Goal: Transaction & Acquisition: Book appointment/travel/reservation

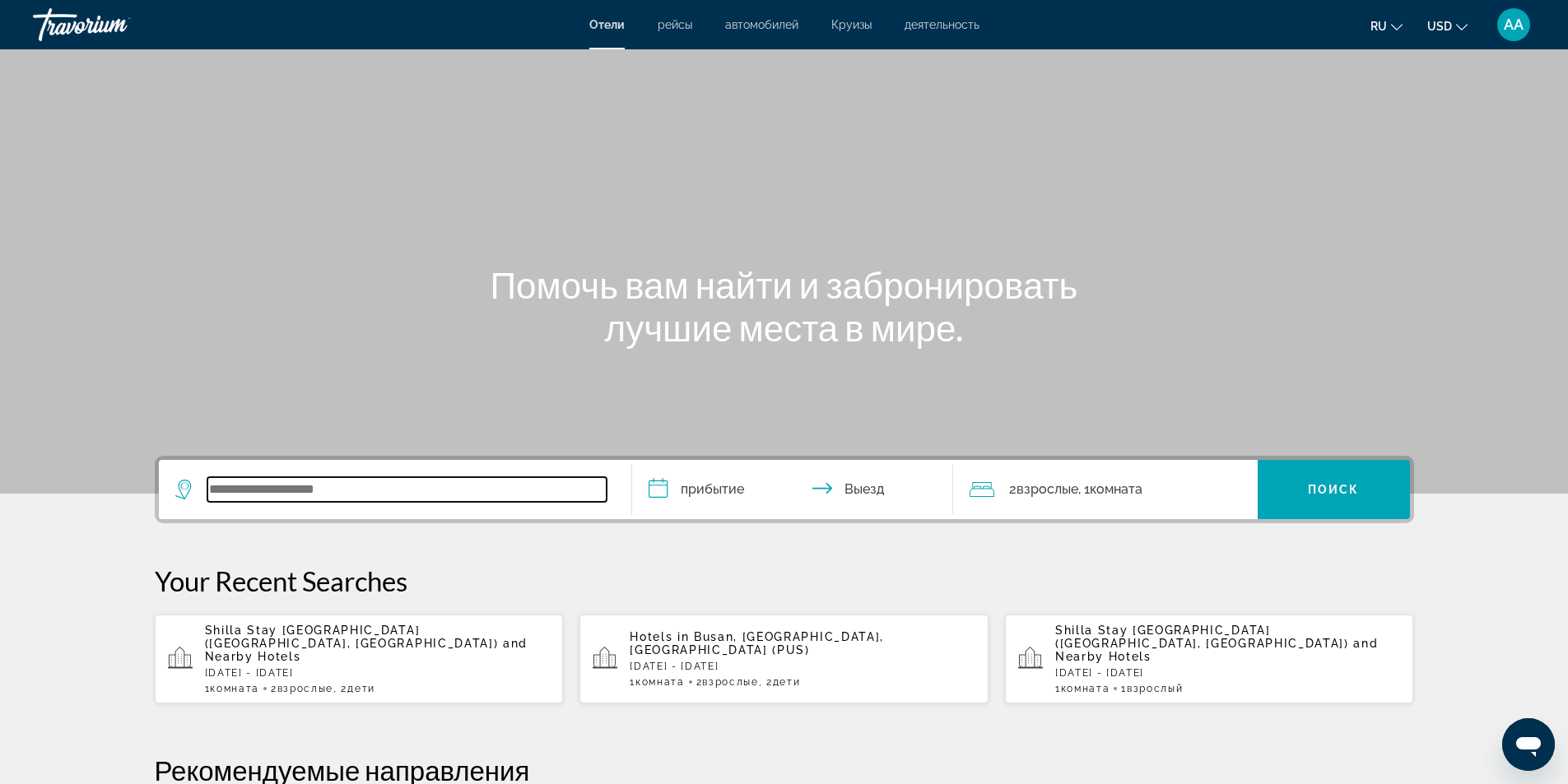
click at [523, 479] on input "Search widget" at bounding box center [406, 490] width 399 height 25
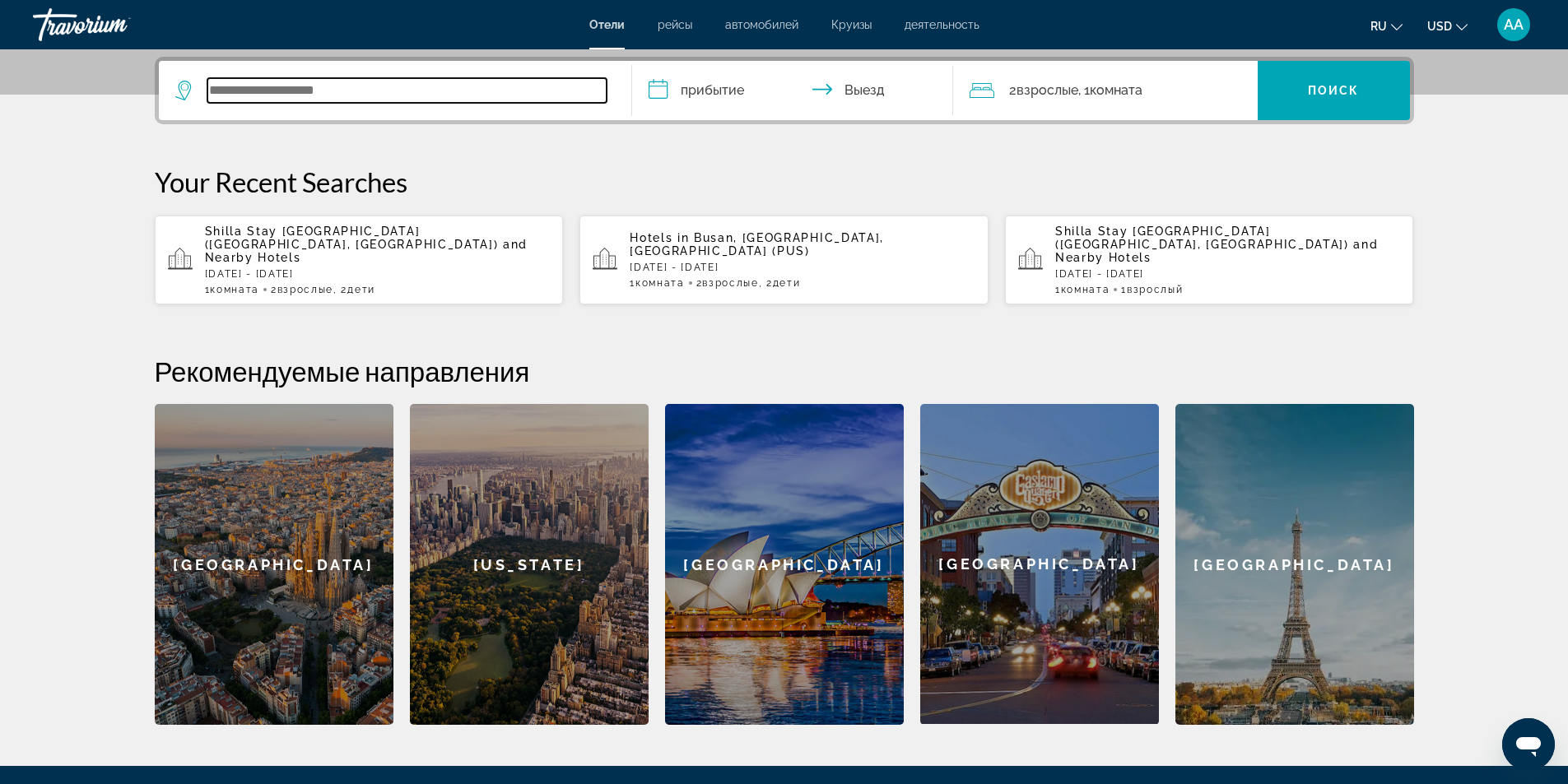
scroll to position [402, 0]
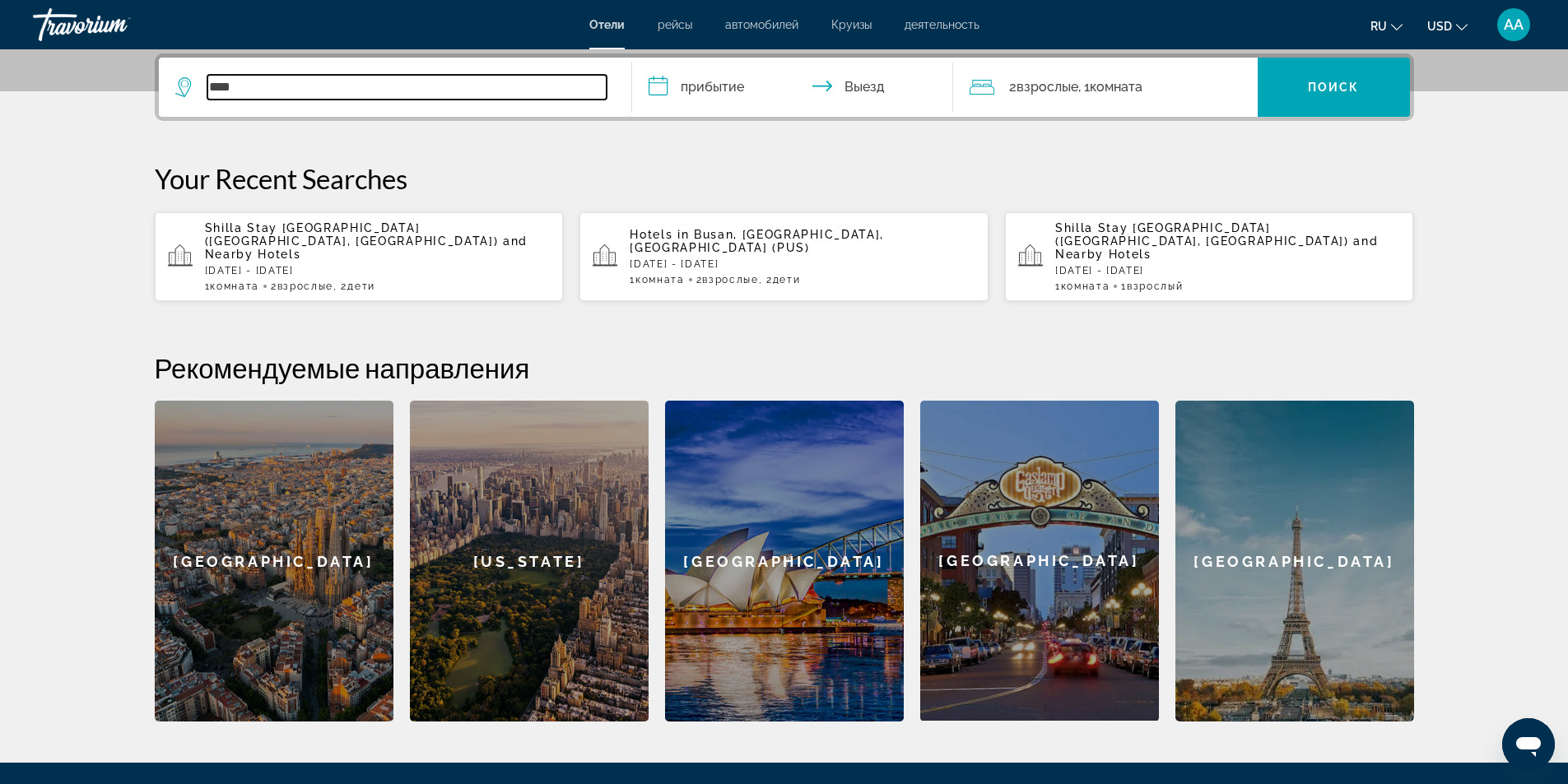
type input "****"
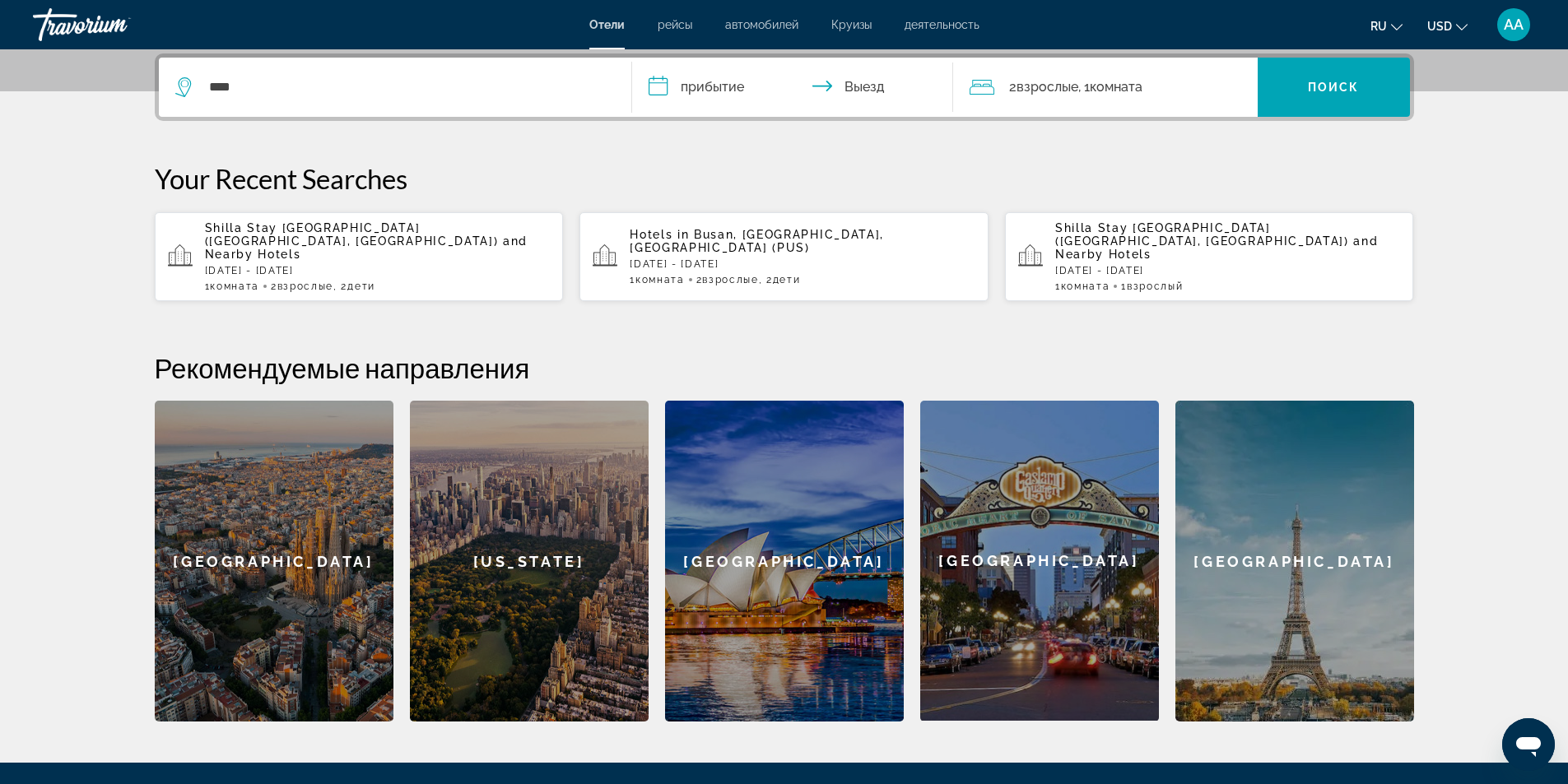
click at [739, 88] on input "**********" at bounding box center [796, 90] width 327 height 64
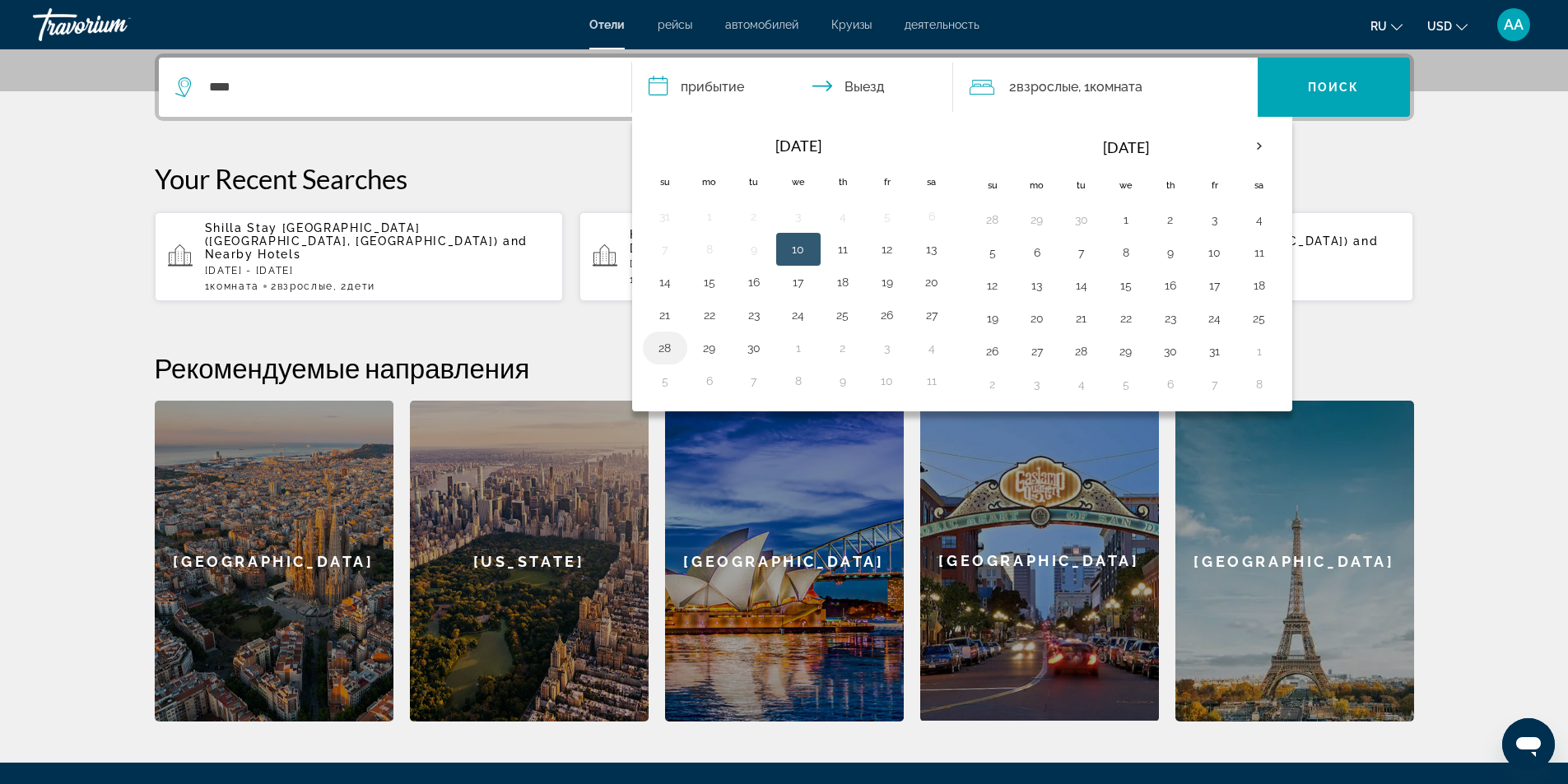
click at [671, 343] on button "28" at bounding box center [665, 348] width 27 height 23
click at [1212, 218] on button "3" at bounding box center [1215, 220] width 27 height 23
type input "**********"
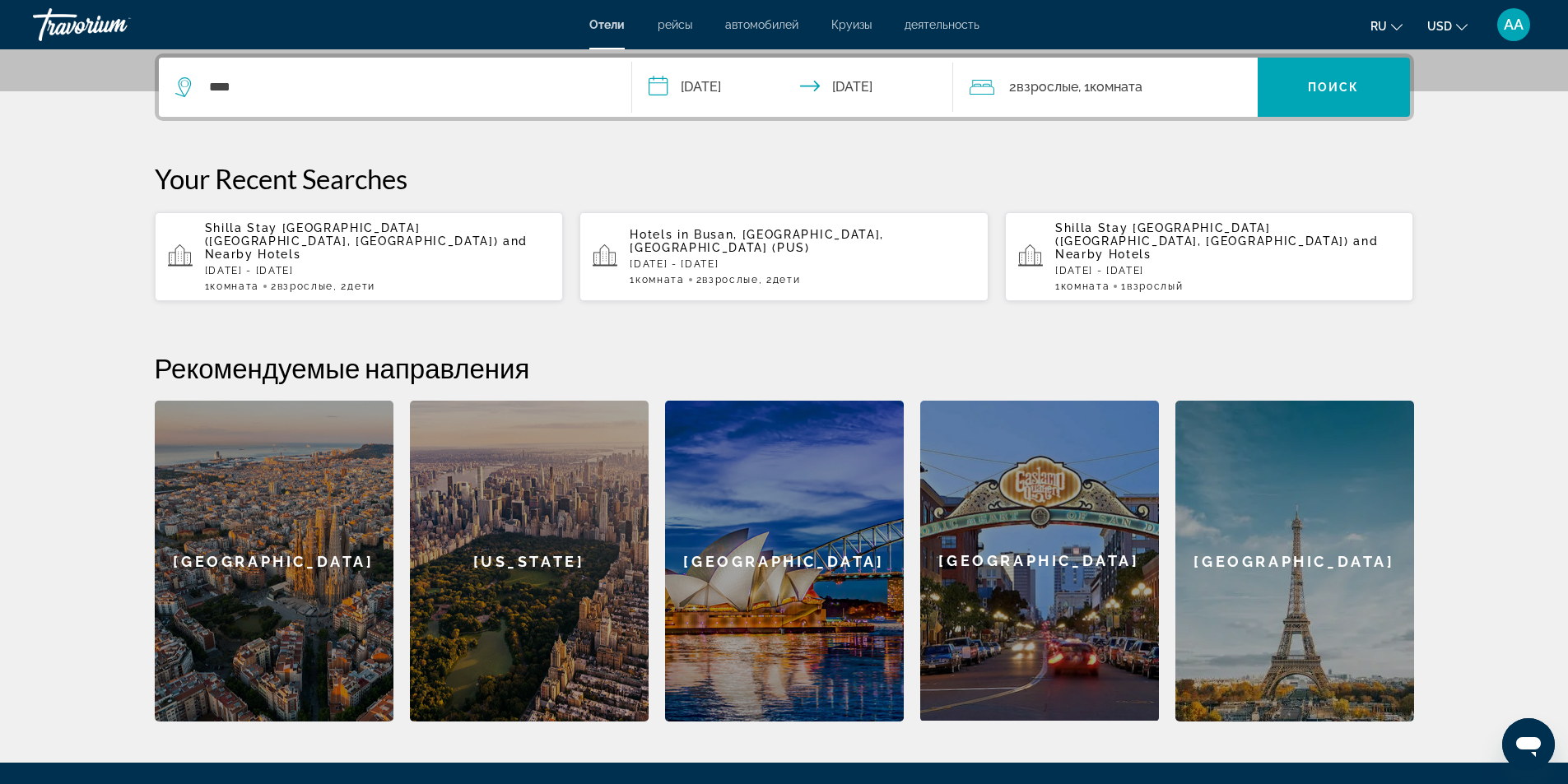
click at [1052, 93] on span "Взрослые" at bounding box center [1047, 87] width 61 height 16
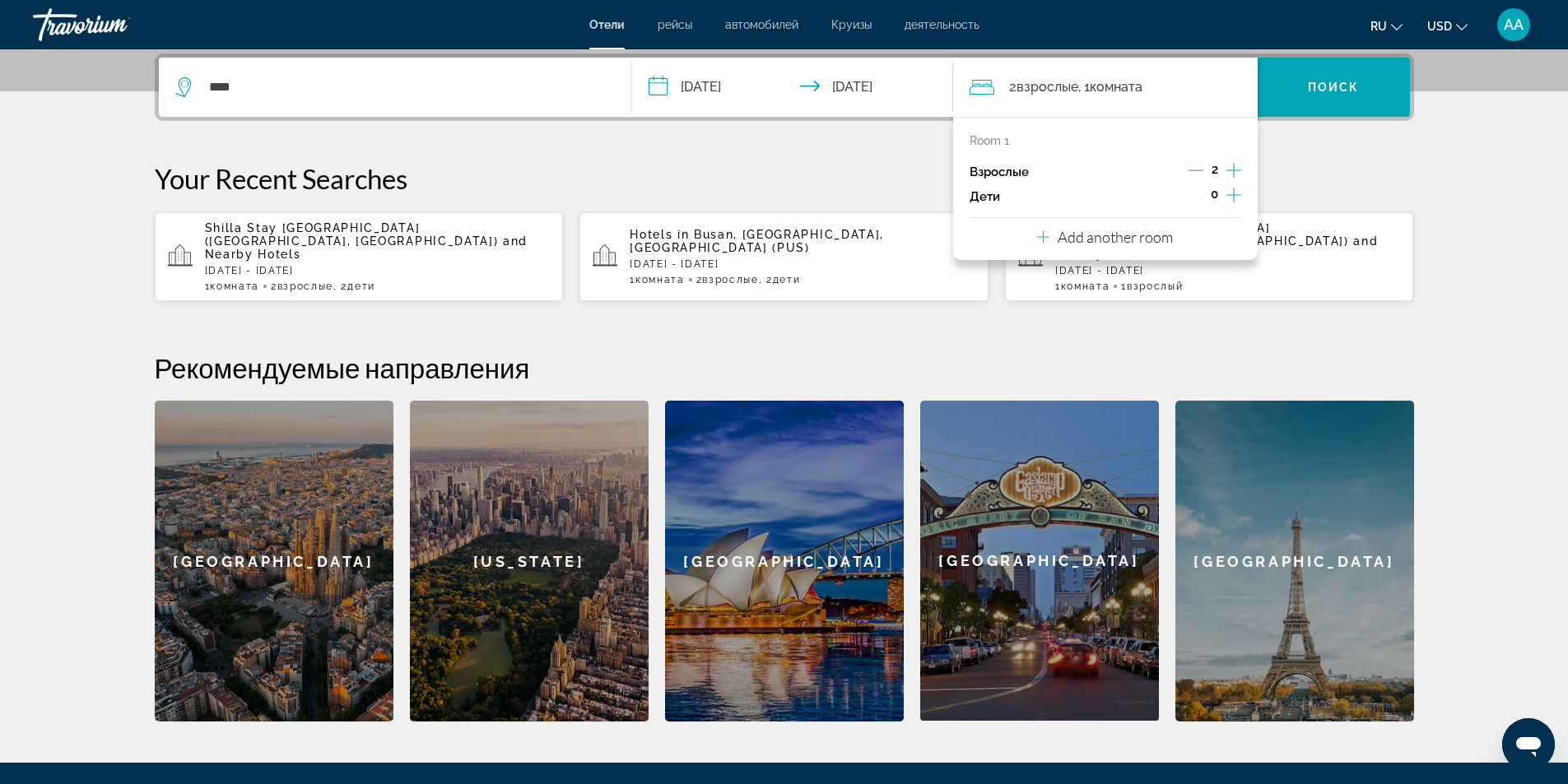
click at [1197, 171] on icon "Decrement adults" at bounding box center [1195, 171] width 15 height 1
click at [1239, 193] on icon "Increment children" at bounding box center [1234, 195] width 15 height 20
click at [1075, 236] on icon "Travelers: 1 adult, 1 child" at bounding box center [1082, 240] width 20 height 20
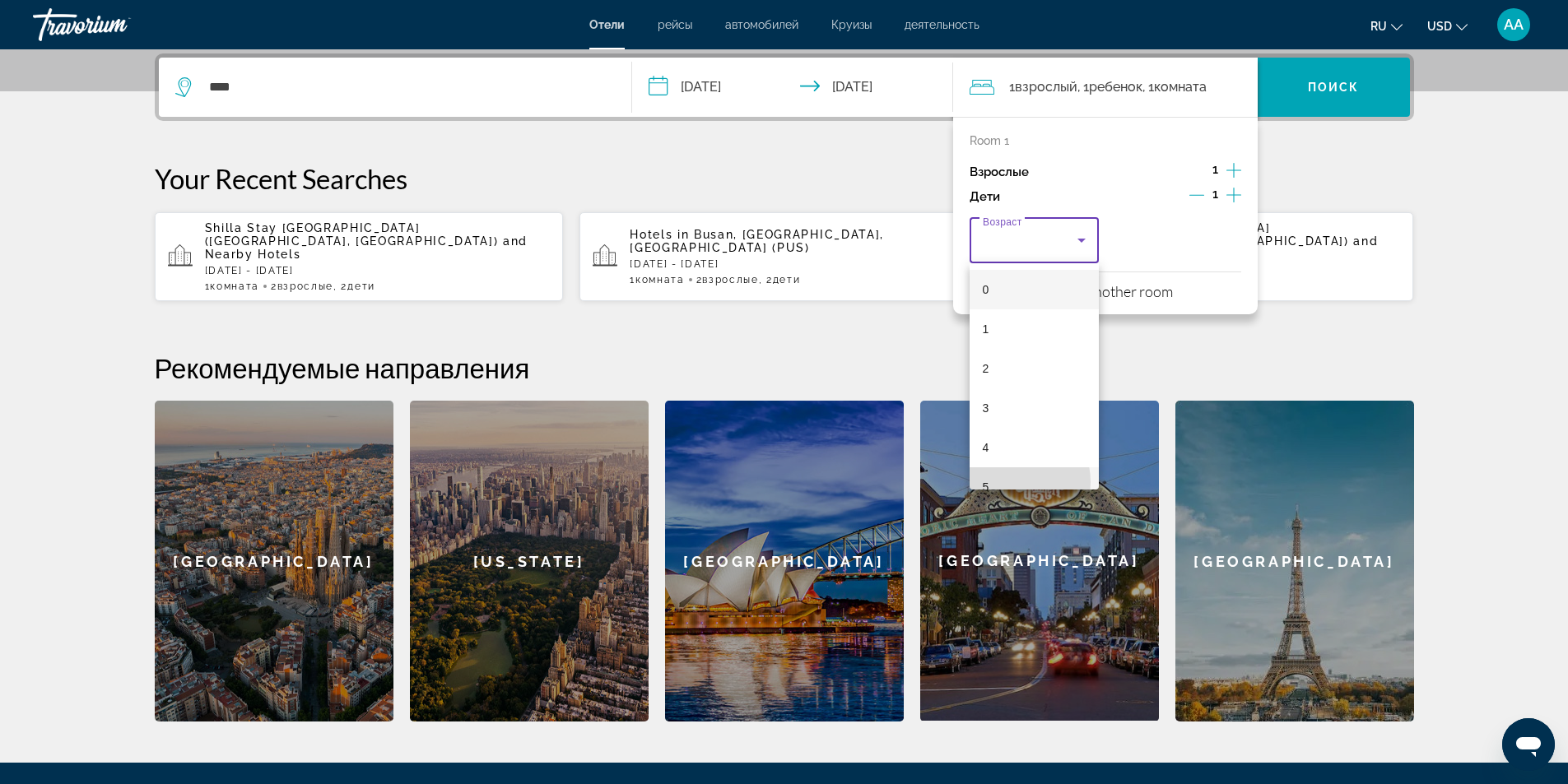
click at [1009, 482] on mat-option "5" at bounding box center [1034, 487] width 130 height 39
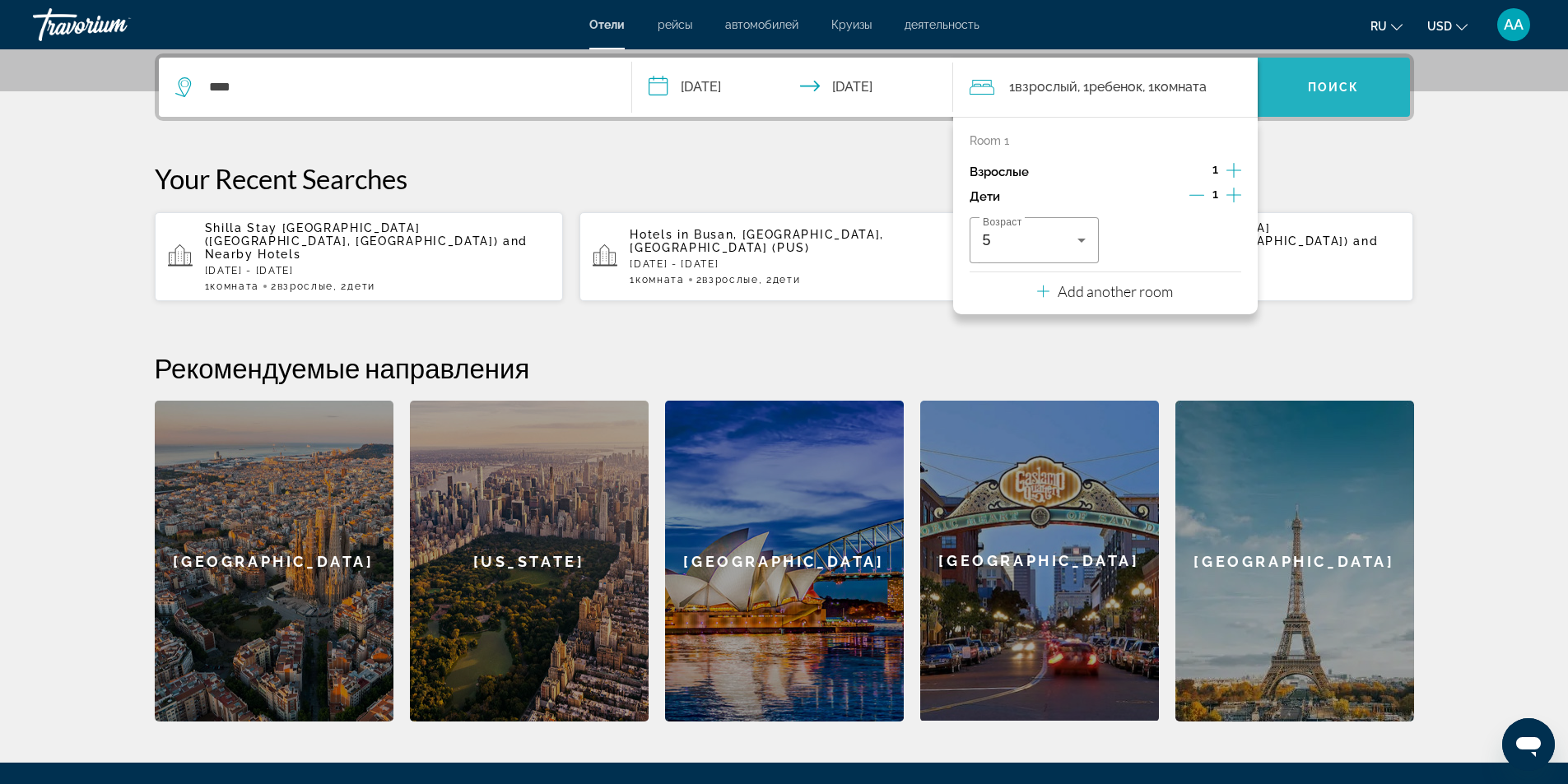
click at [1343, 78] on span "Search widget" at bounding box center [1333, 87] width 152 height 39
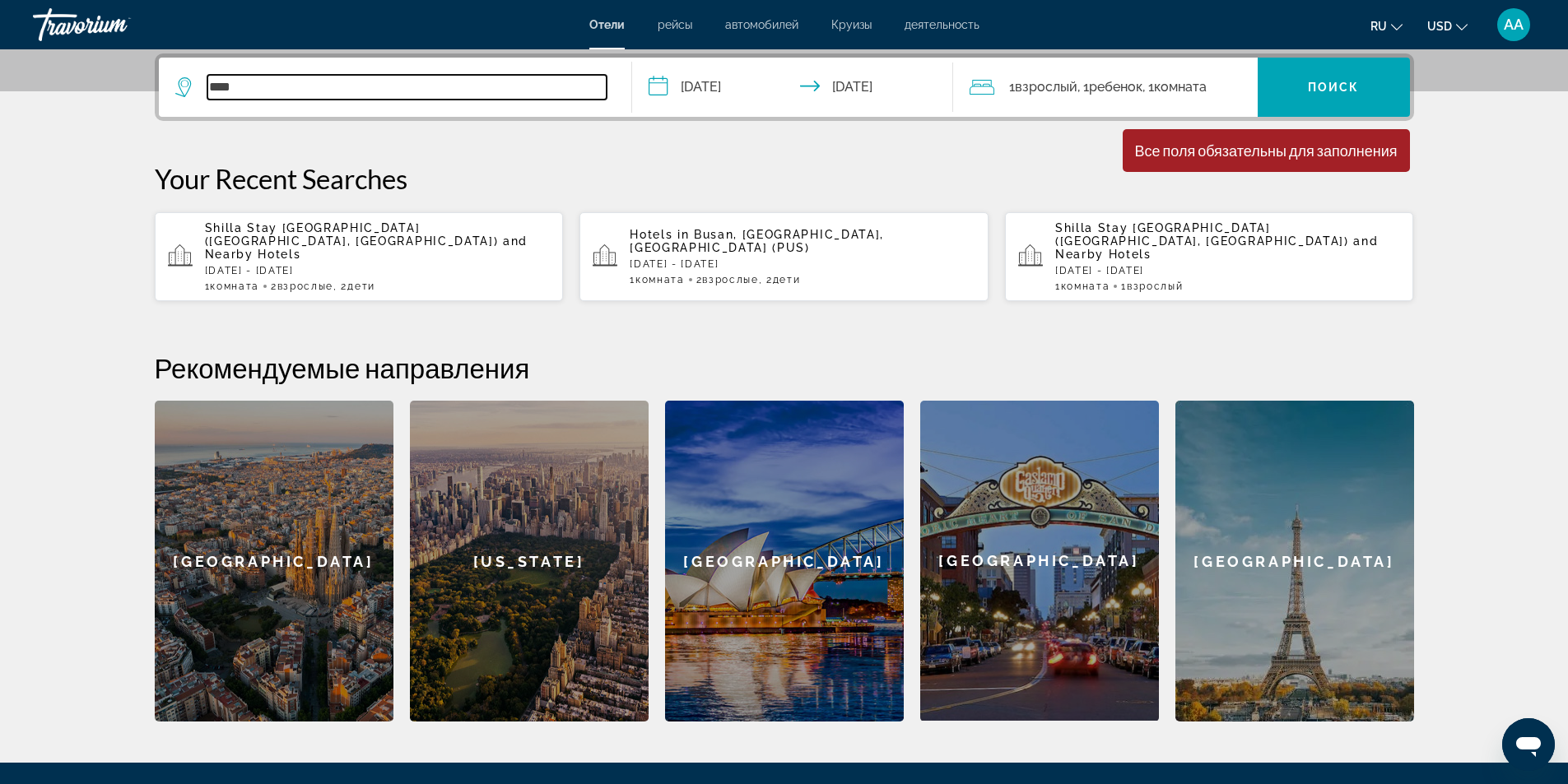
click at [446, 88] on input "****" at bounding box center [406, 87] width 399 height 25
type input "*"
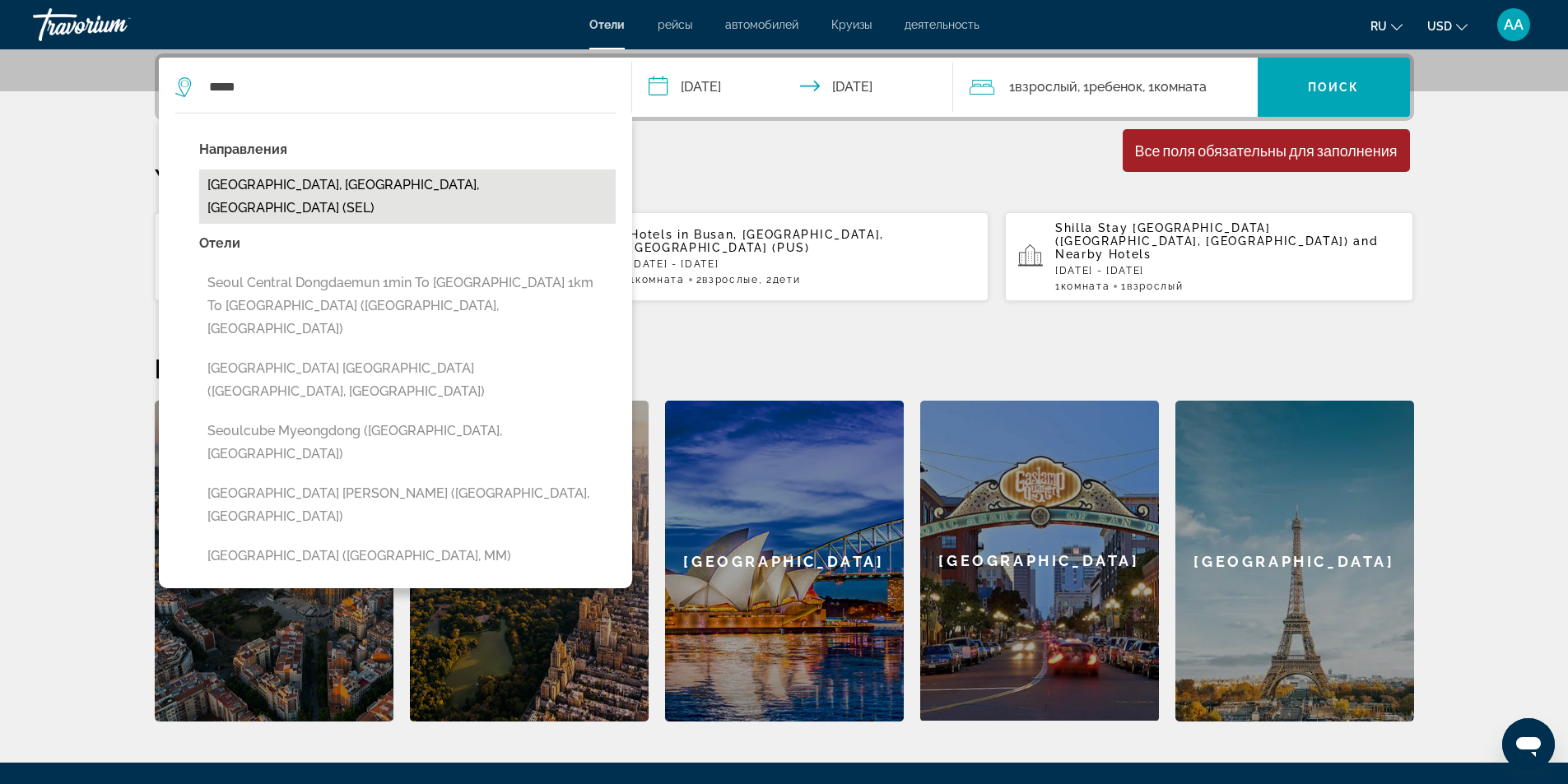
click at [364, 180] on button "[GEOGRAPHIC_DATA], [GEOGRAPHIC_DATA], [GEOGRAPHIC_DATA] (SEL)" at bounding box center [407, 196] width 416 height 54
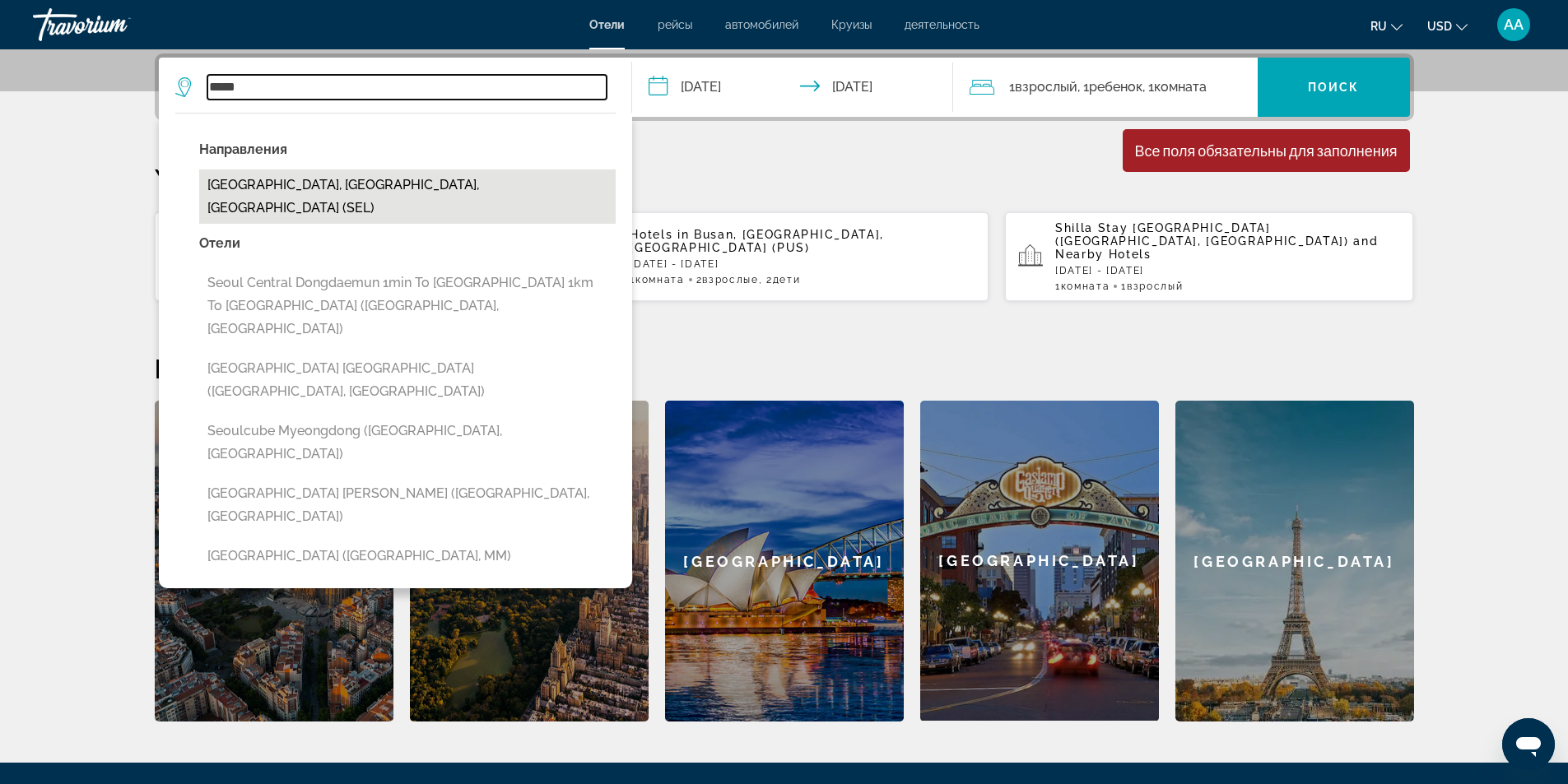
type input "**********"
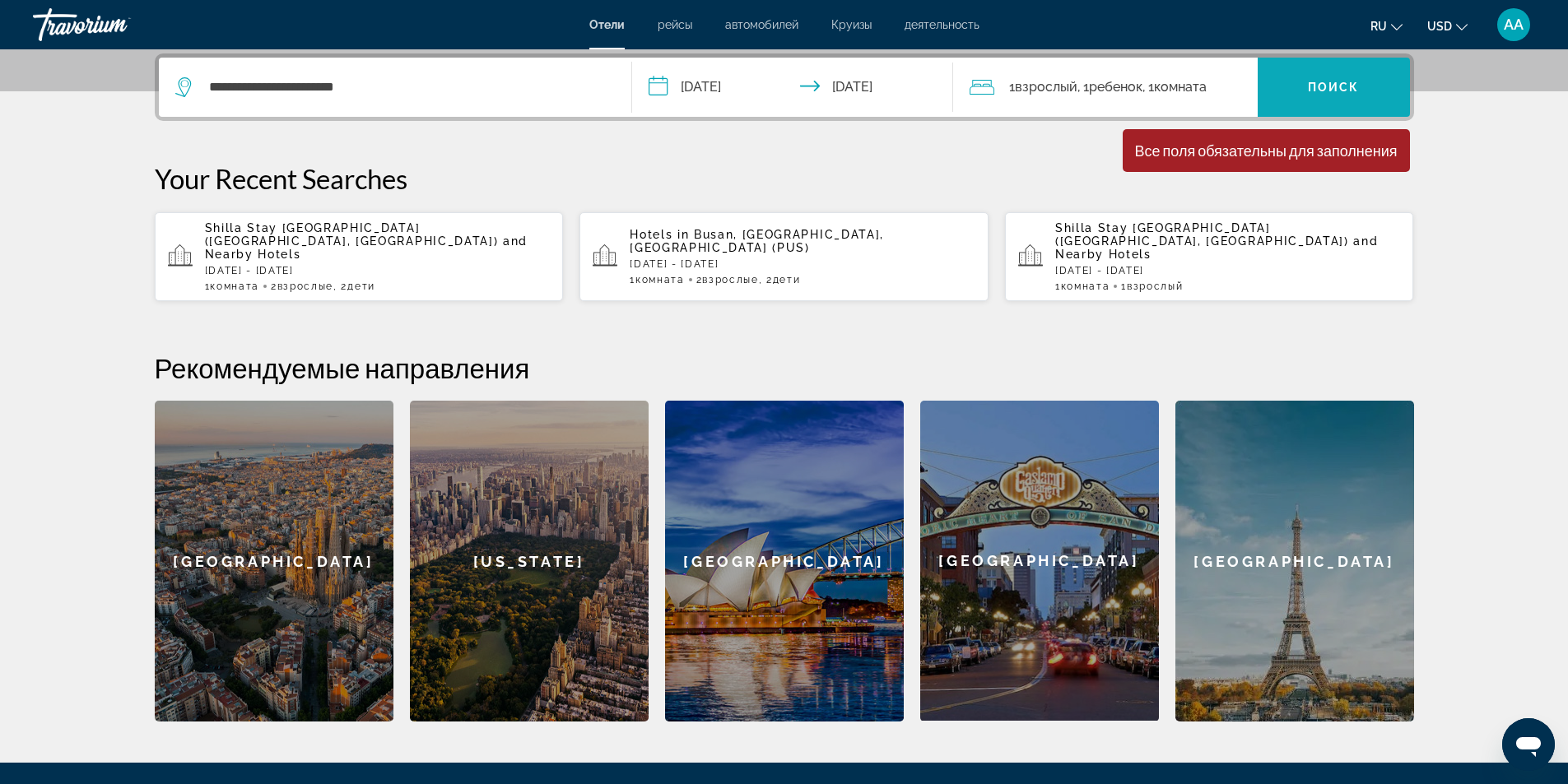
click at [1331, 91] on span "Поиск" at bounding box center [1333, 87] width 52 height 13
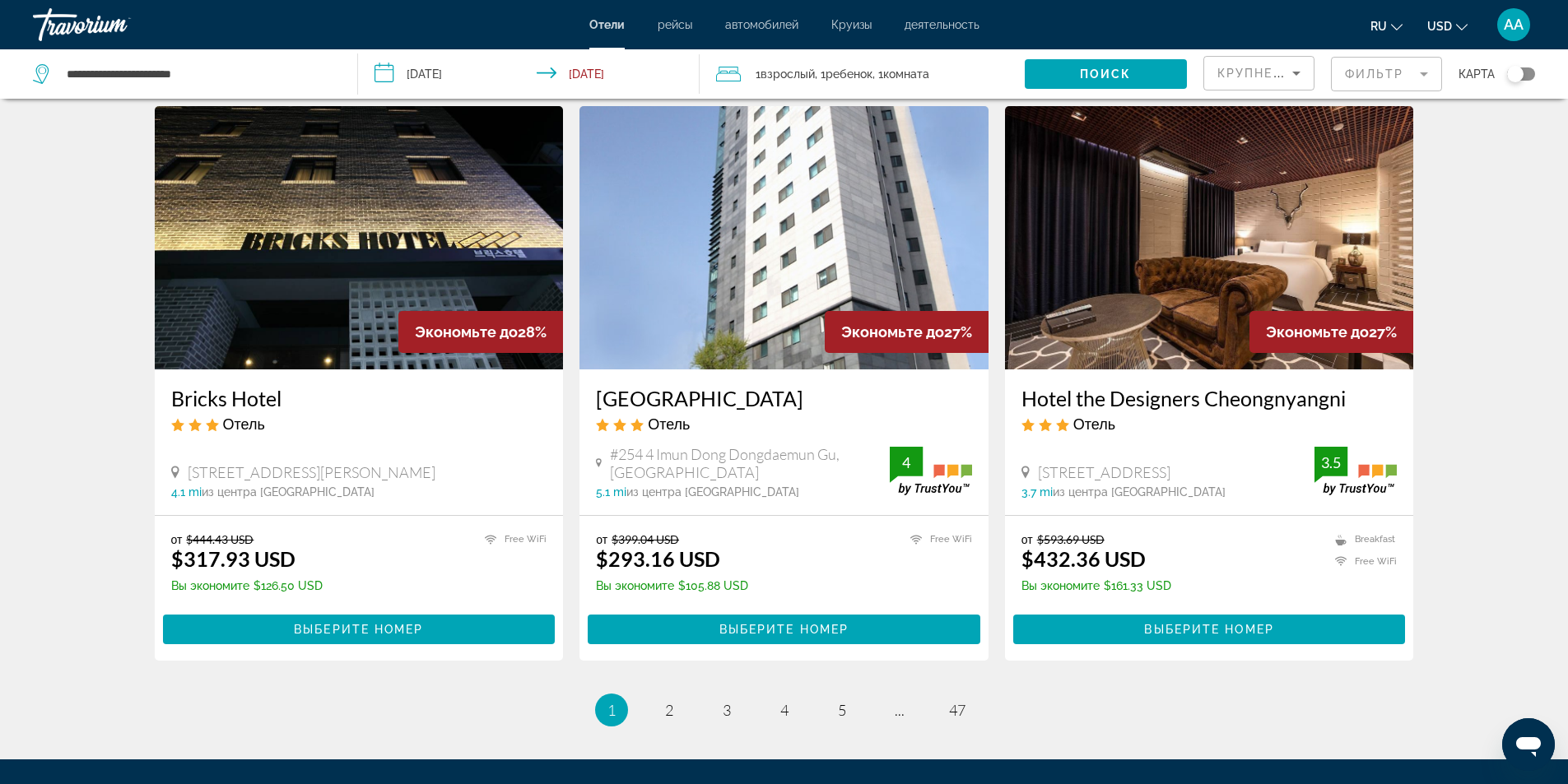
scroll to position [2032, 0]
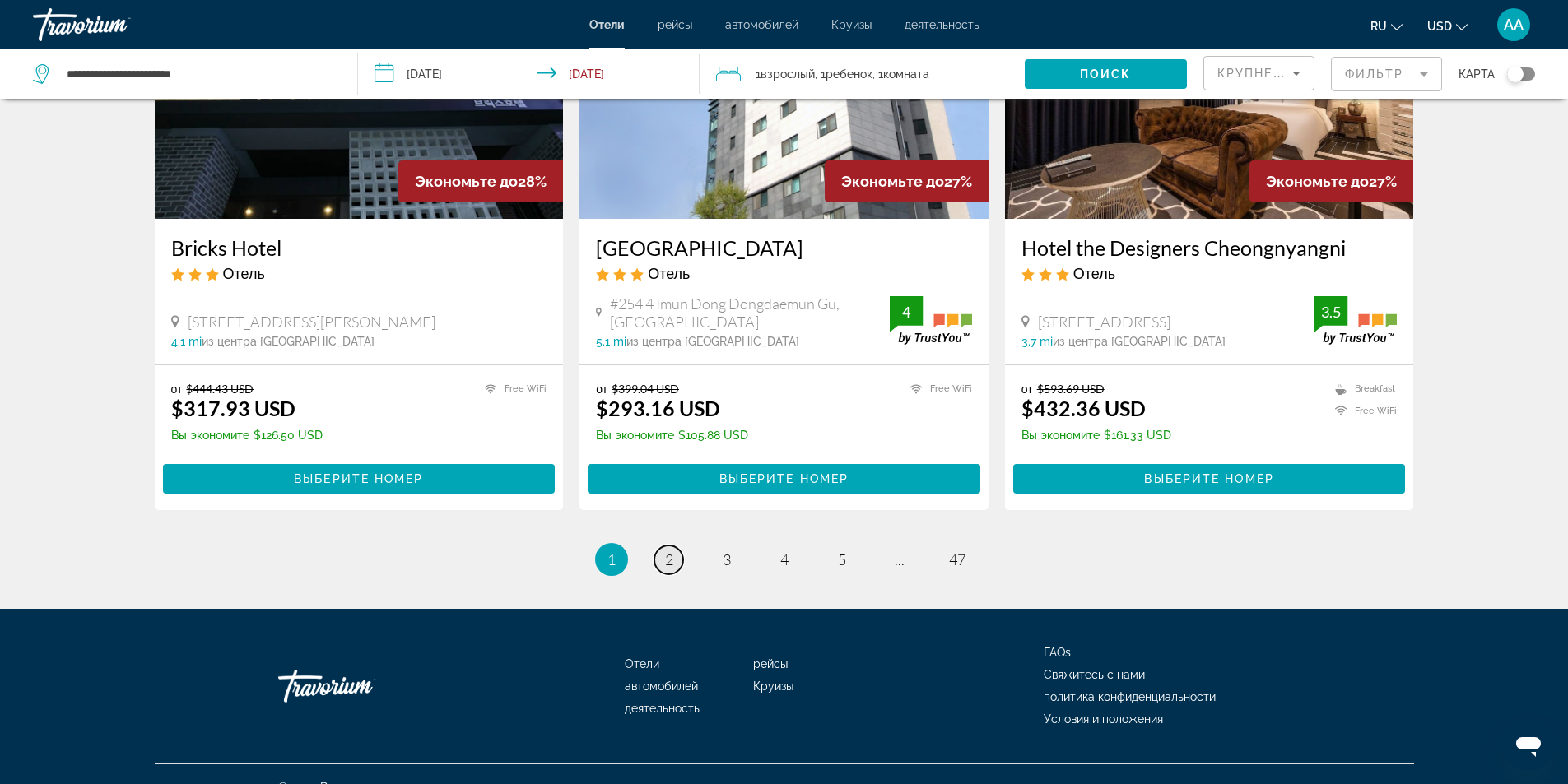
click at [670, 550] on span "2" at bounding box center [669, 559] width 8 height 18
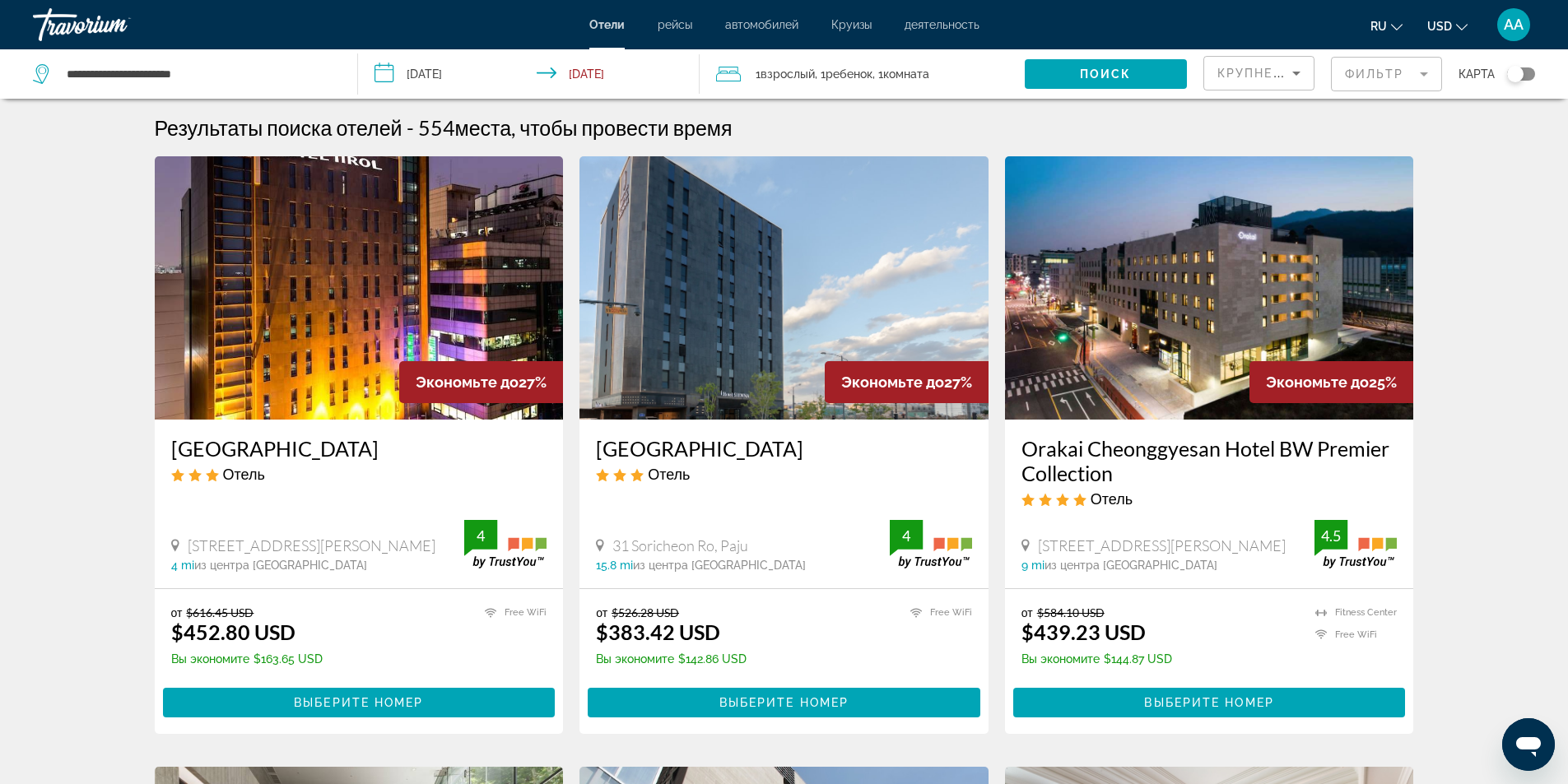
click at [1387, 69] on mat-form-field "Фильтр" at bounding box center [1386, 74] width 111 height 35
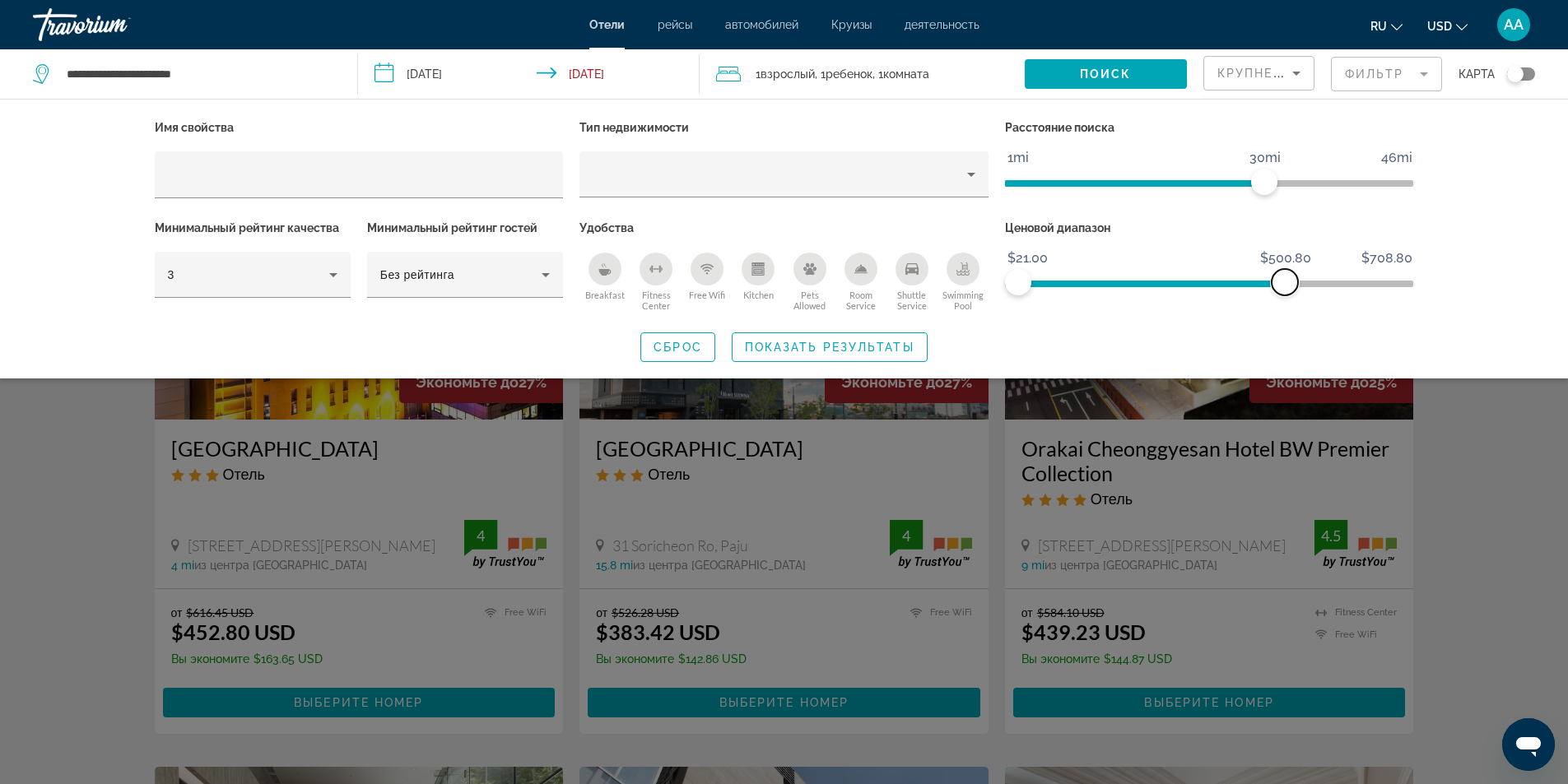
drag, startPoint x: 1395, startPoint y: 279, endPoint x: 1284, endPoint y: 307, distance: 114.5
click at [1284, 307] on div "Ценовой диапазон $21.00 $708.80 $21.00 $500.80" at bounding box center [1209, 266] width 425 height 100
drag, startPoint x: 1016, startPoint y: 284, endPoint x: 1137, endPoint y: 298, distance: 121.8
click at [1137, 298] on div "Ценовой диапазон $21.00 $708.80 $234.40 $500.80" at bounding box center [1209, 266] width 425 height 100
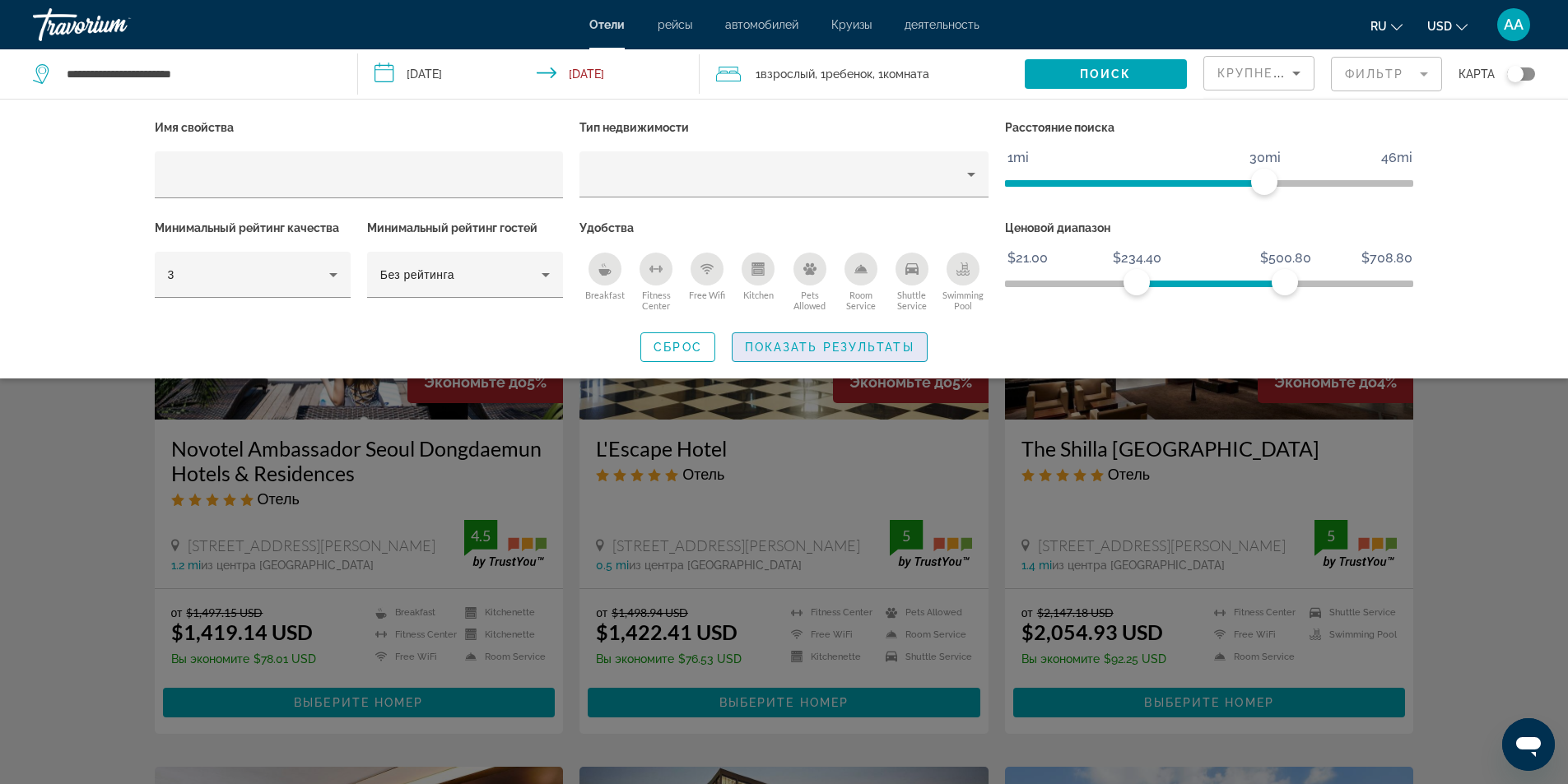
click at [851, 347] on span "Показать результаты" at bounding box center [829, 347] width 170 height 13
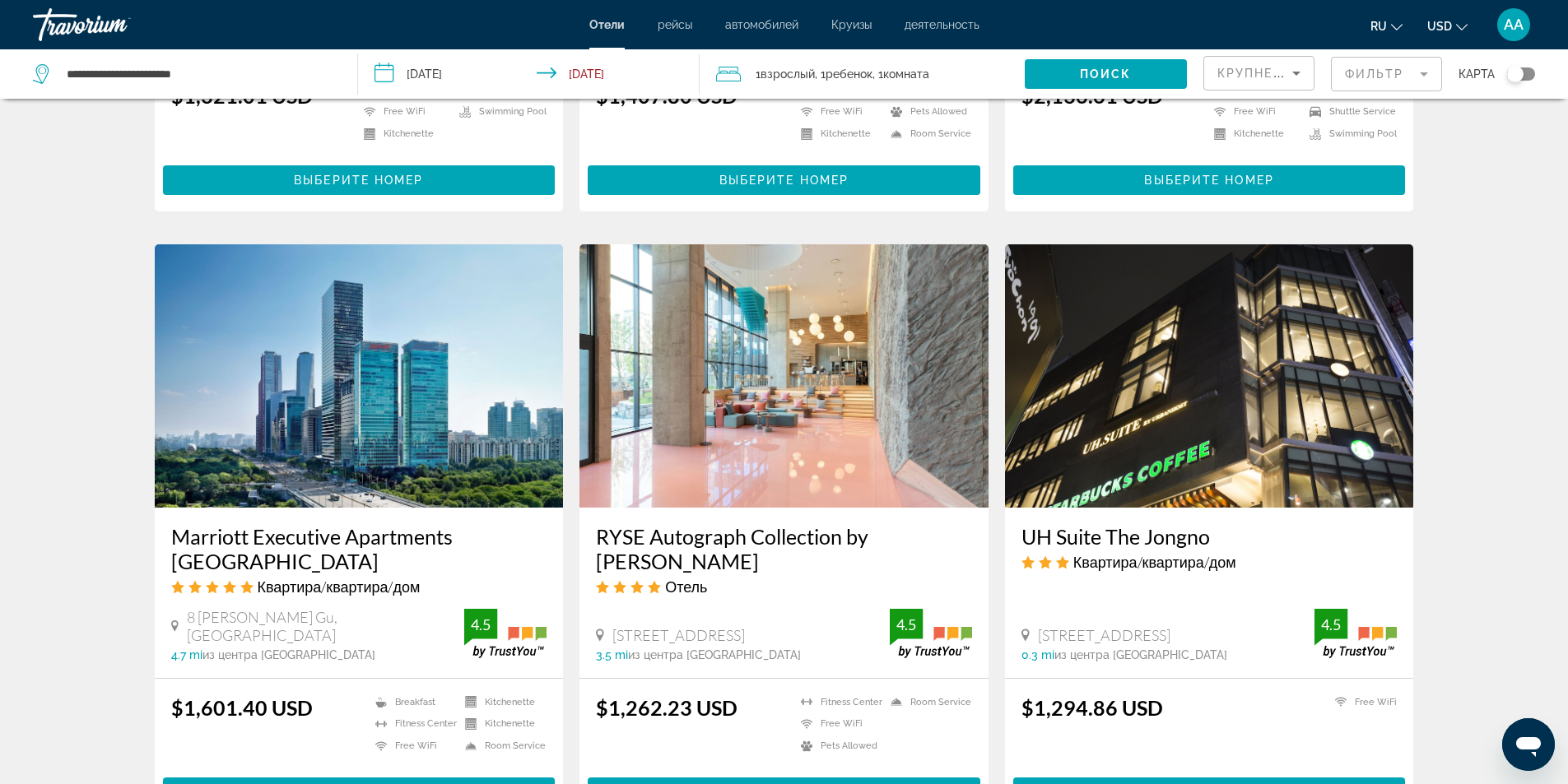
scroll to position [2034, 0]
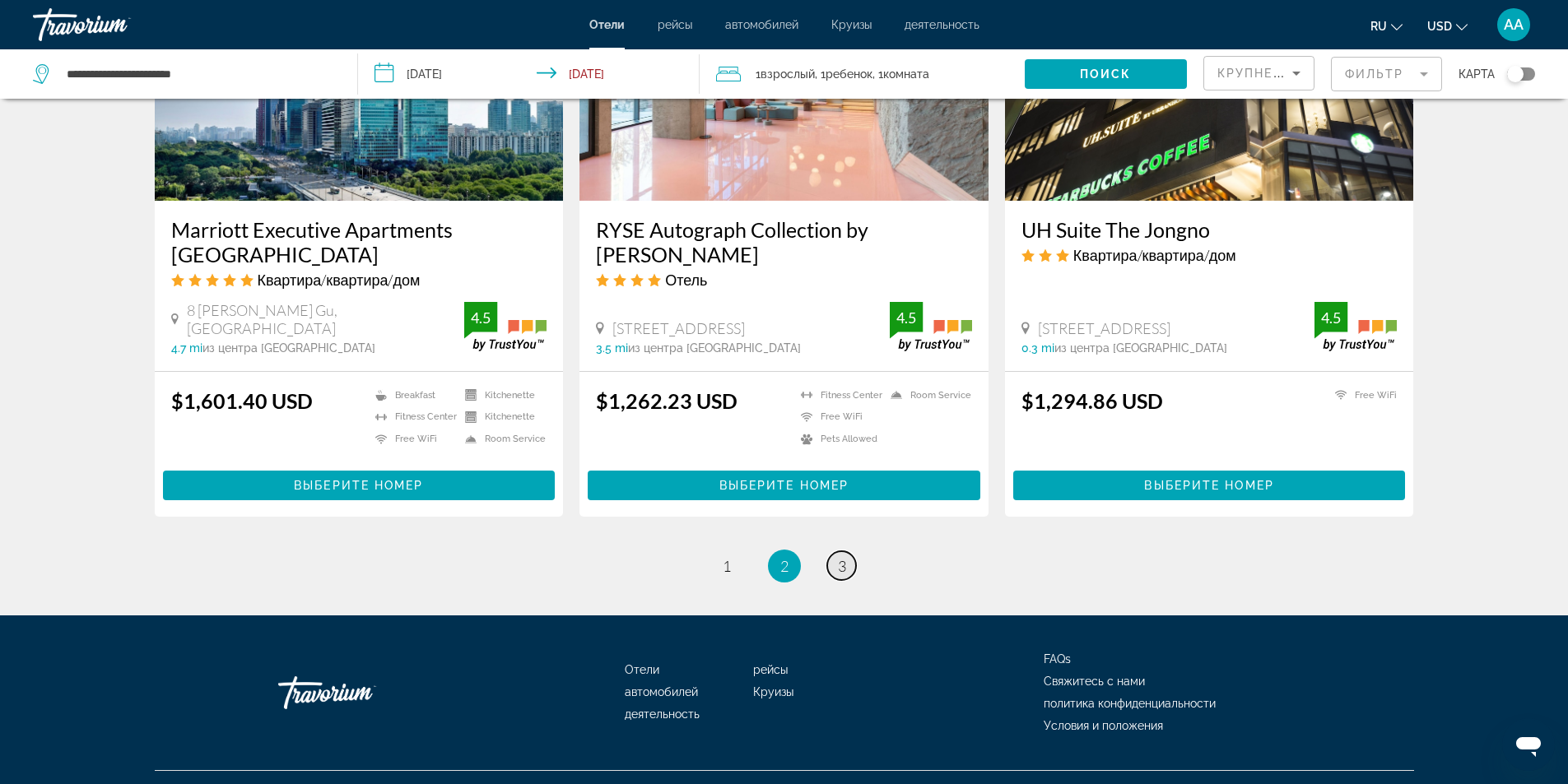
click at [840, 556] on span "3" at bounding box center [841, 565] width 8 height 18
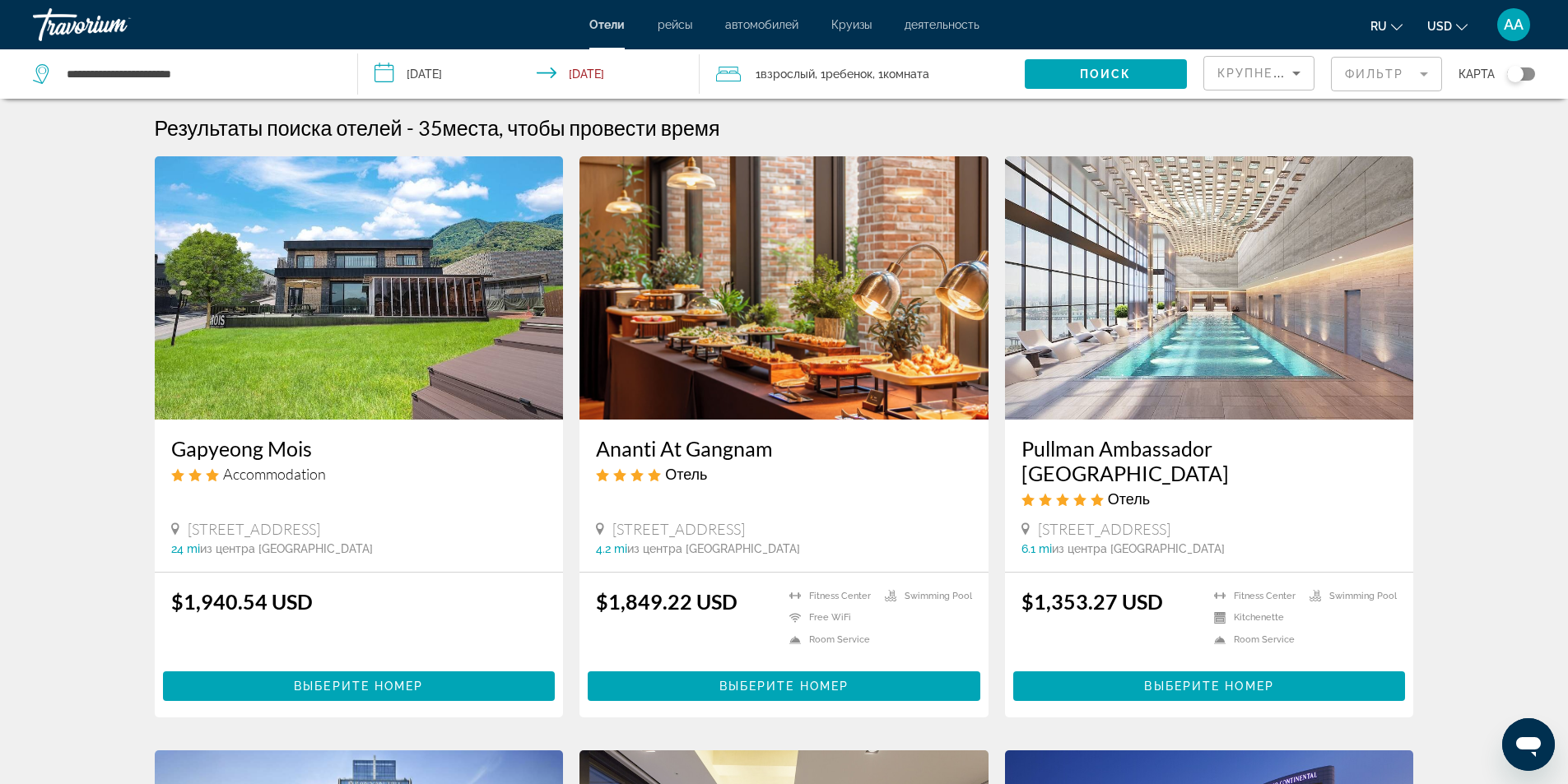
click at [1378, 80] on mat-form-field "Фильтр" at bounding box center [1386, 74] width 111 height 35
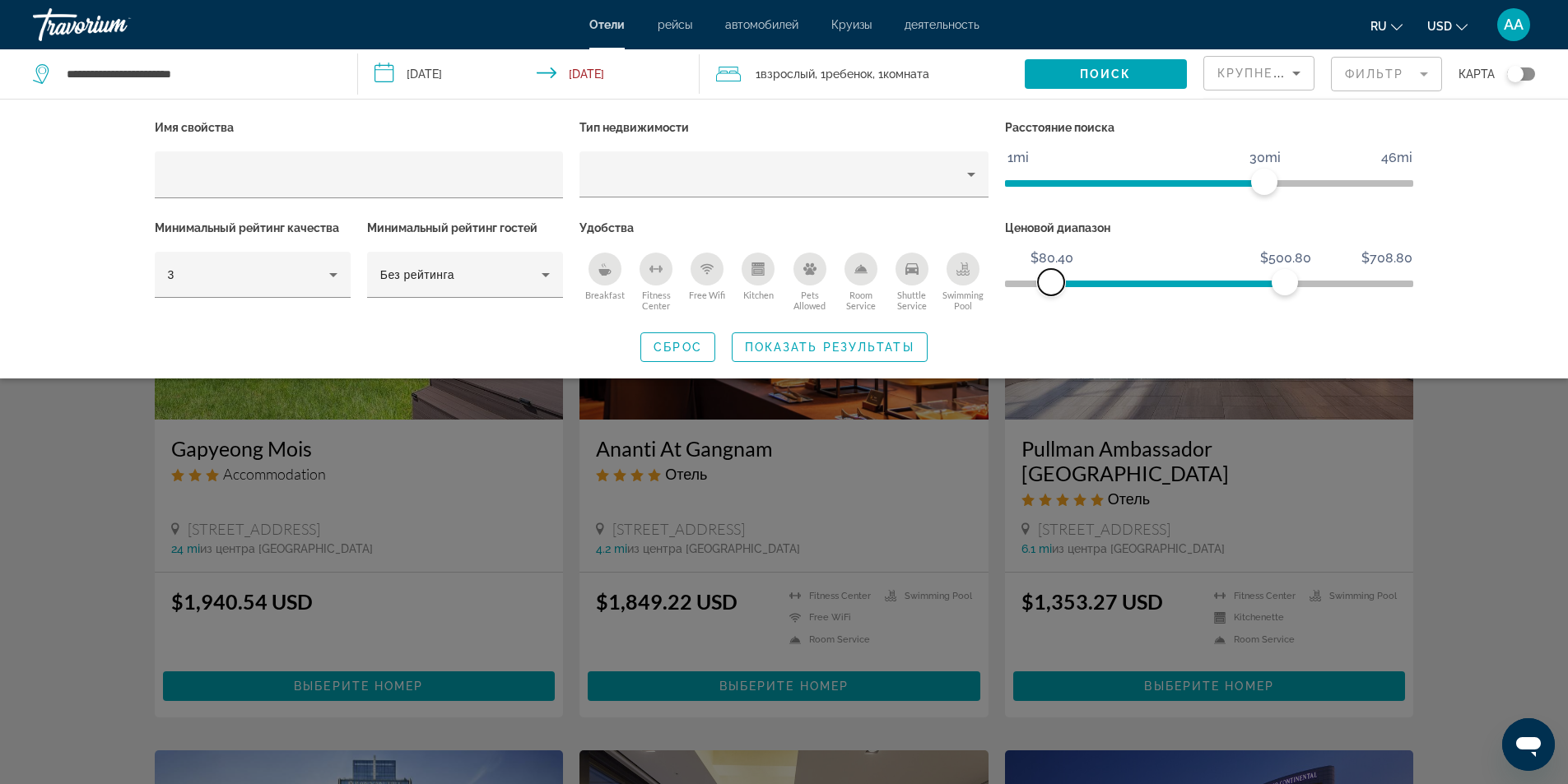
drag, startPoint x: 1138, startPoint y: 281, endPoint x: 1051, endPoint y: 286, distance: 87.1
click at [1051, 286] on span "ngx-slider" at bounding box center [1051, 283] width 27 height 27
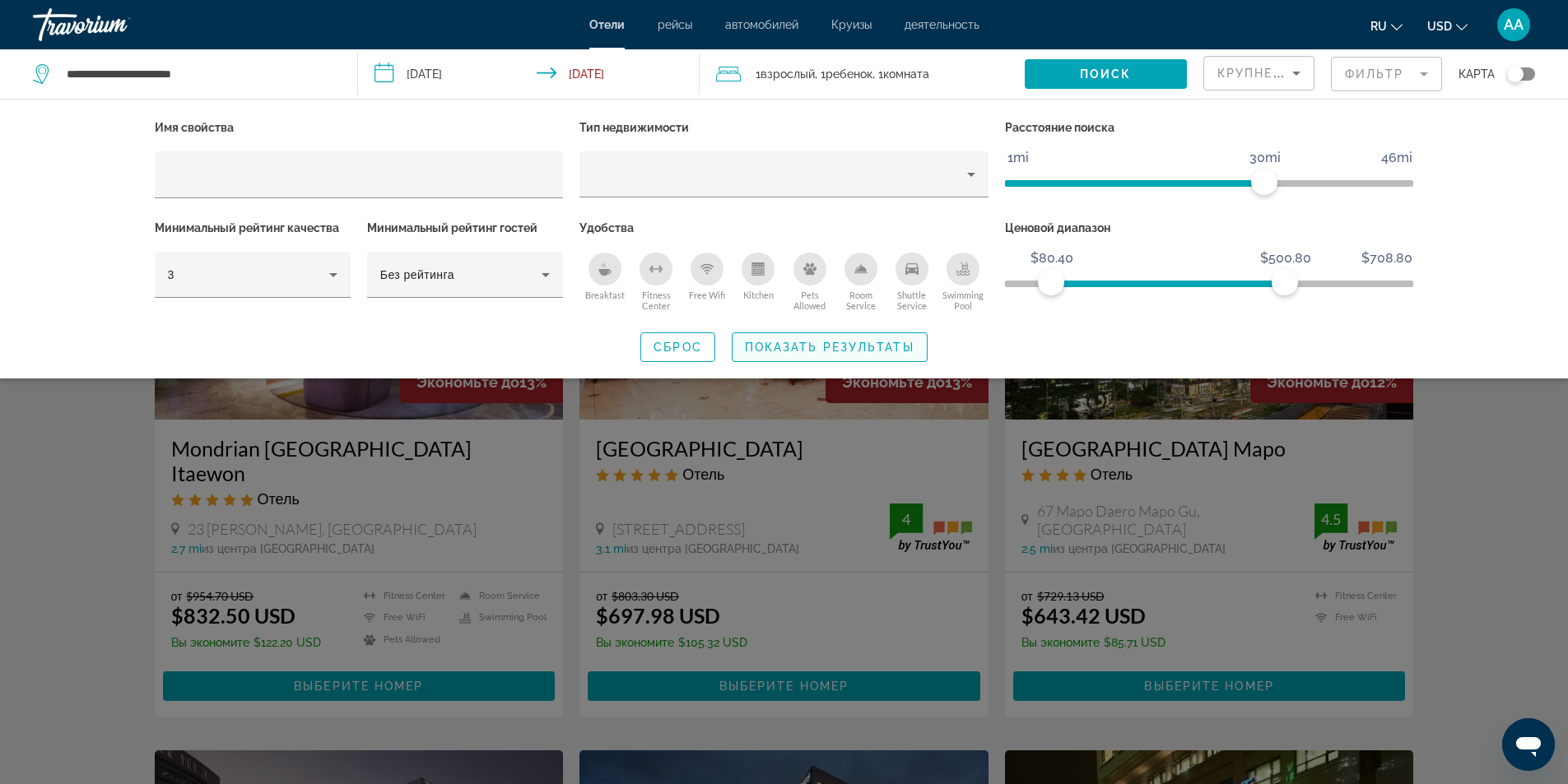
click at [882, 345] on span "Показать результаты" at bounding box center [829, 347] width 170 height 13
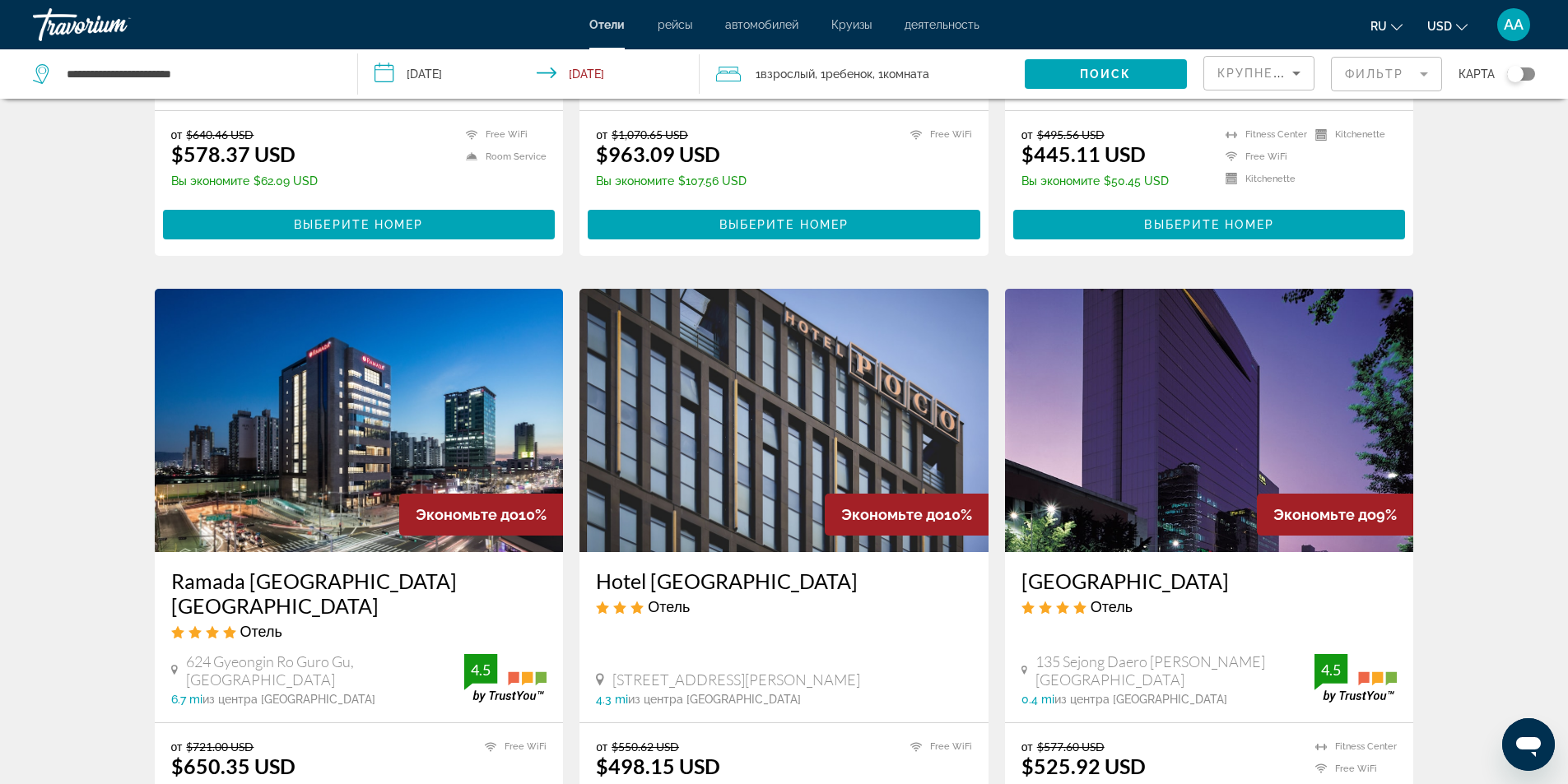
scroll to position [1892, 0]
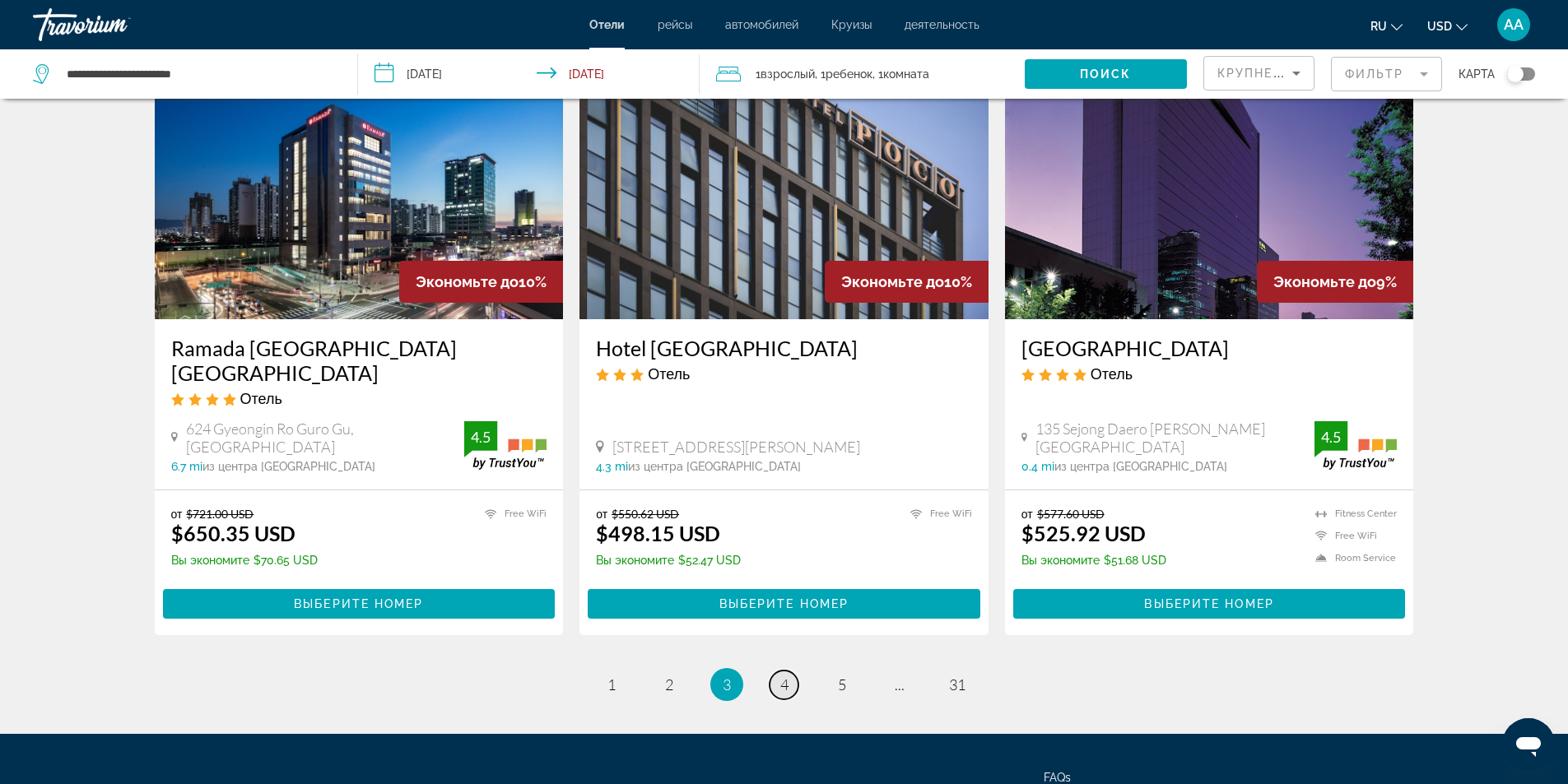
click at [787, 676] on span "4" at bounding box center [784, 684] width 8 height 18
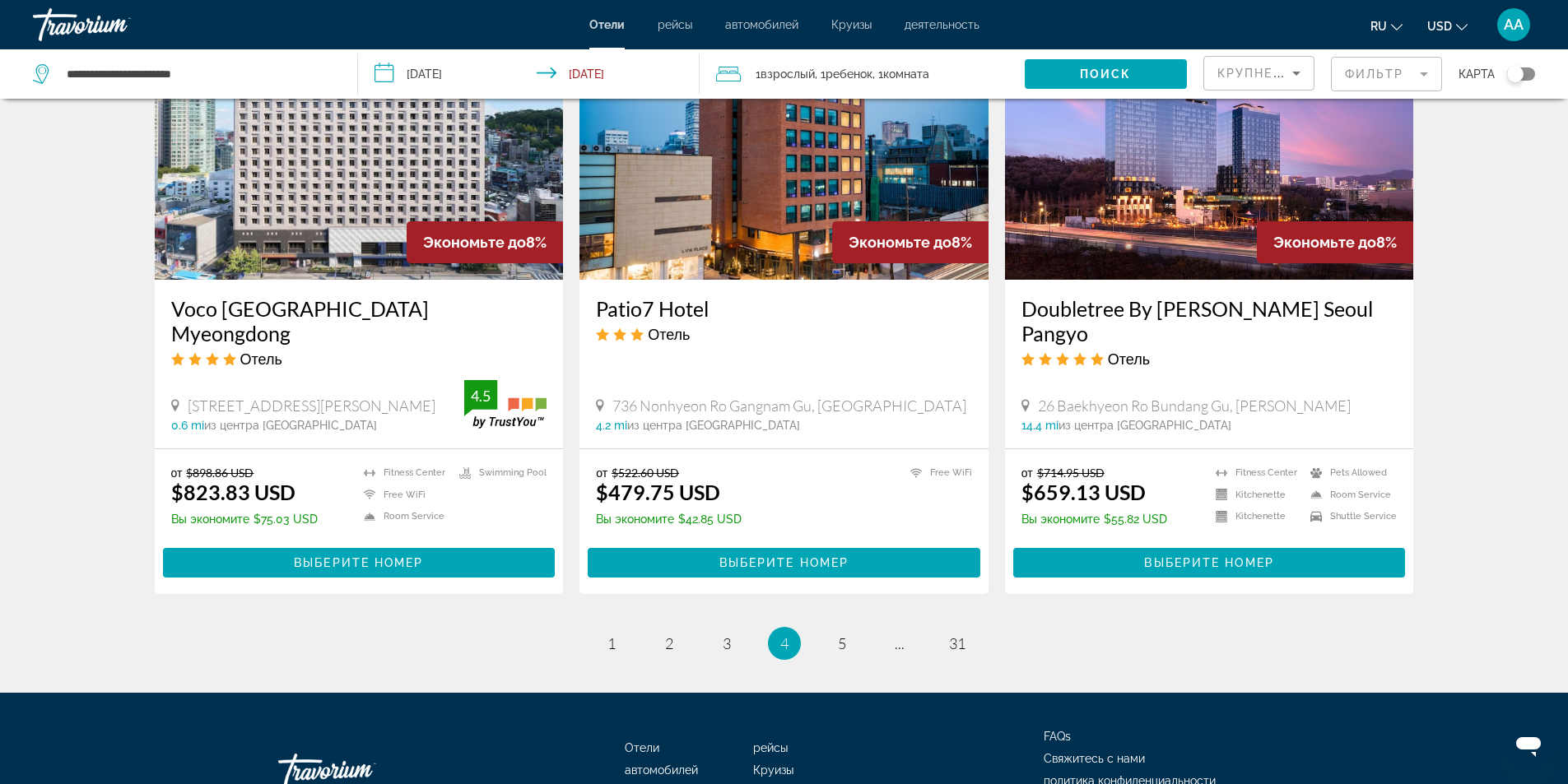
scroll to position [2009, 0]
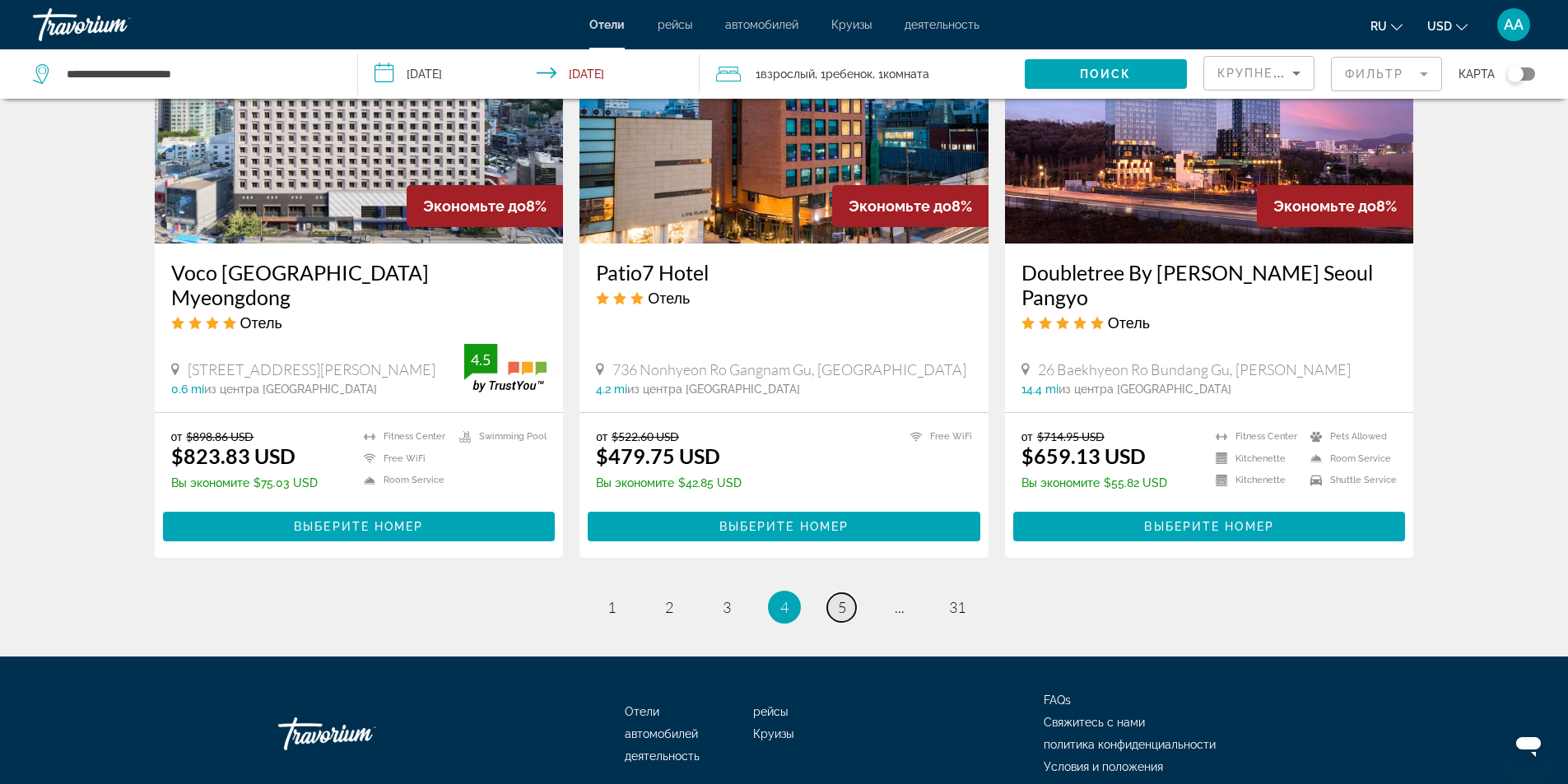
click at [848, 593] on link "page 5" at bounding box center [841, 607] width 28 height 28
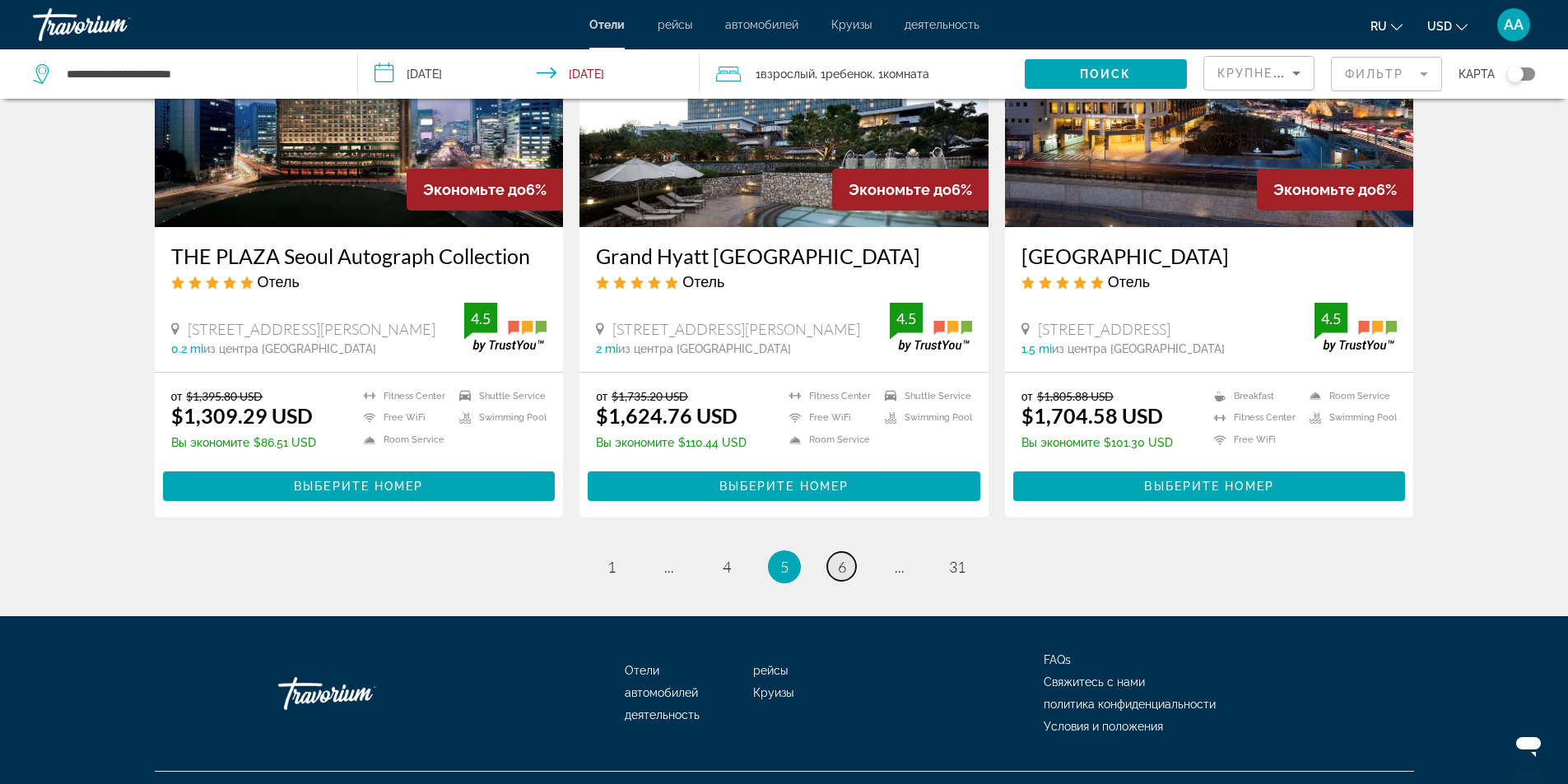
scroll to position [2009, 0]
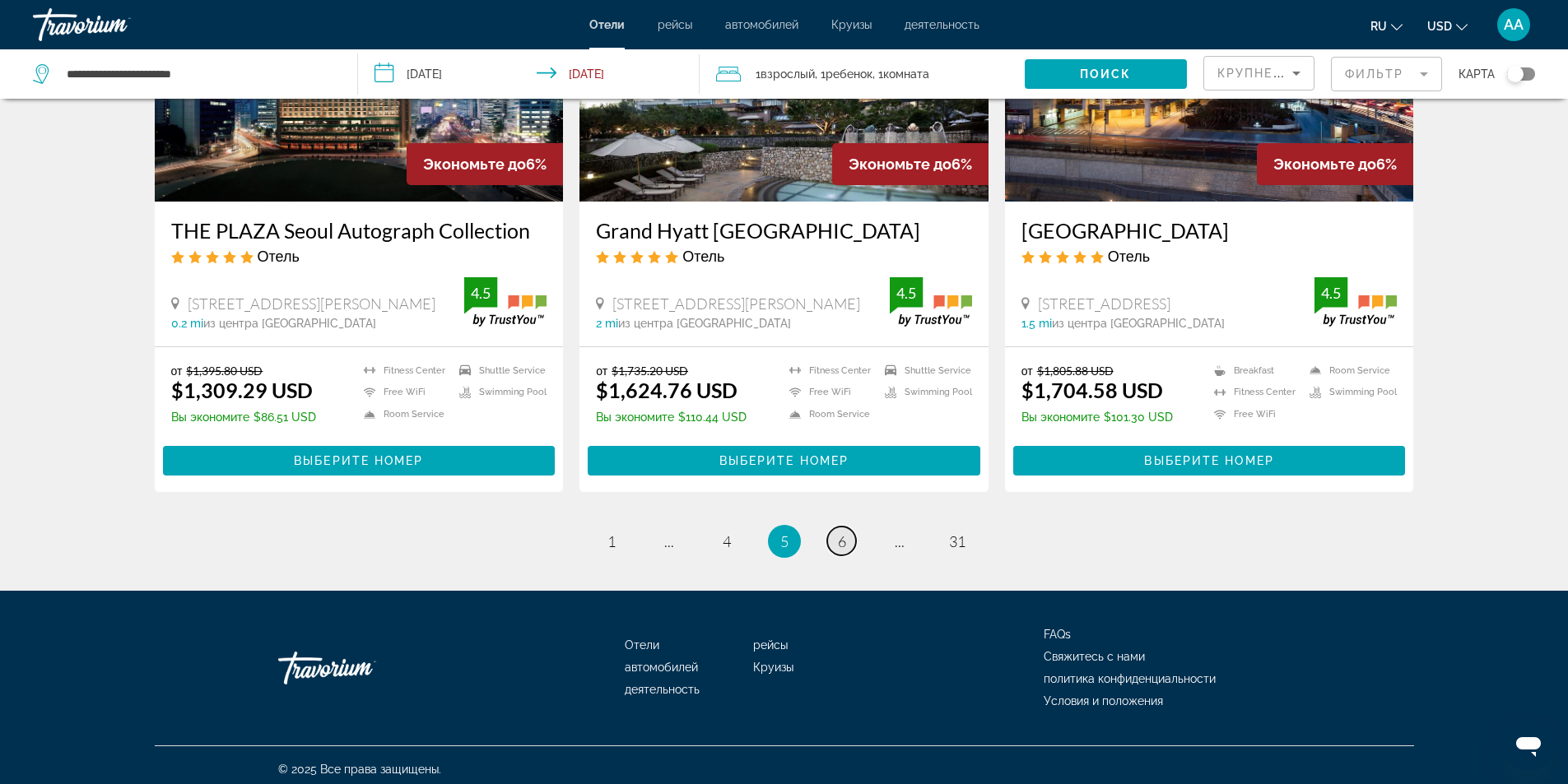
click at [850, 538] on link "page 6" at bounding box center [841, 540] width 28 height 28
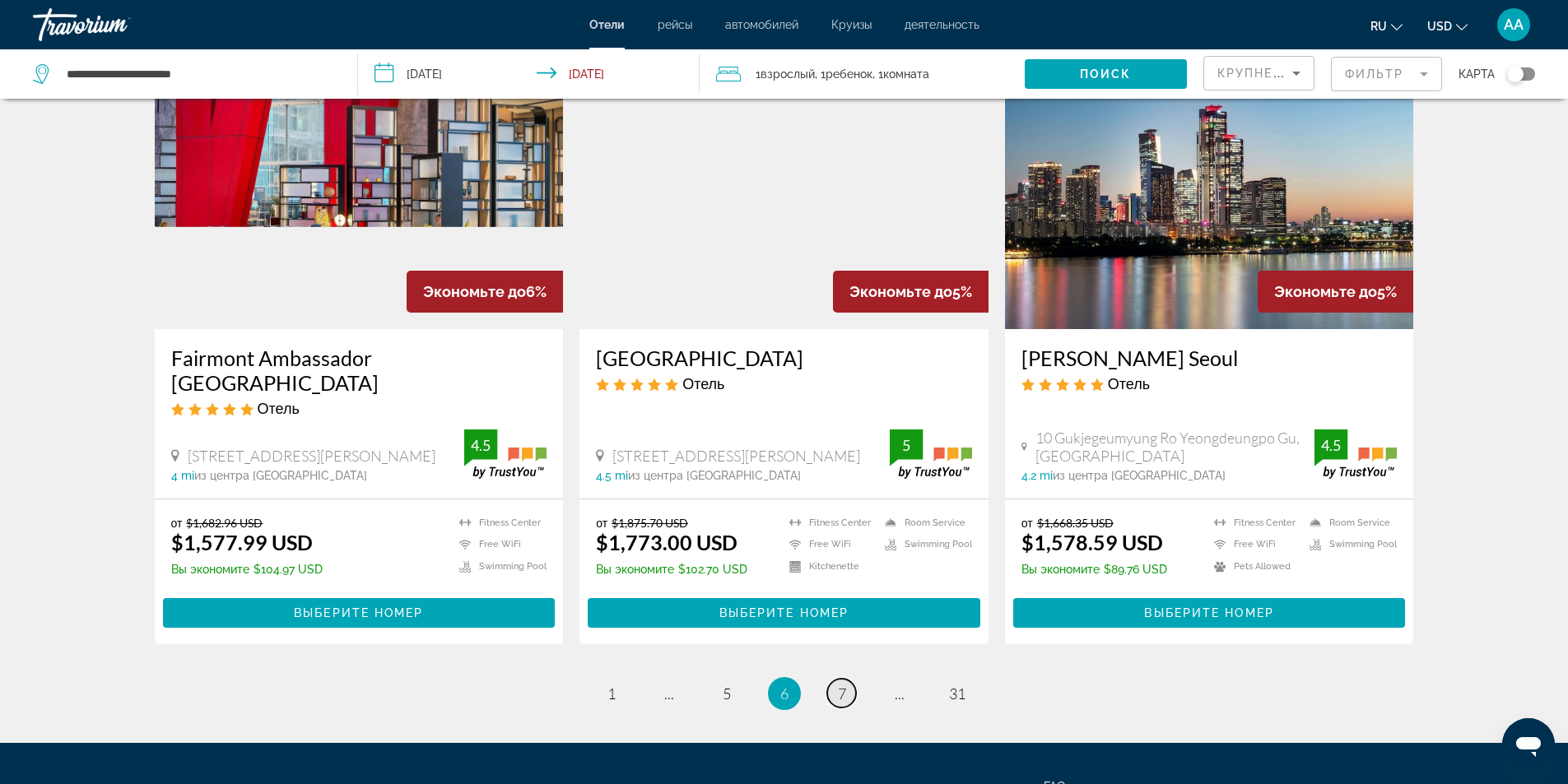
scroll to position [2036, 0]
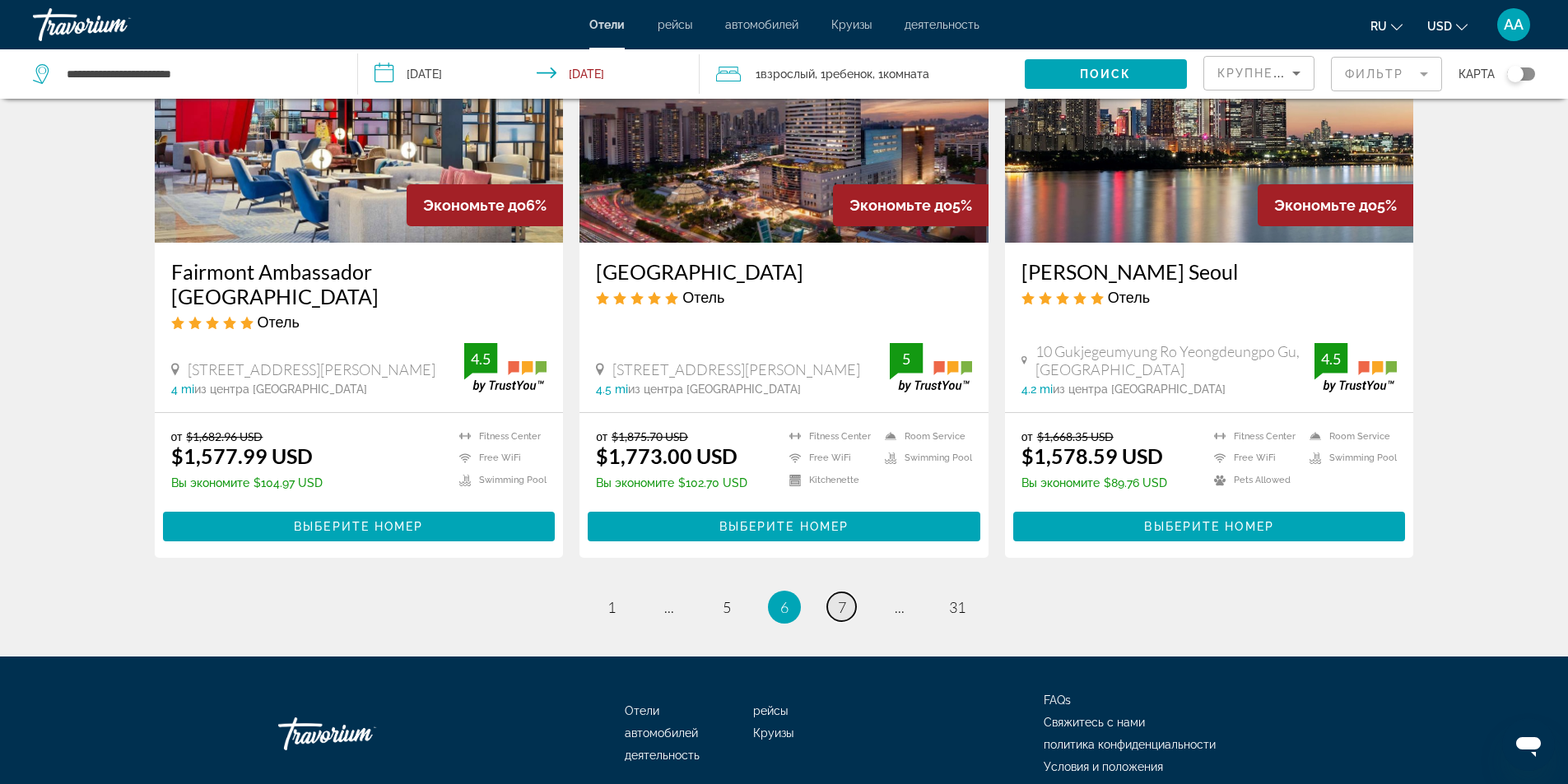
click at [848, 592] on link "page 7" at bounding box center [841, 606] width 28 height 28
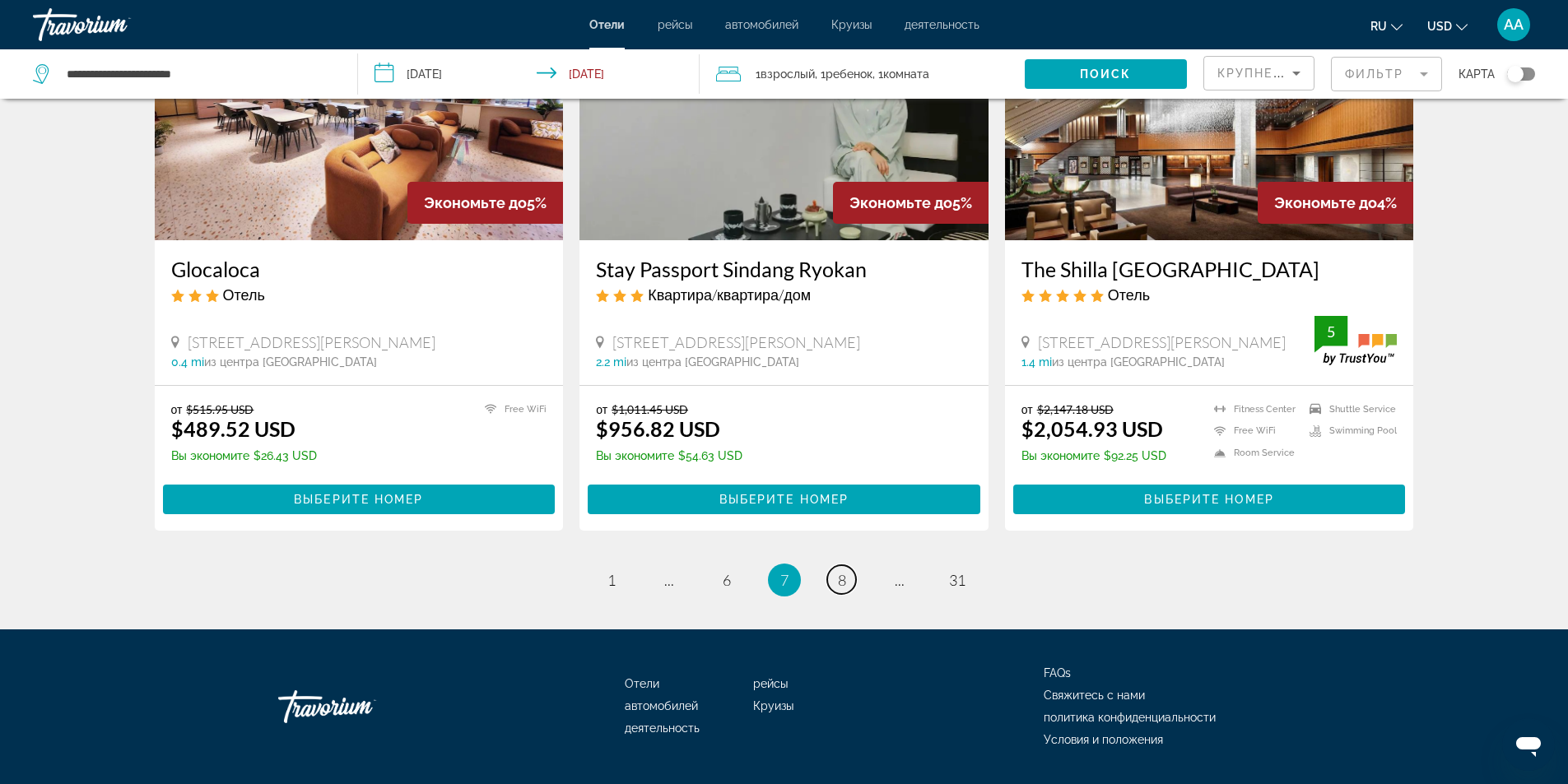
scroll to position [2009, 0]
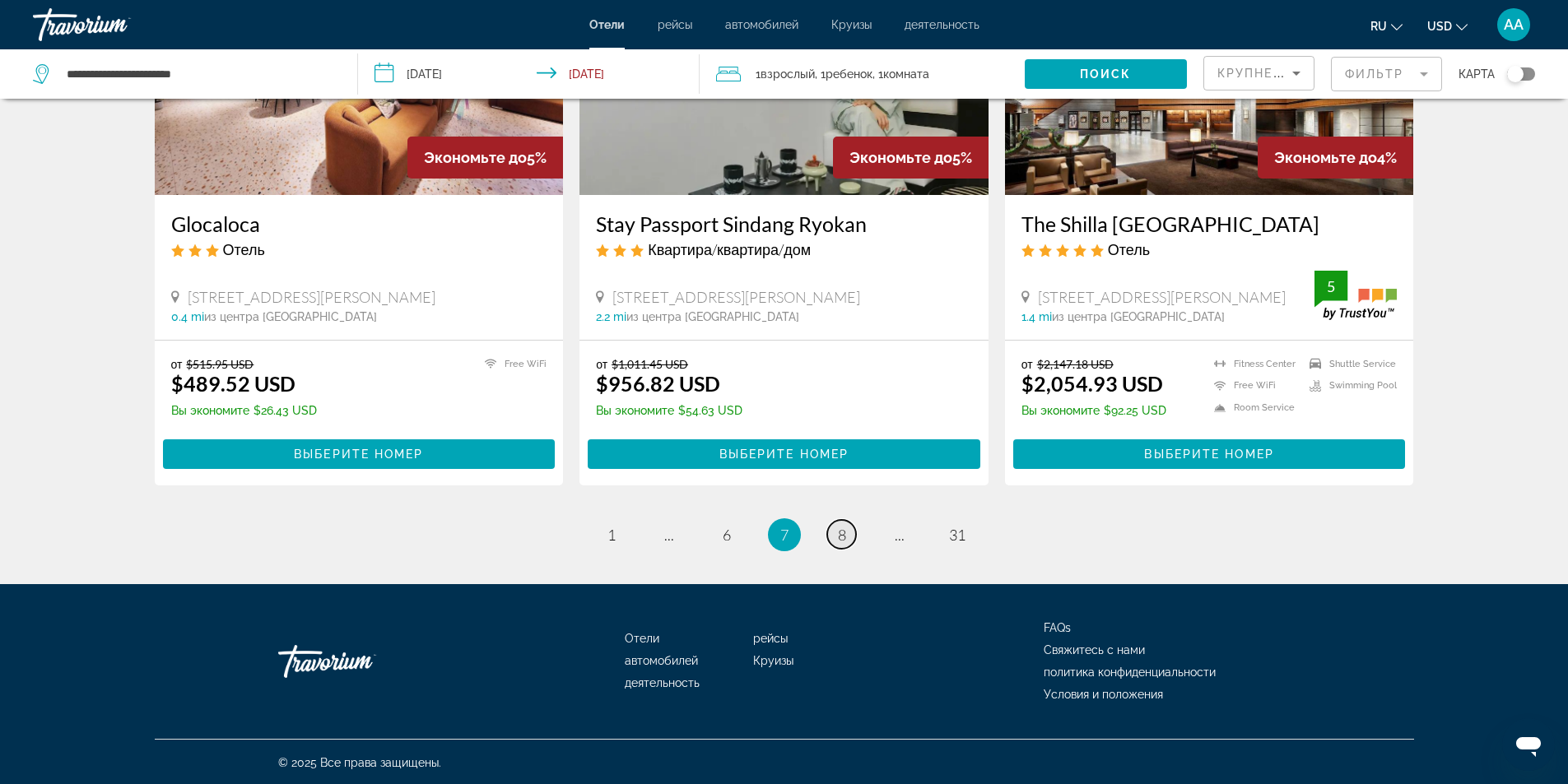
click at [848, 535] on link "page 8" at bounding box center [841, 534] width 28 height 28
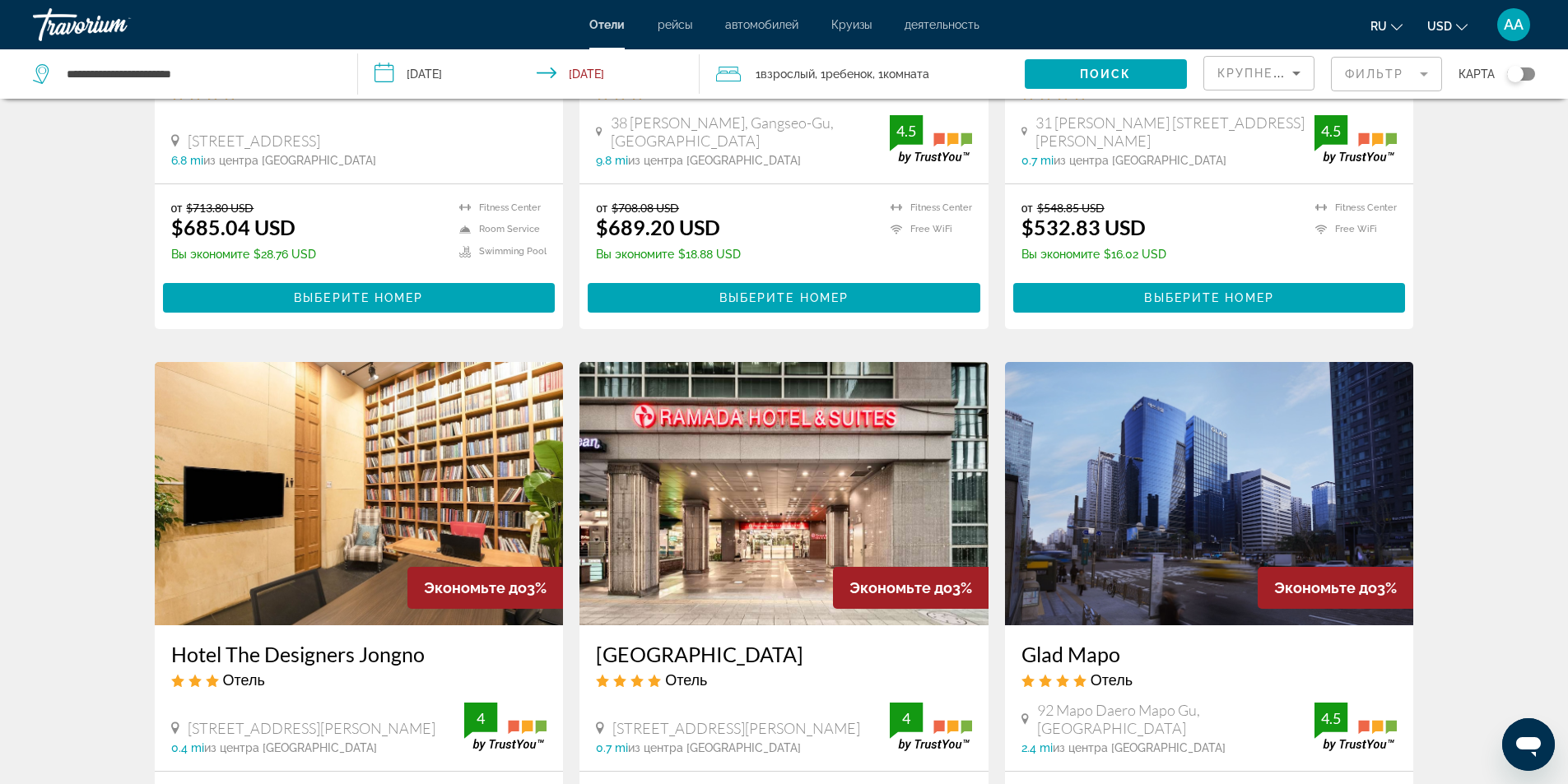
scroll to position [2008, 0]
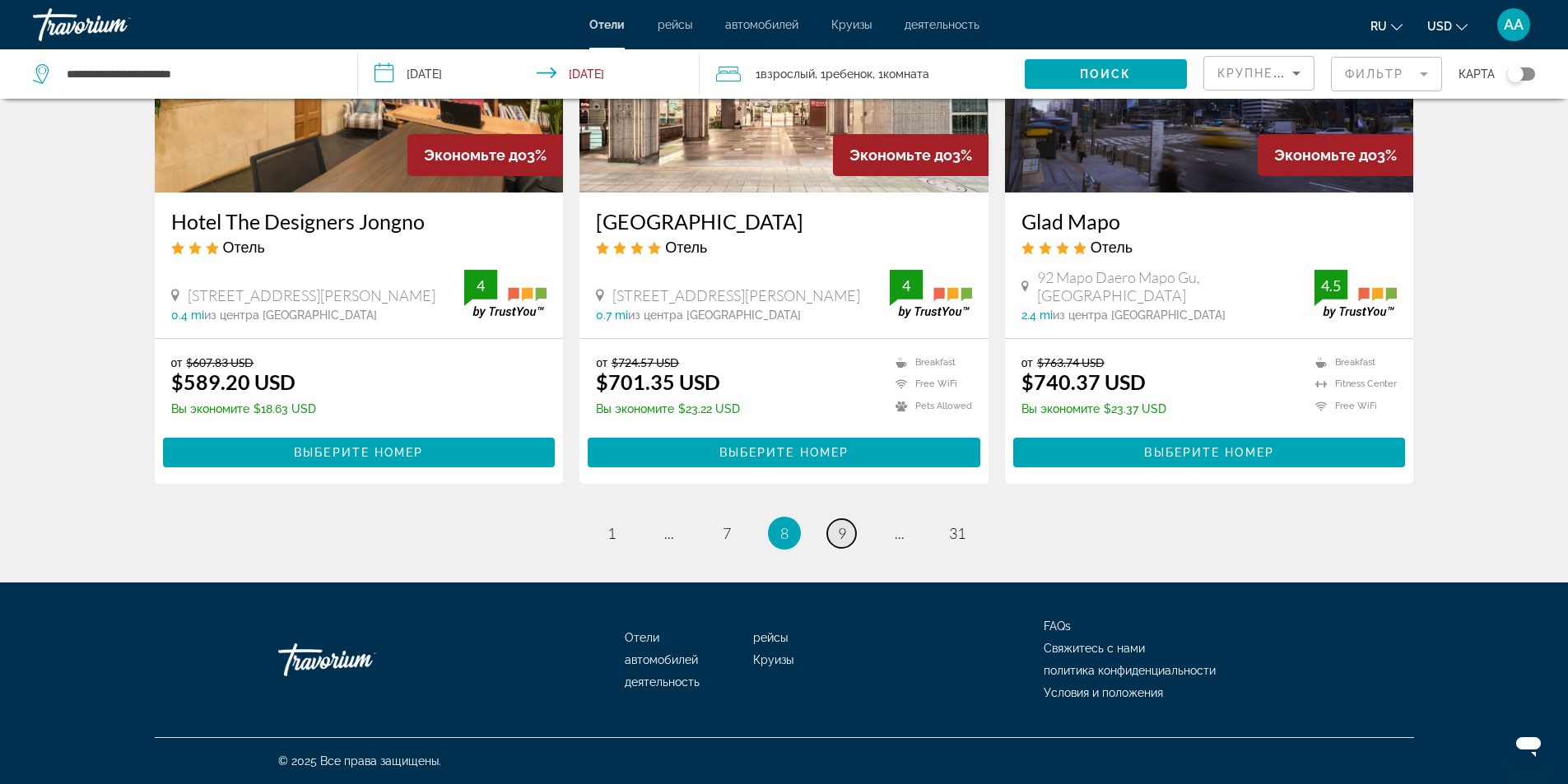
click at [849, 536] on link "page 9" at bounding box center [841, 533] width 28 height 28
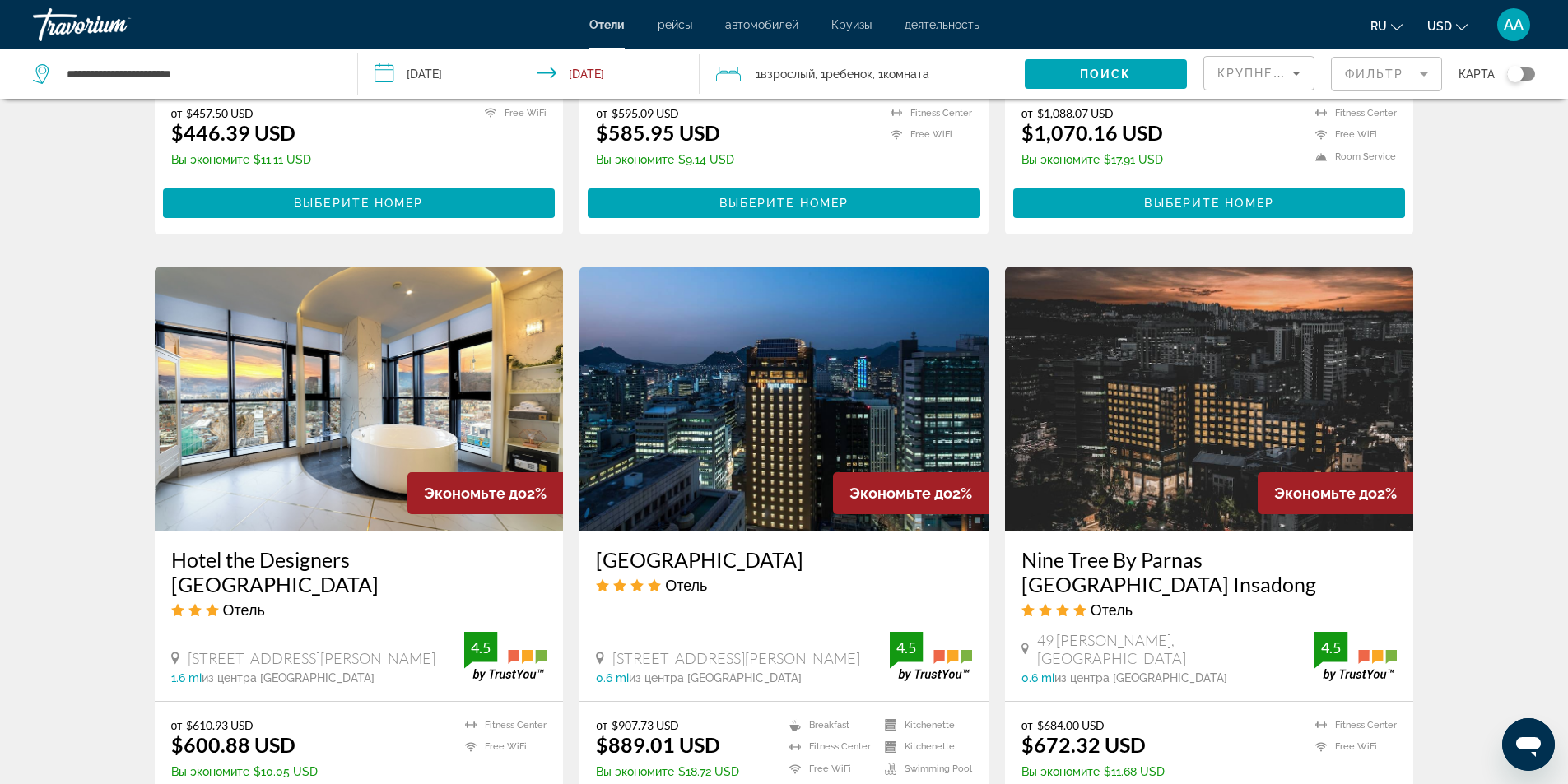
scroll to position [2003, 0]
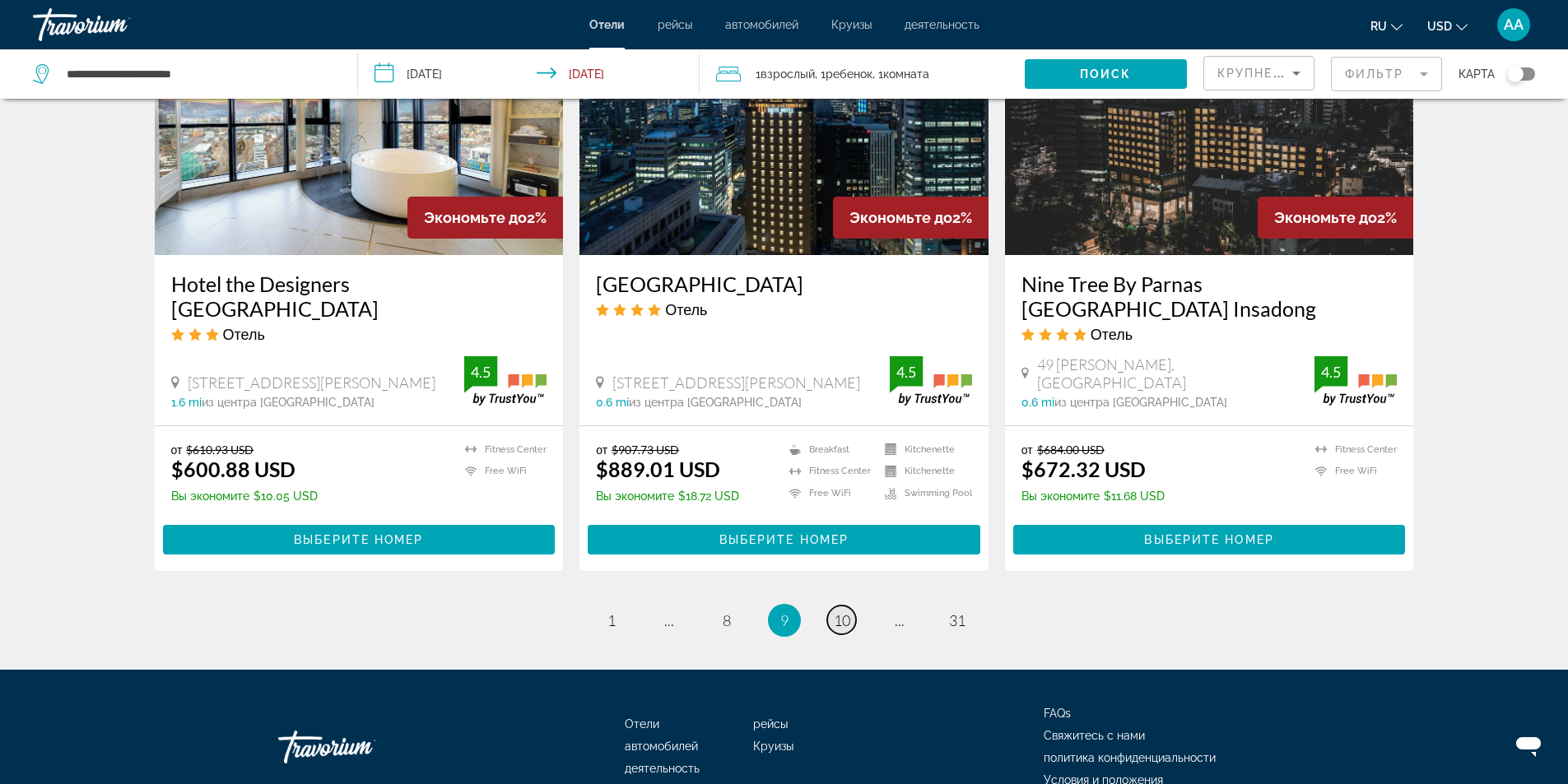
click at [849, 611] on span "10" at bounding box center [841, 620] width 17 height 18
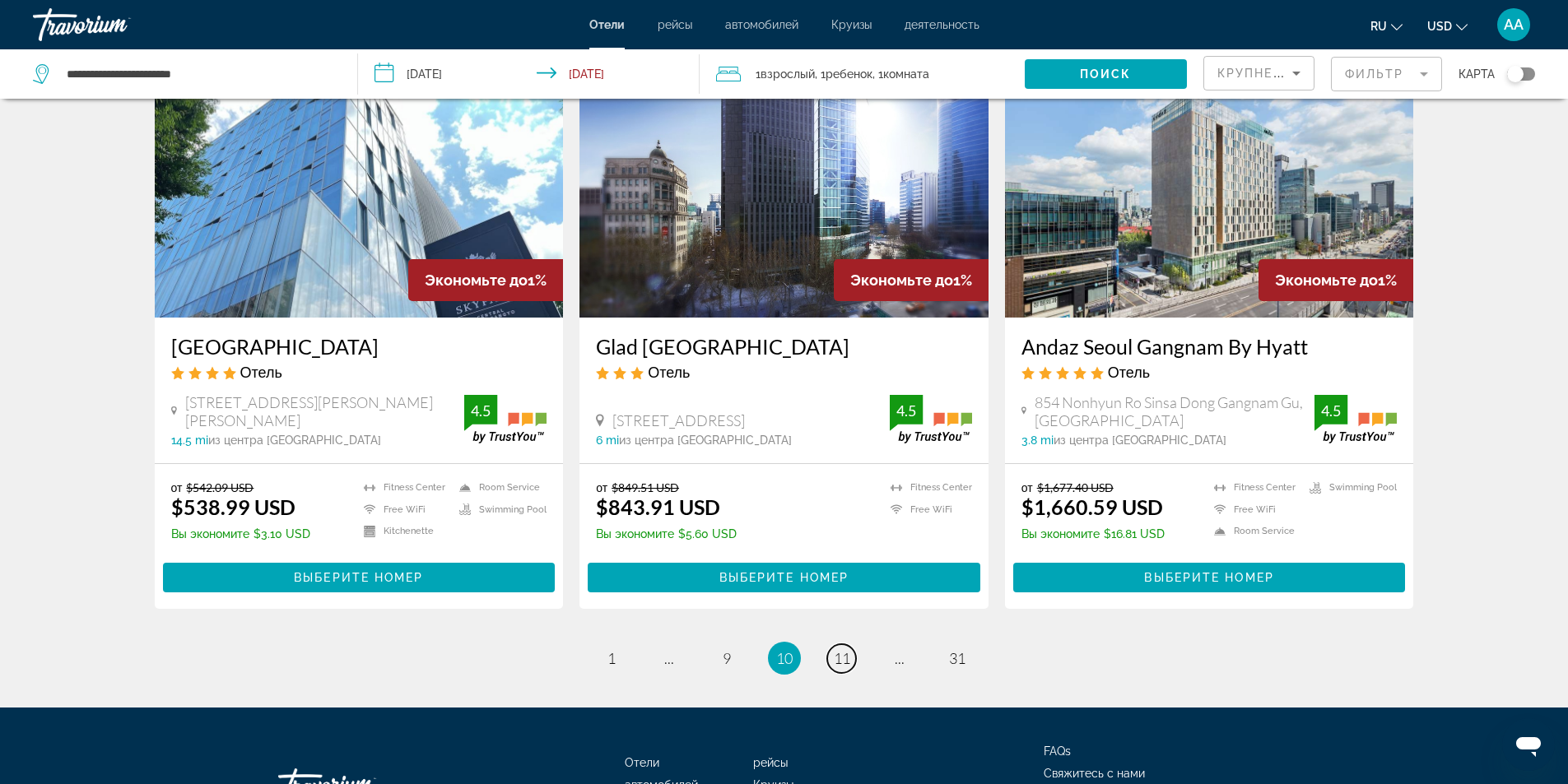
scroll to position [1987, 0]
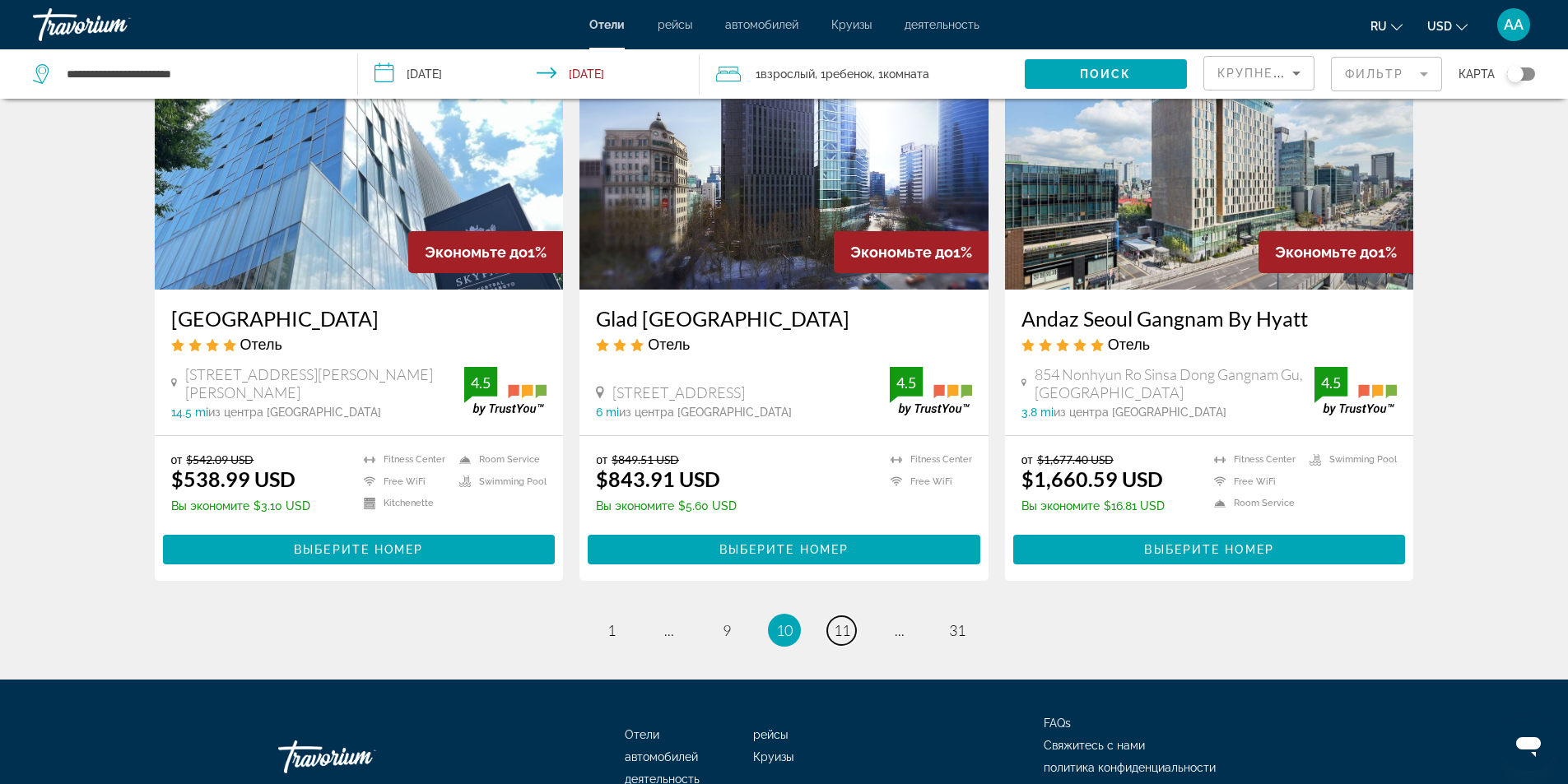
click at [849, 621] on span "11" at bounding box center [841, 630] width 17 height 18
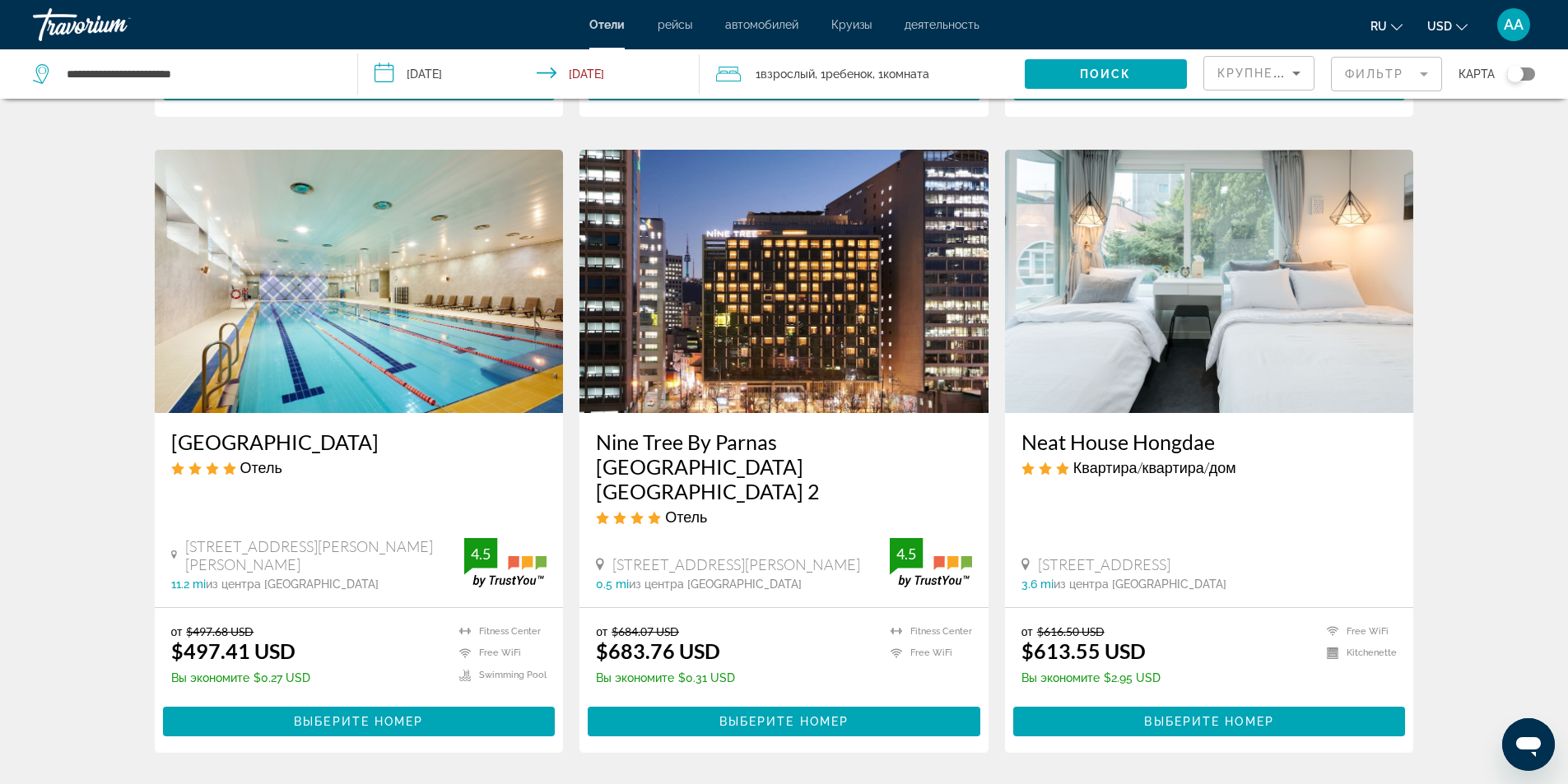
scroll to position [2011, 0]
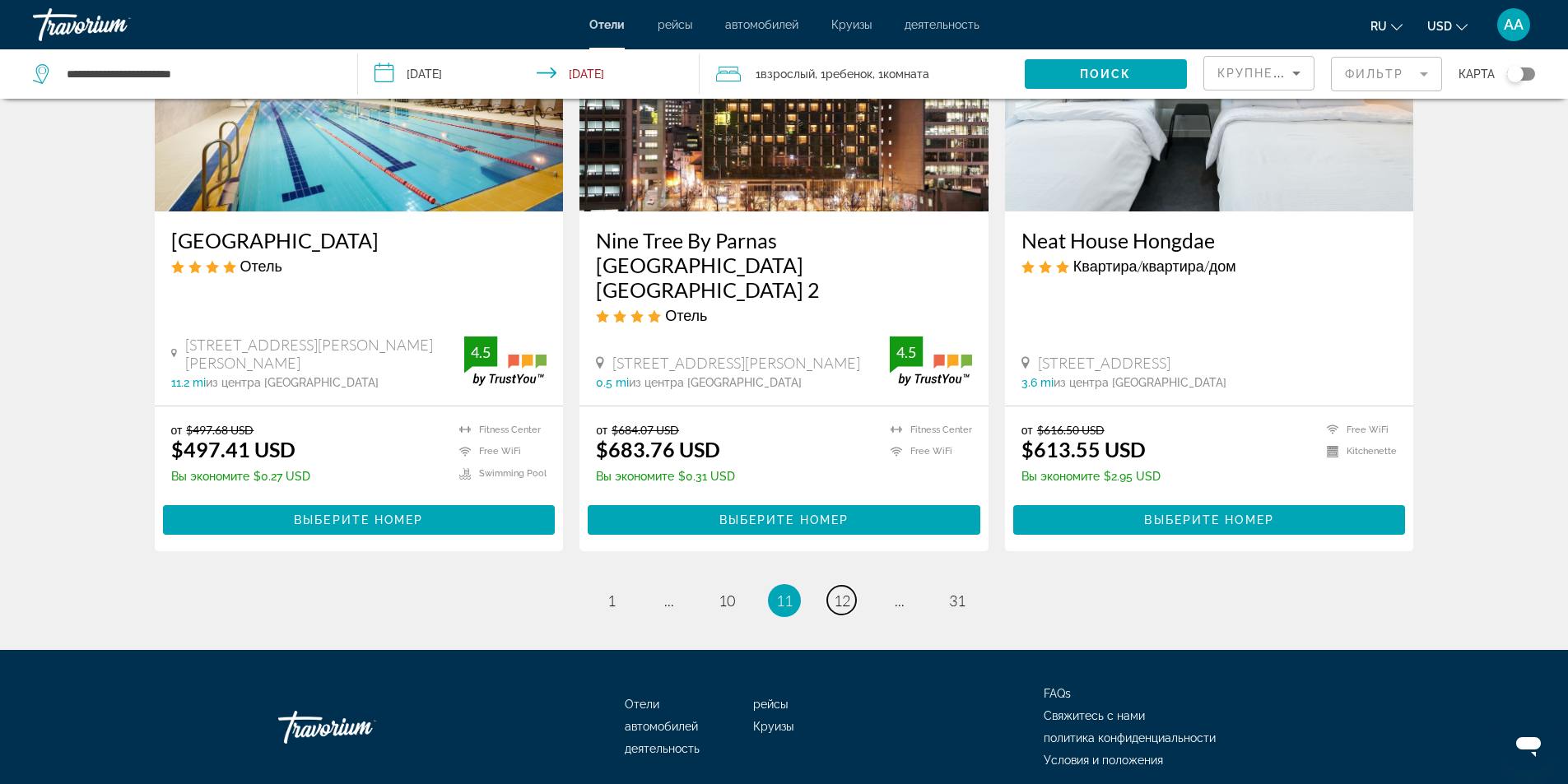
click at [848, 591] on span "12" at bounding box center [841, 600] width 17 height 18
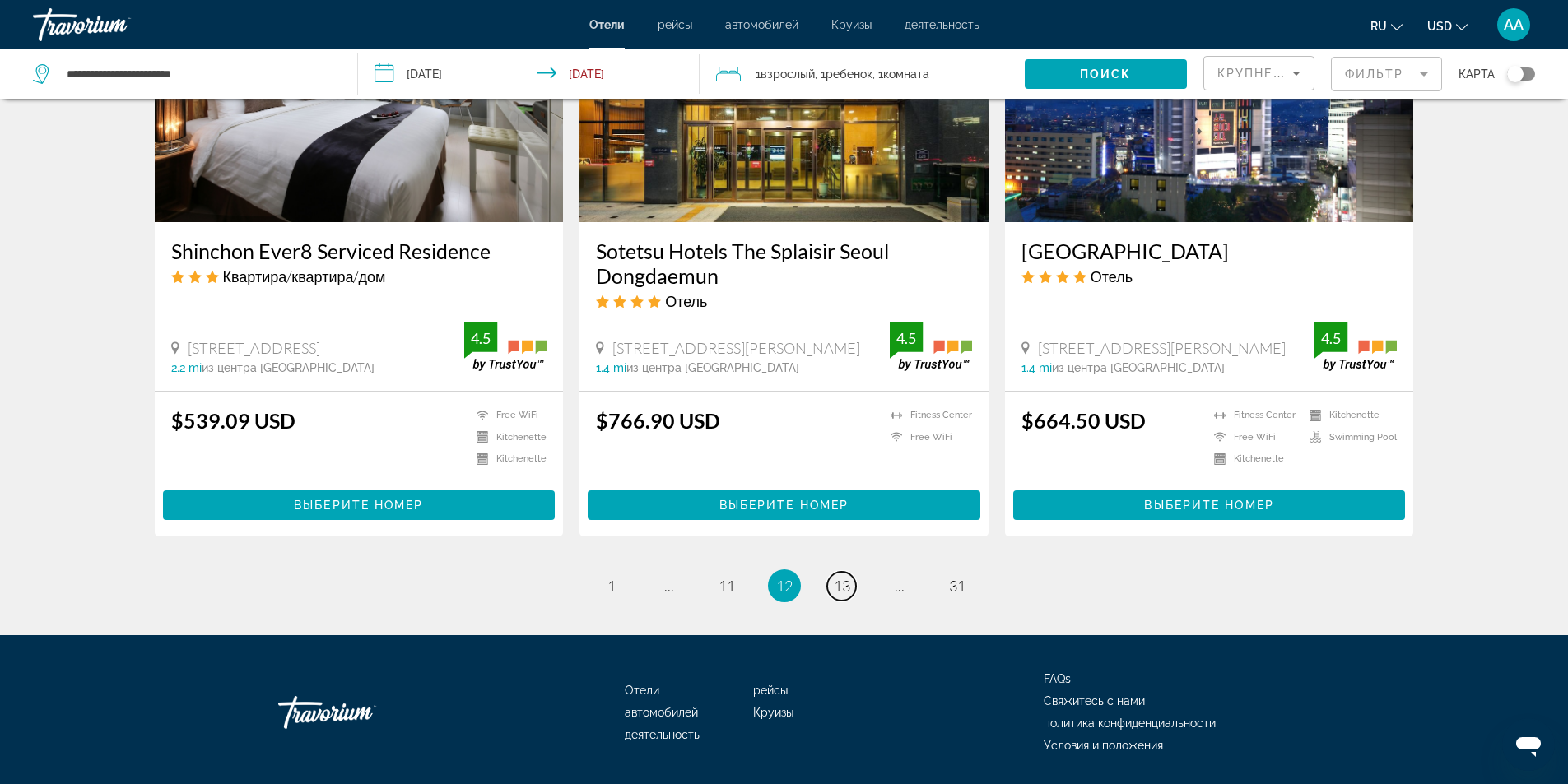
scroll to position [2057, 0]
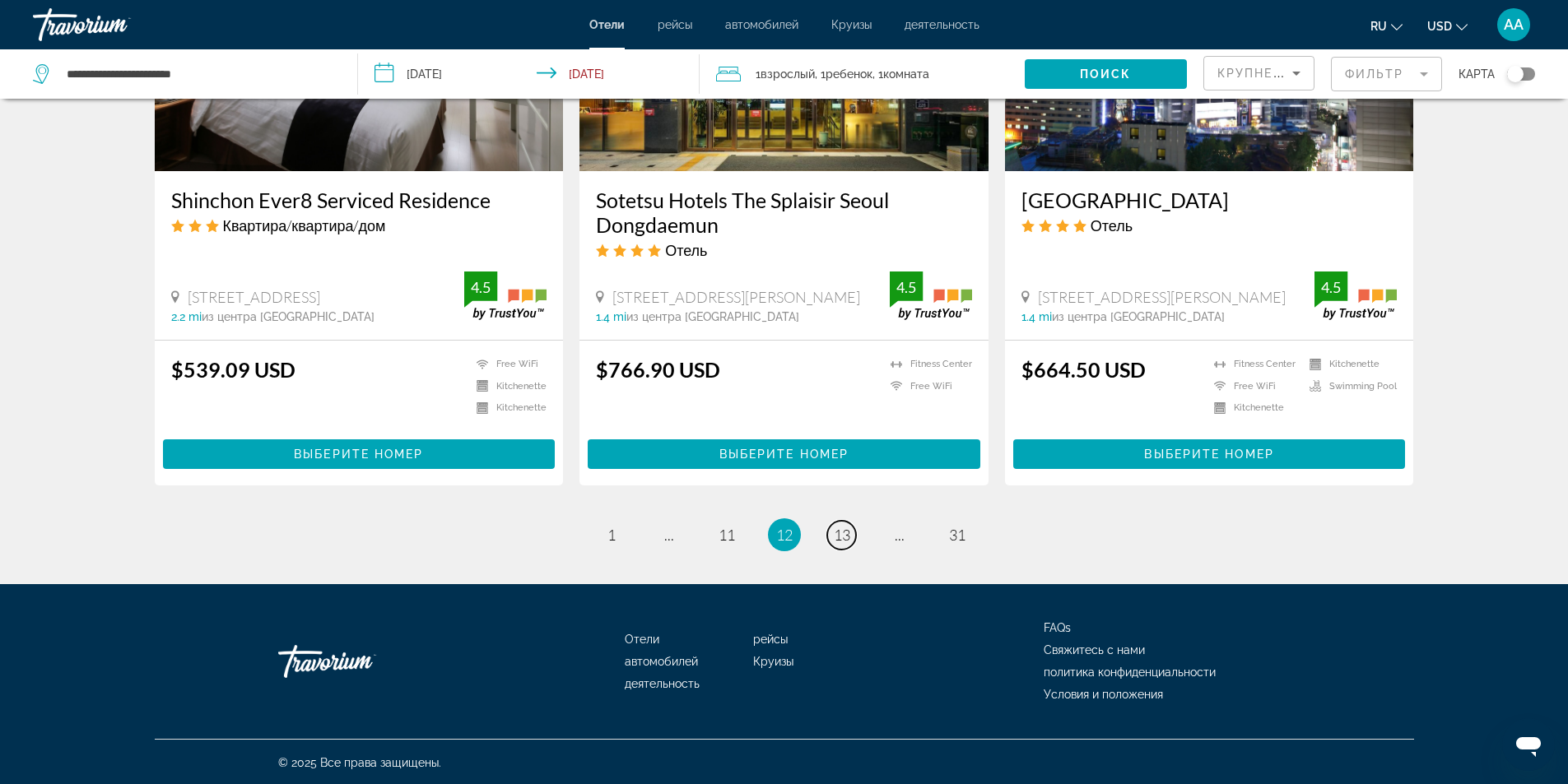
click at [848, 533] on span "13" at bounding box center [841, 534] width 17 height 18
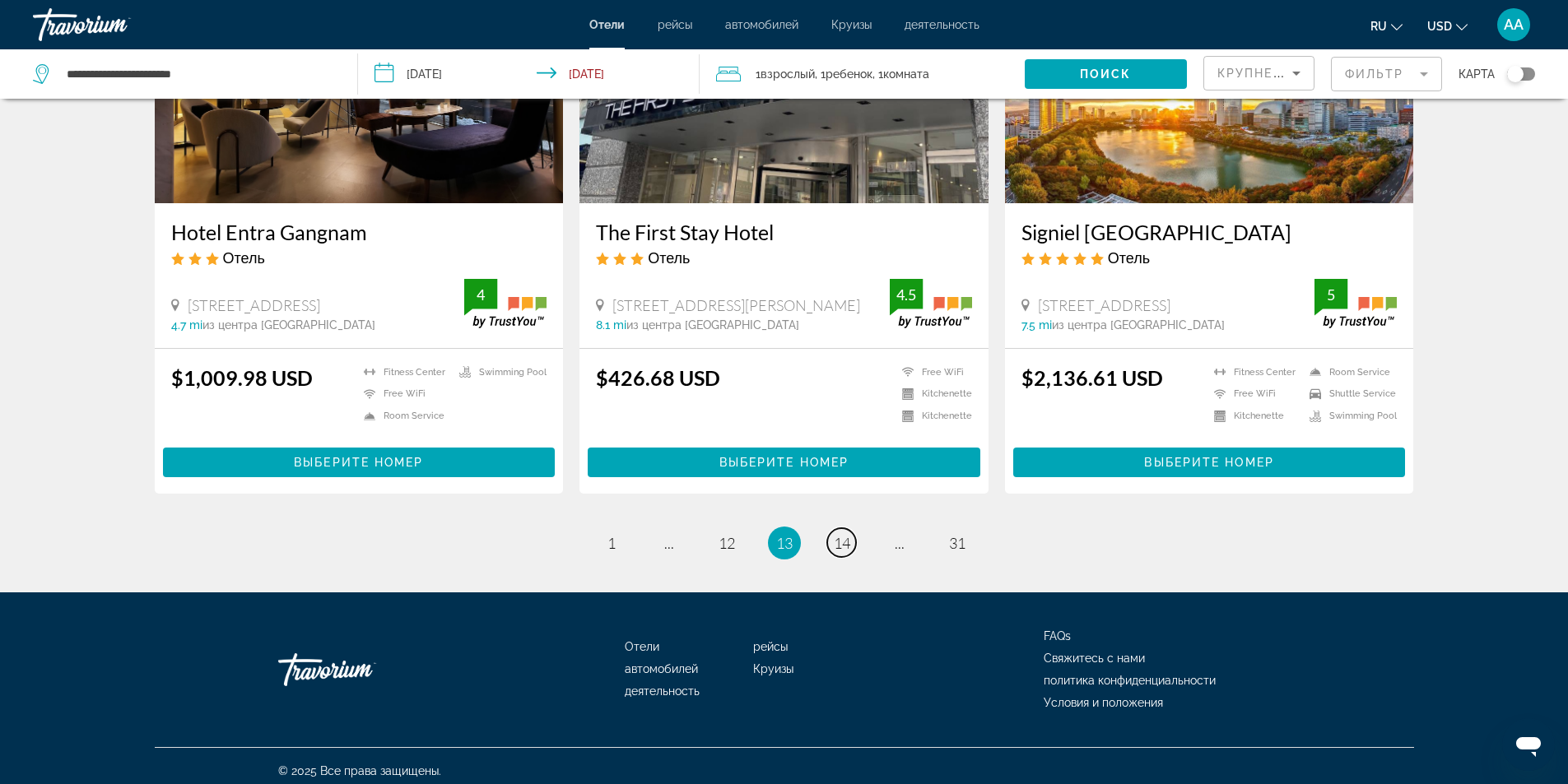
scroll to position [2008, 0]
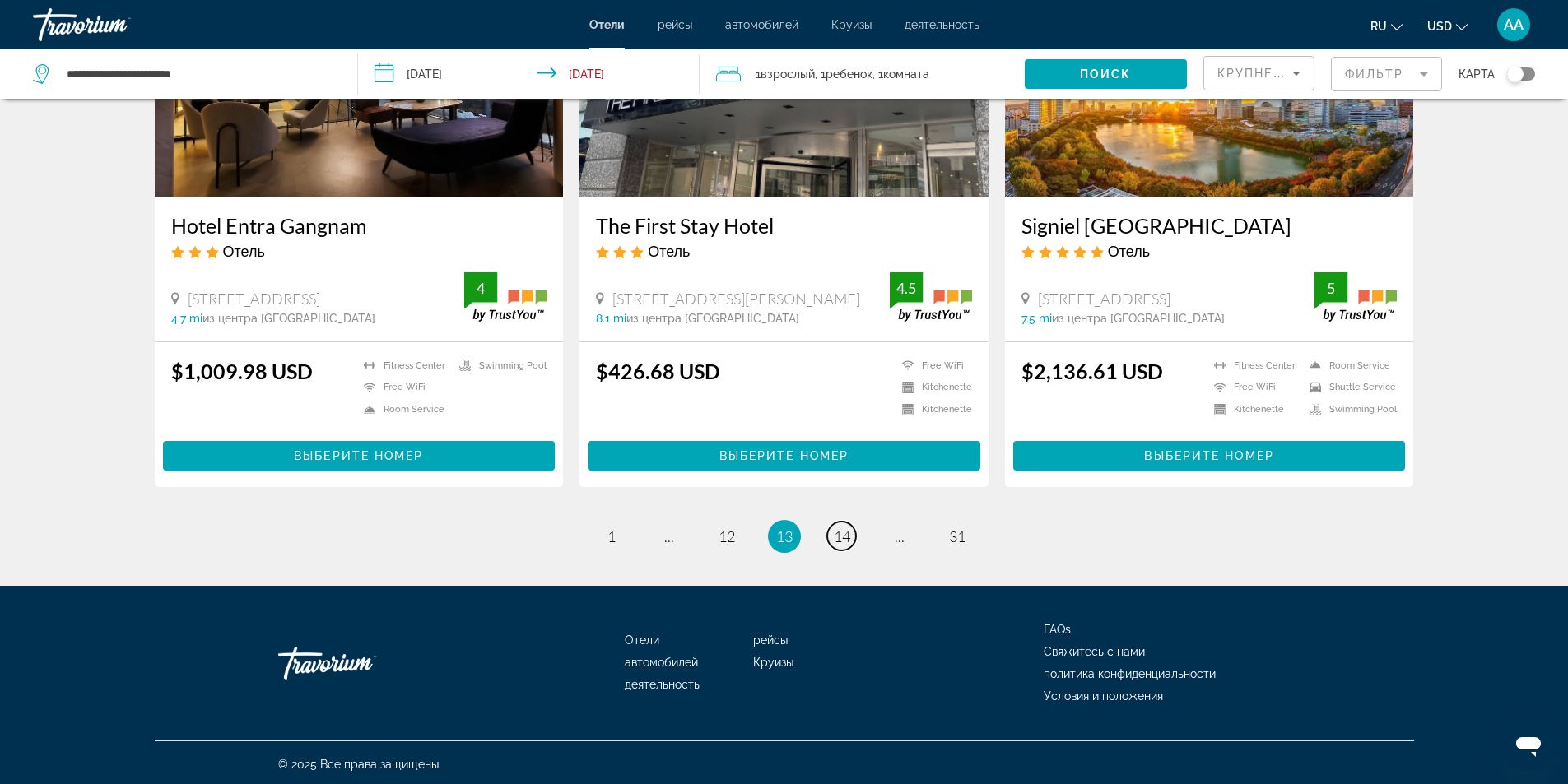
click at [848, 533] on span "14" at bounding box center [841, 536] width 17 height 18
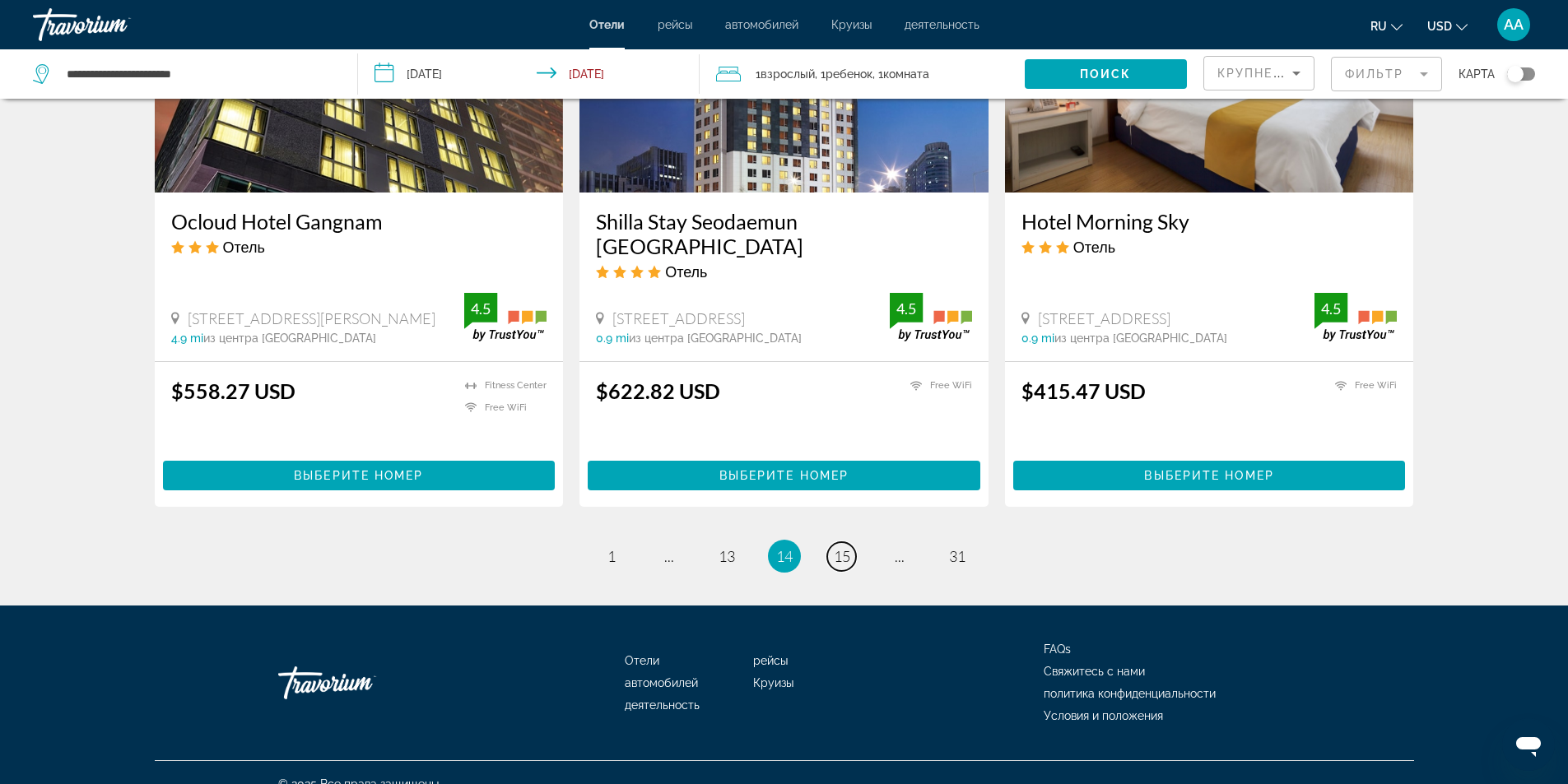
click at [848, 547] on span "15" at bounding box center [841, 556] width 17 height 18
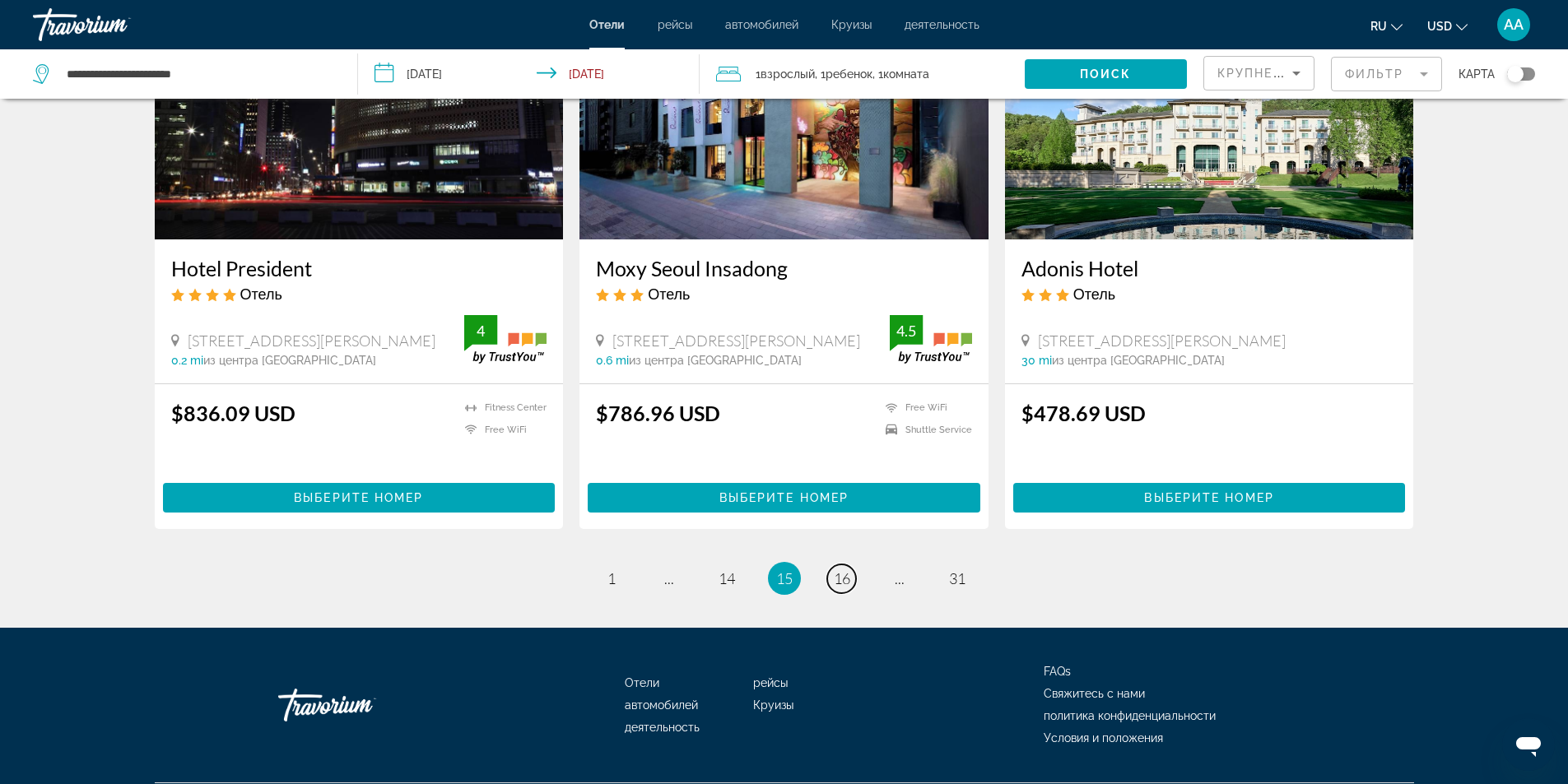
click at [848, 569] on span "16" at bounding box center [841, 578] width 17 height 18
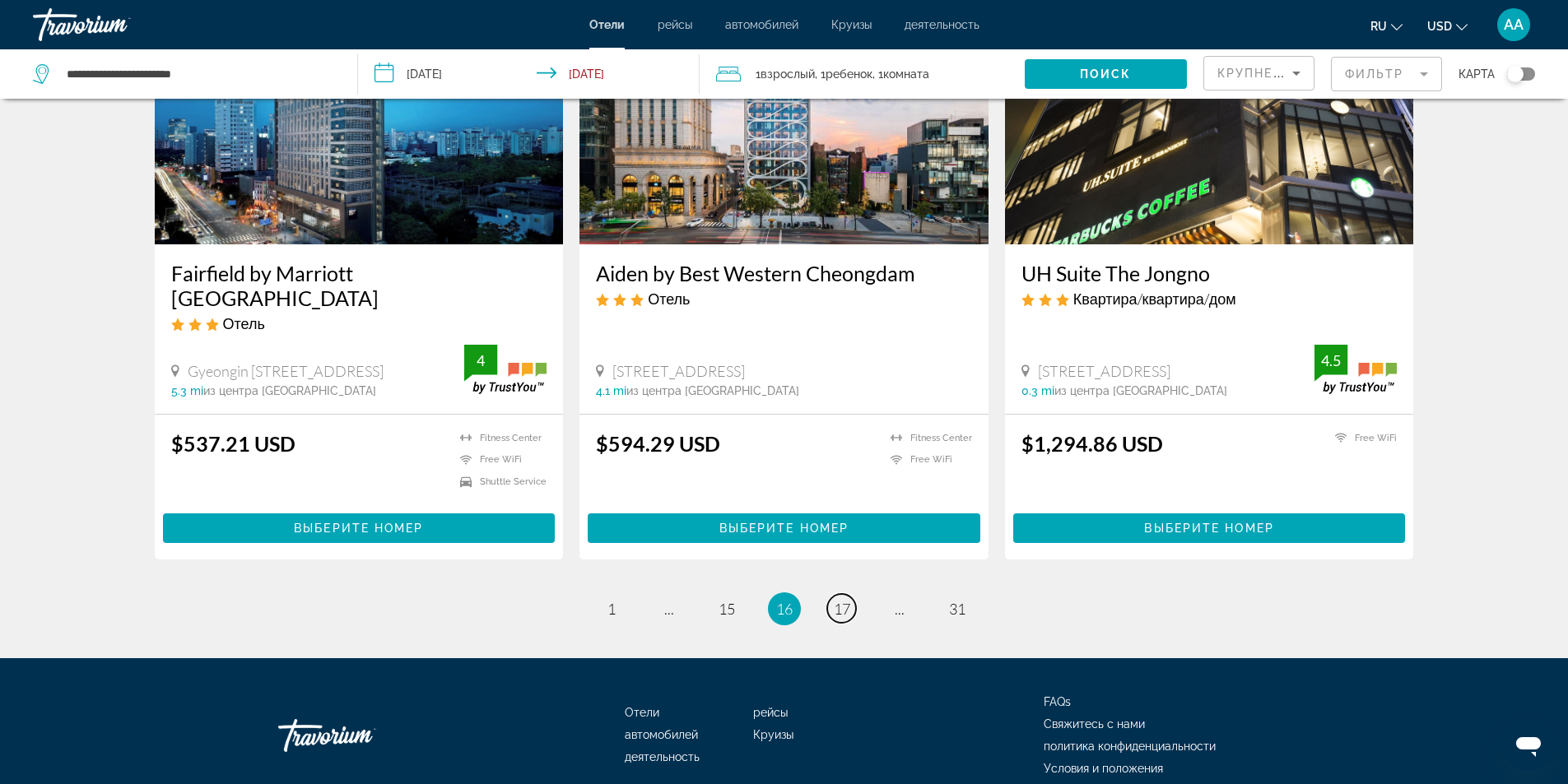
click at [848, 600] on span "17" at bounding box center [841, 609] width 17 height 18
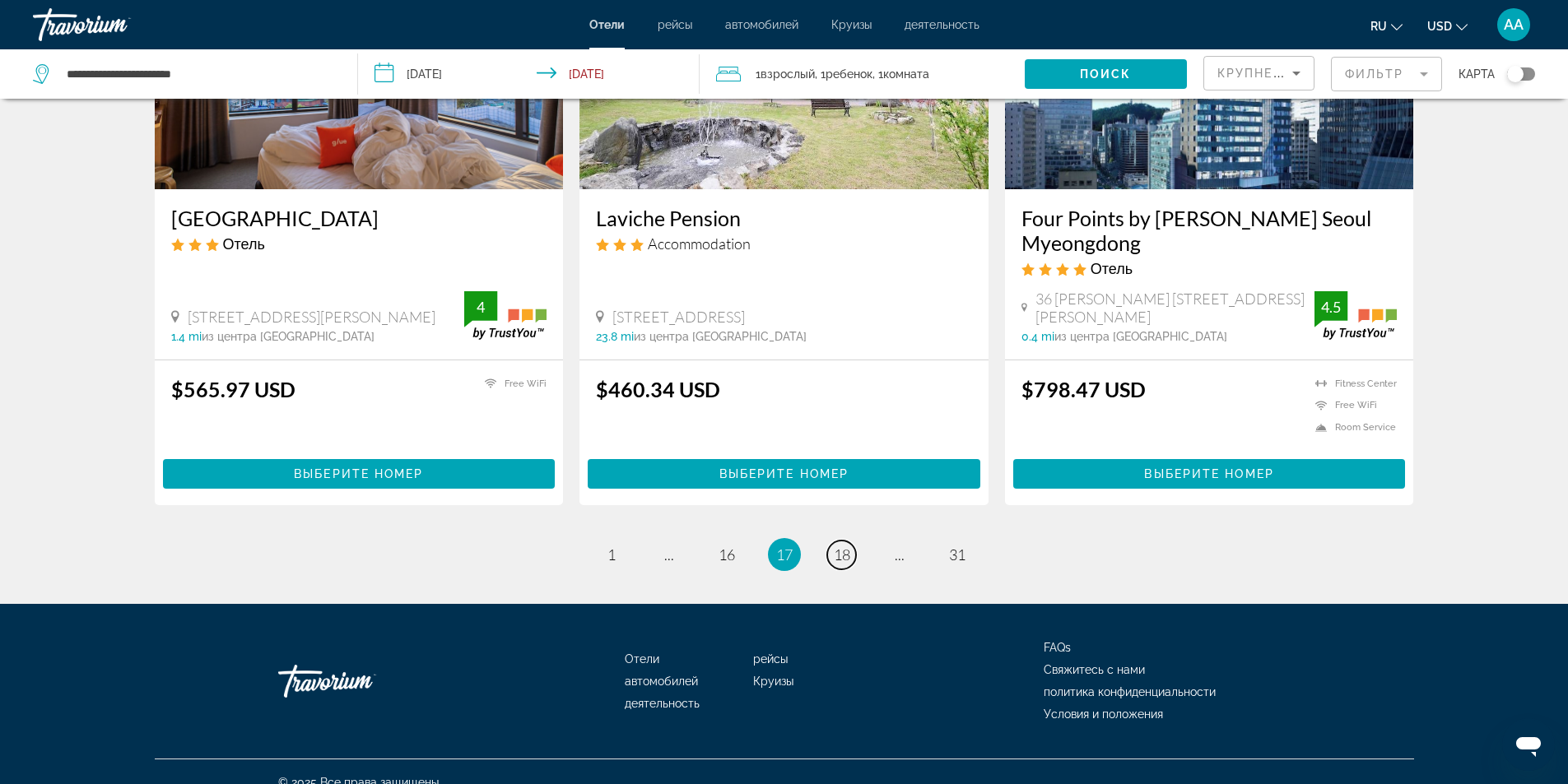
click at [836, 564] on span "18" at bounding box center [841, 554] width 17 height 18
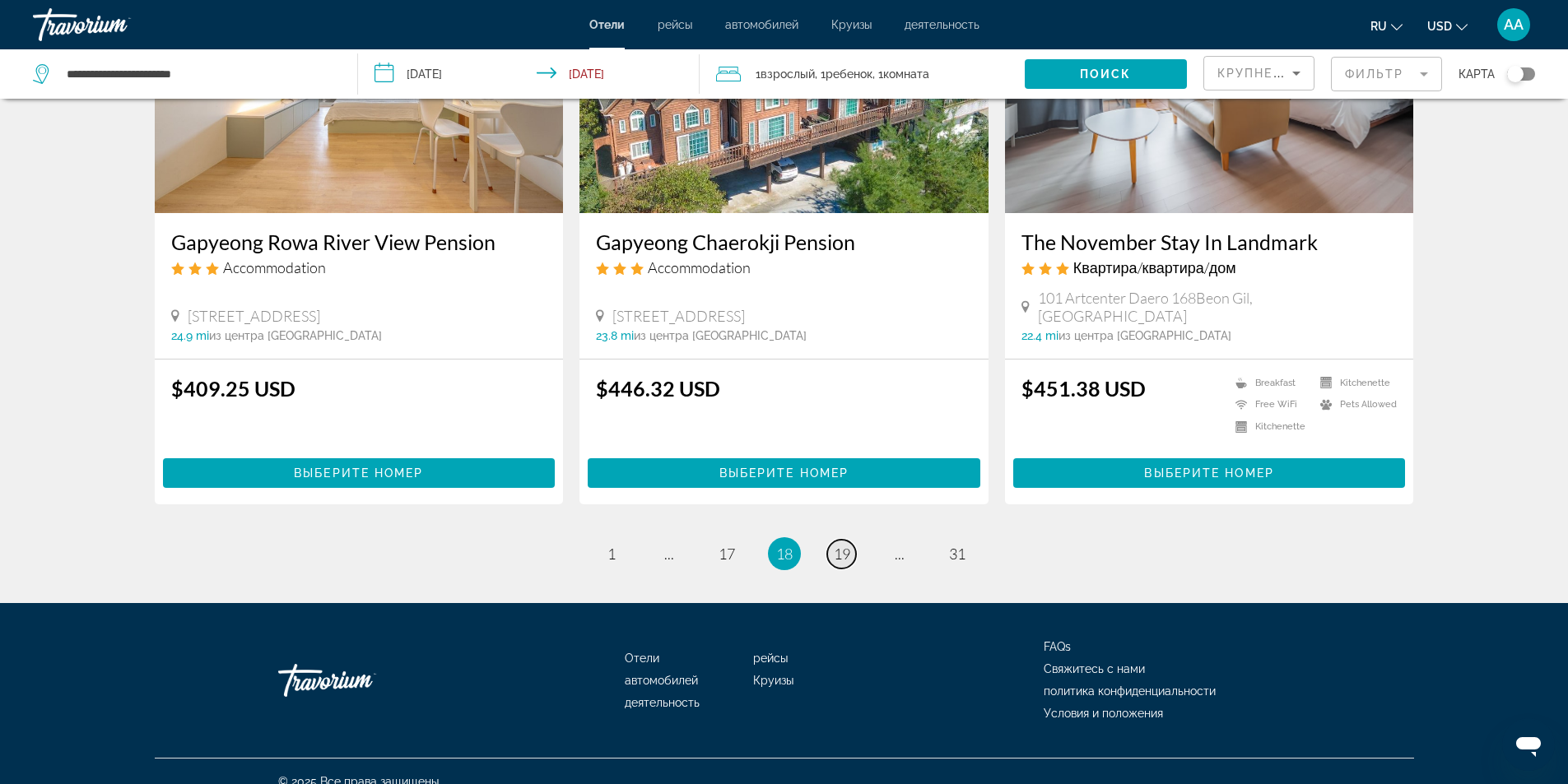
click at [835, 545] on span "19" at bounding box center [841, 554] width 17 height 18
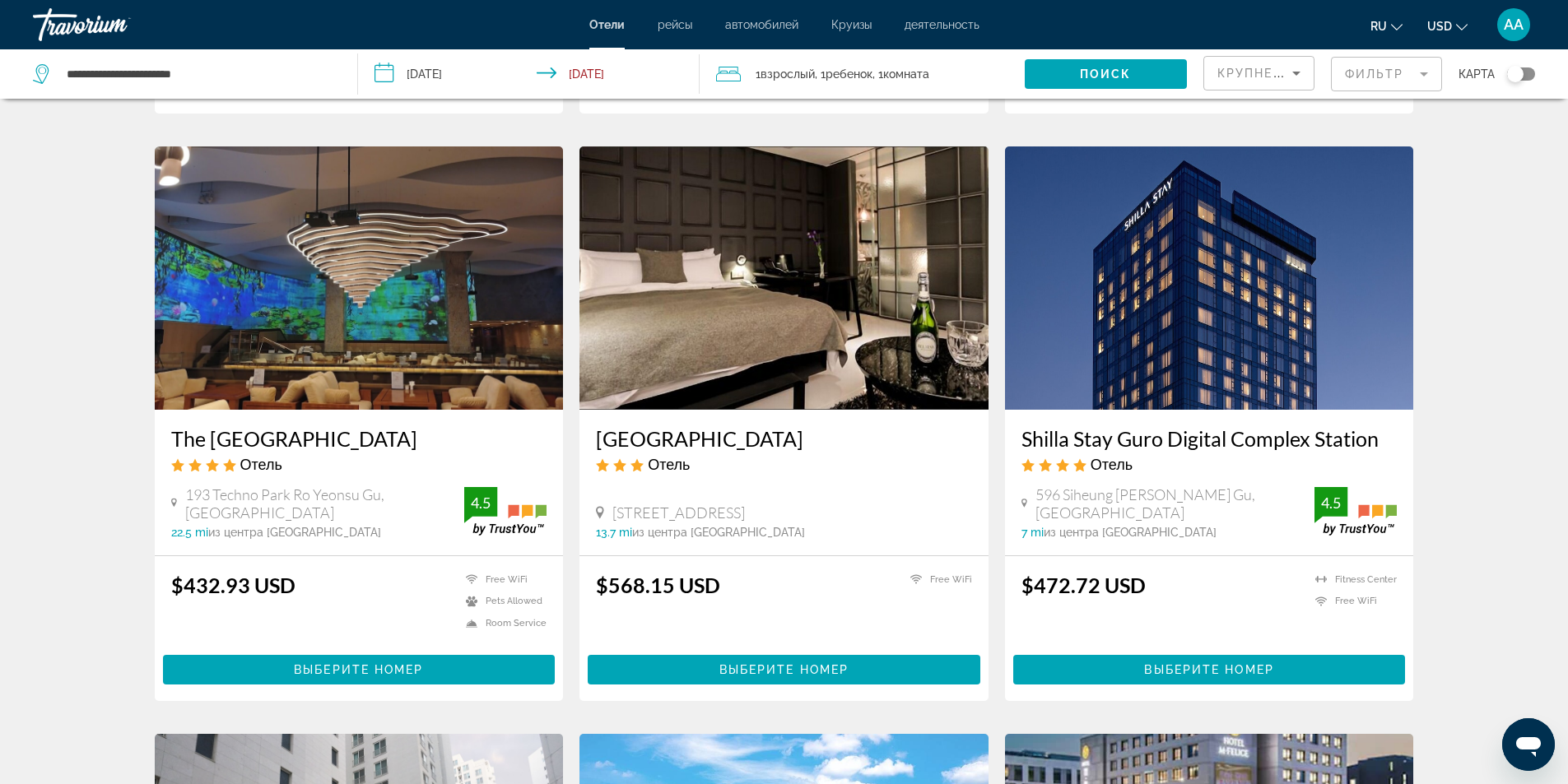
click at [1168, 292] on img "Main content" at bounding box center [1210, 278] width 409 height 263
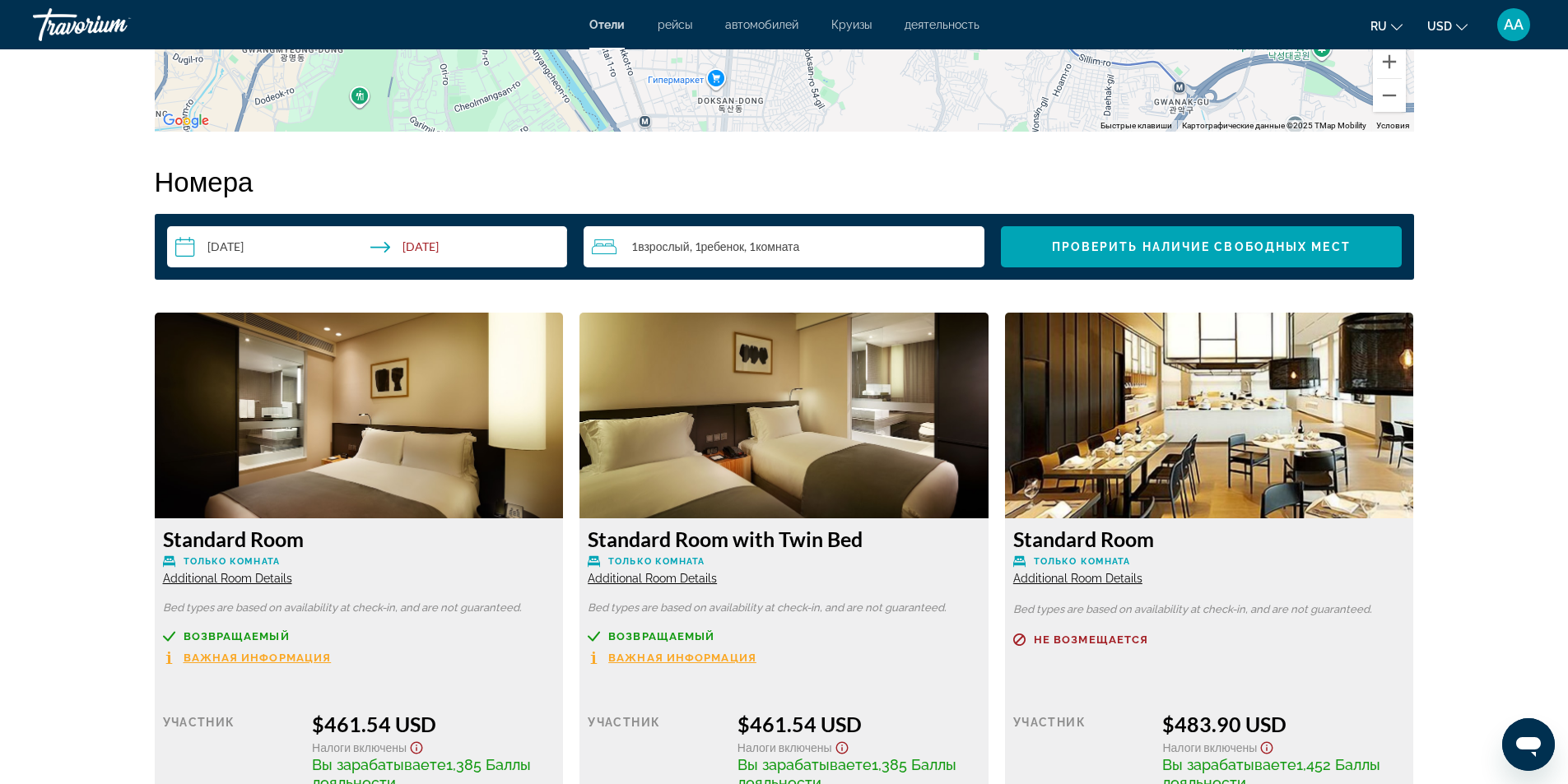
scroll to position [2220, 0]
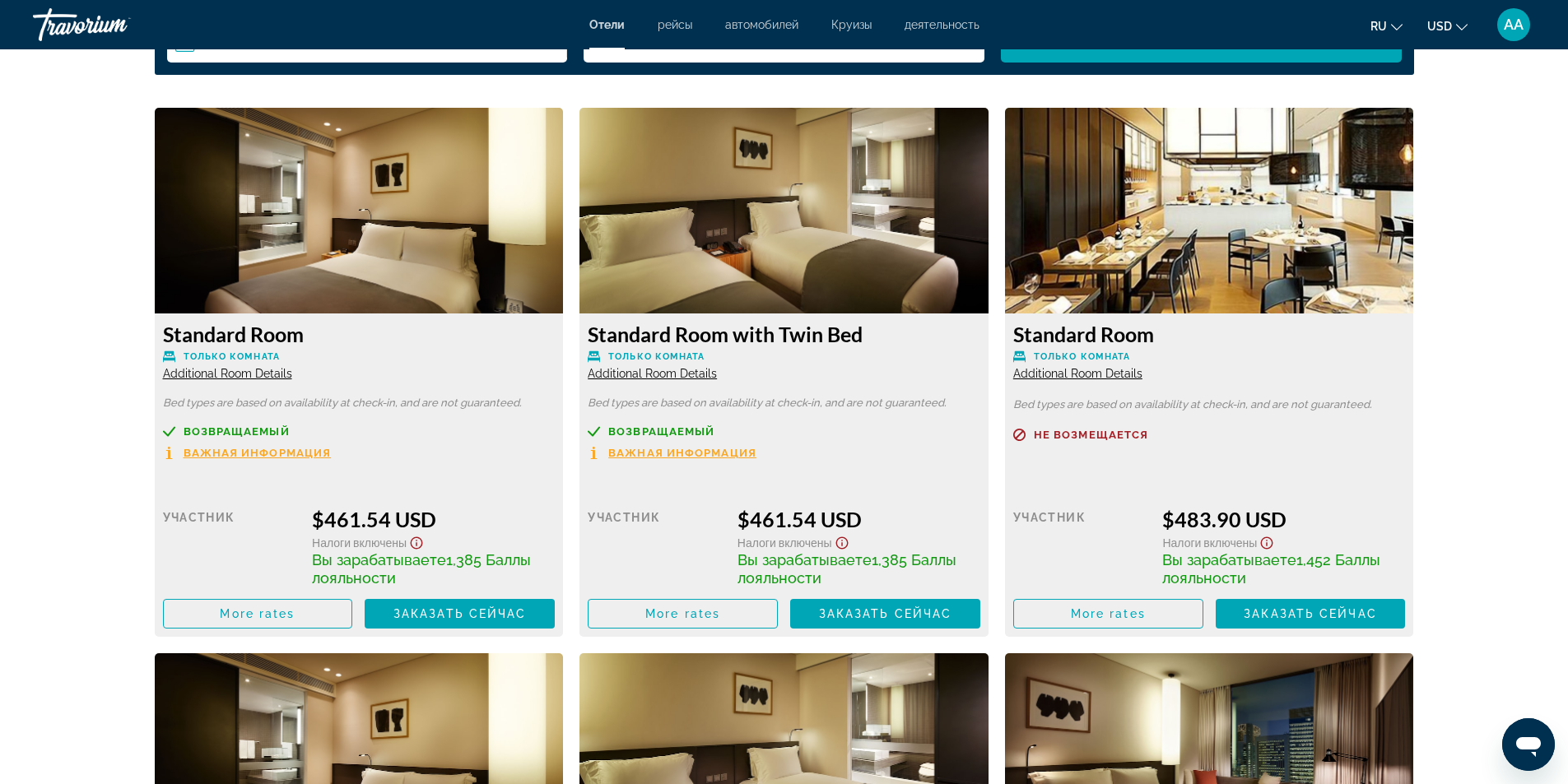
click at [304, 451] on span "Важная информация" at bounding box center [257, 452] width 149 height 11
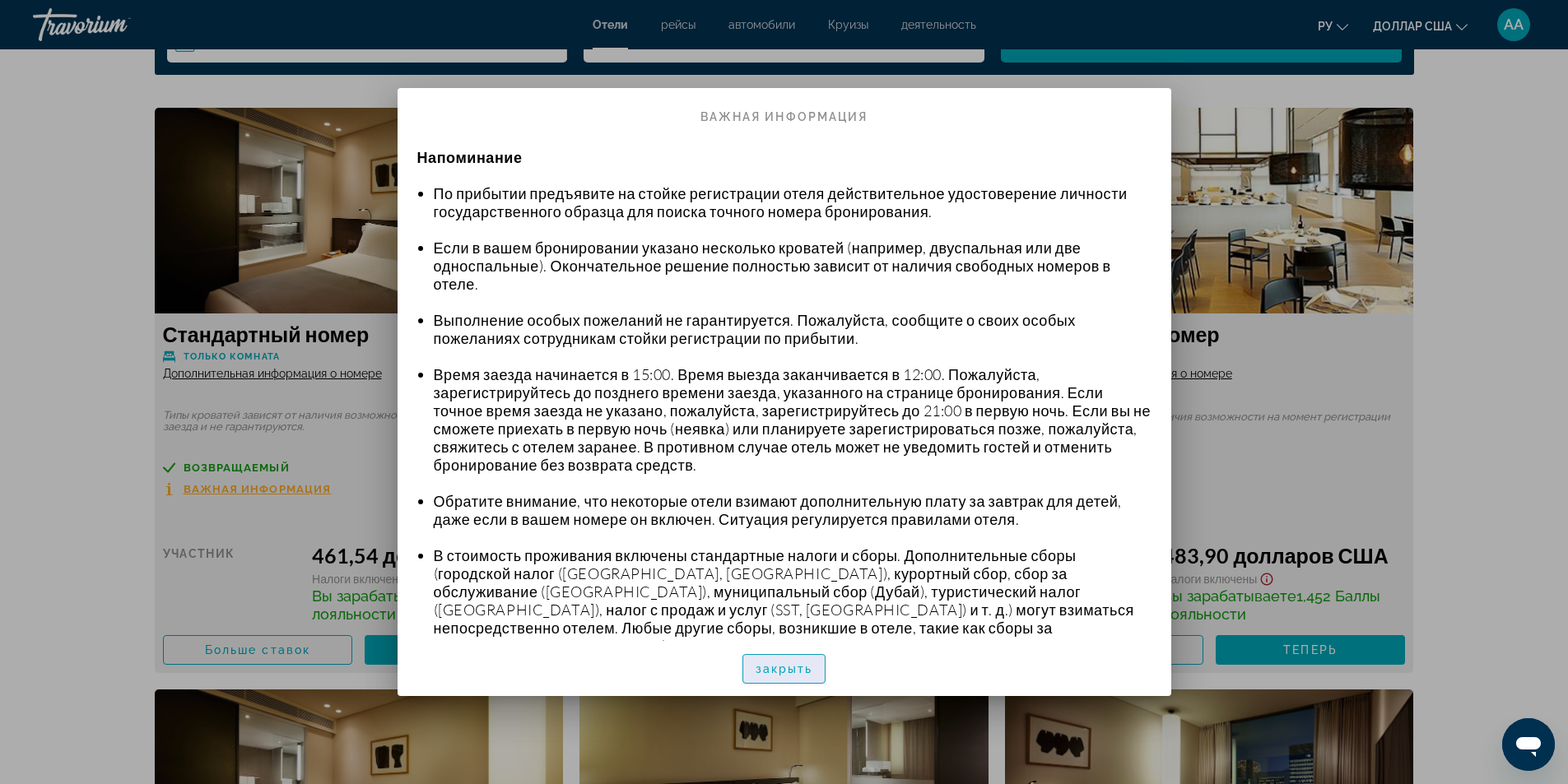
click at [797, 670] on font "закрыть" at bounding box center [784, 668] width 58 height 13
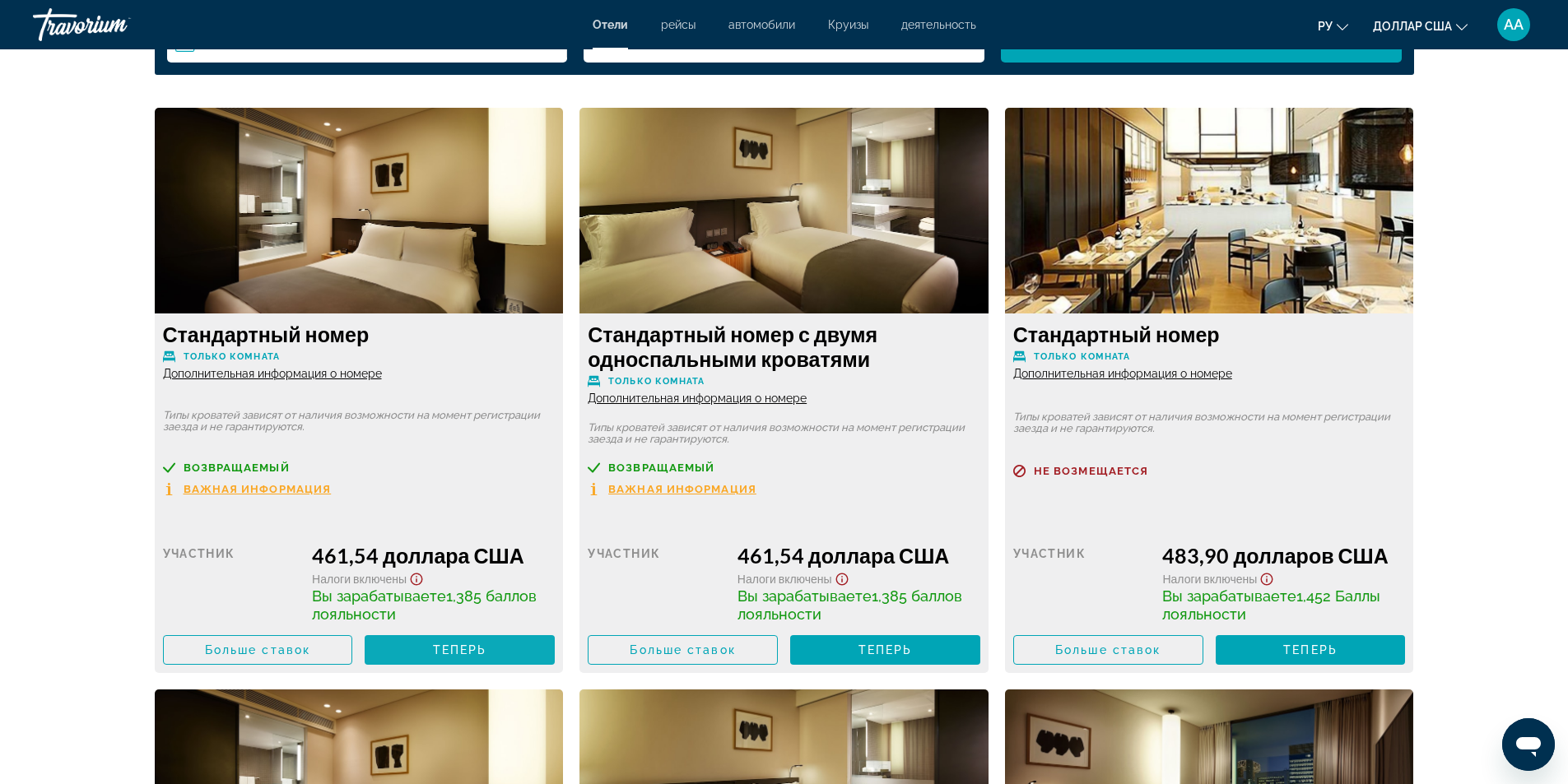
click at [486, 656] on span "Основное содержание" at bounding box center [460, 650] width 190 height 39
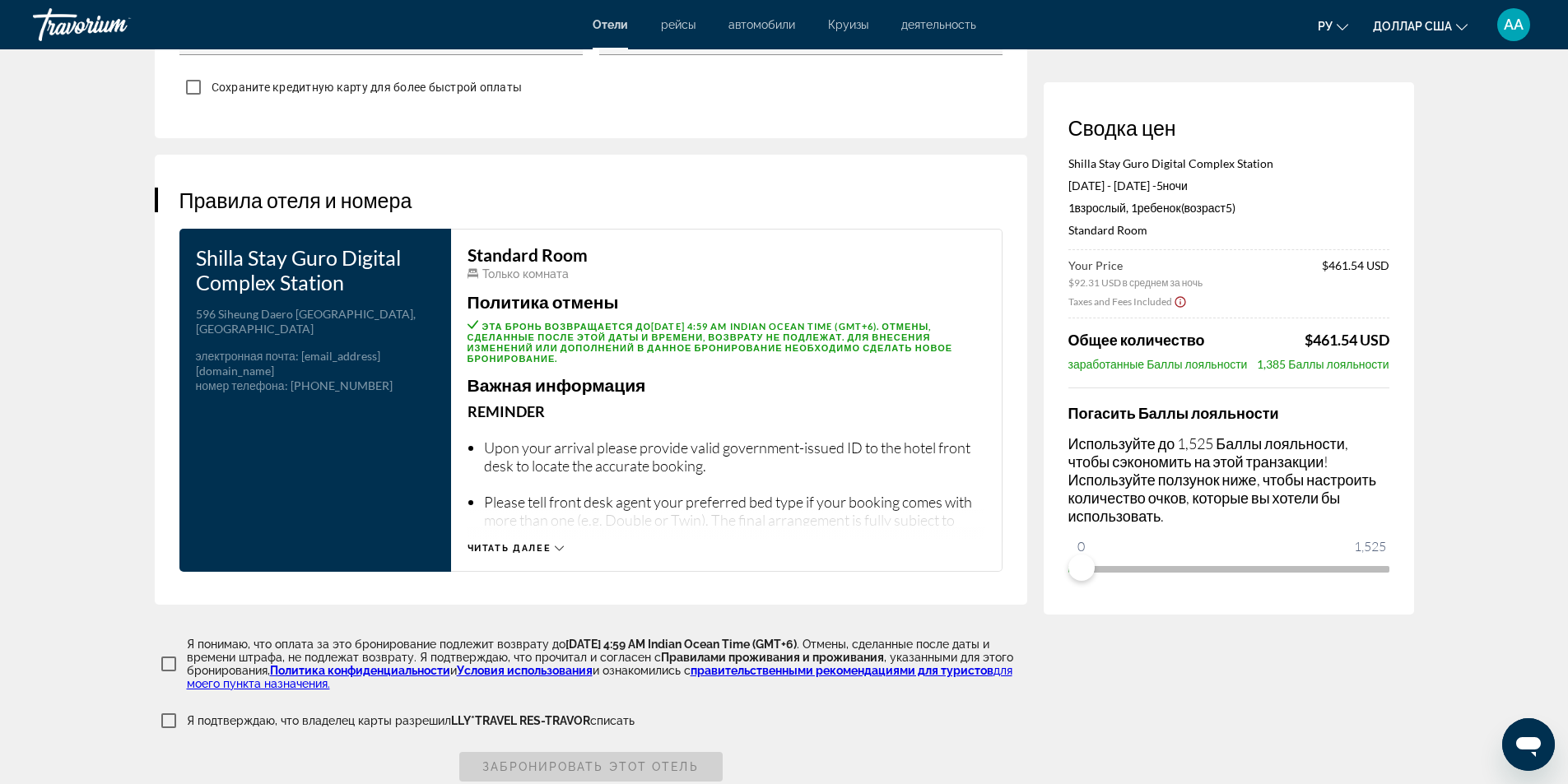
scroll to position [2056, 0]
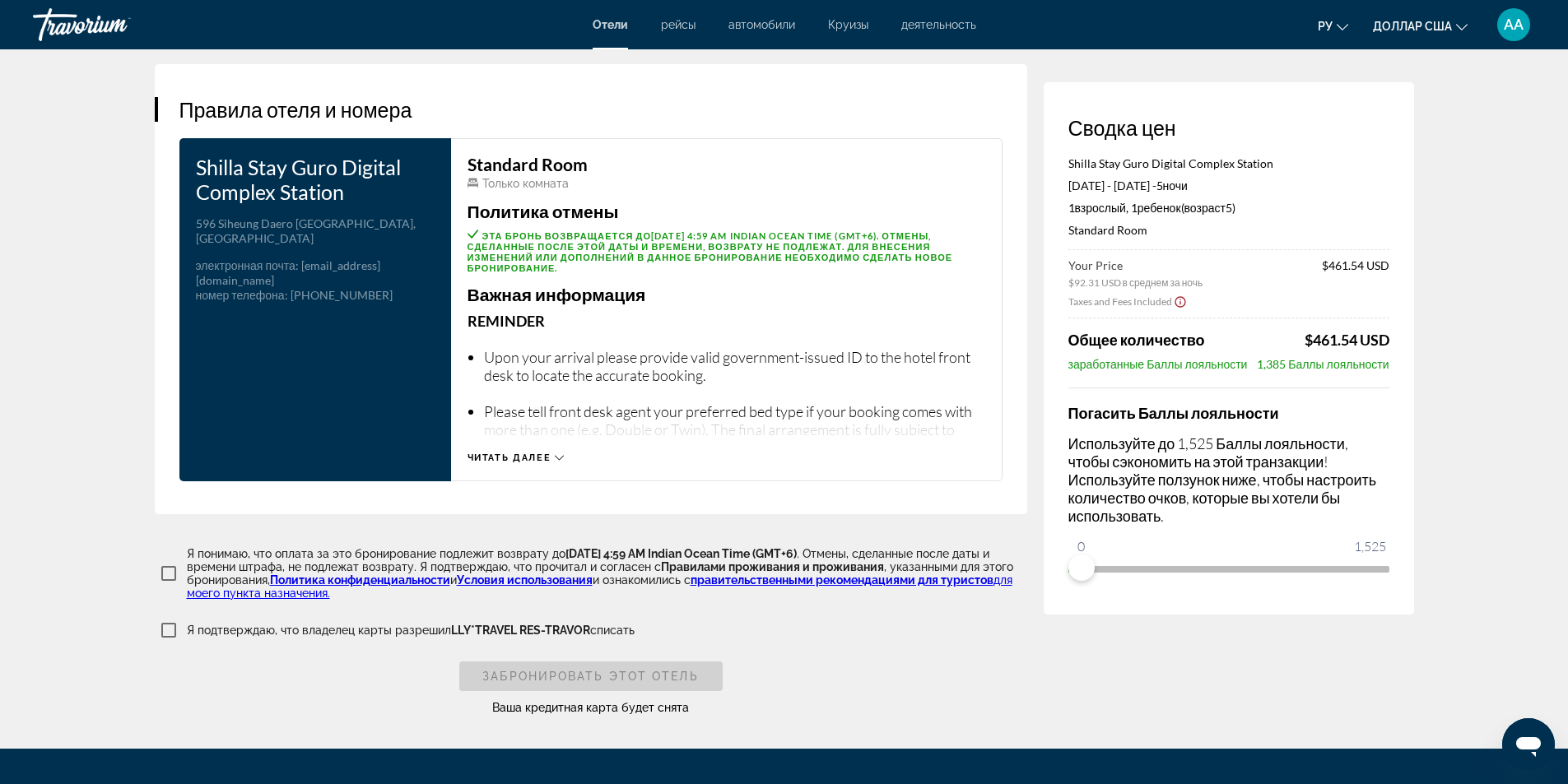
click at [523, 452] on span "Читать далее" at bounding box center [510, 458] width 84 height 11
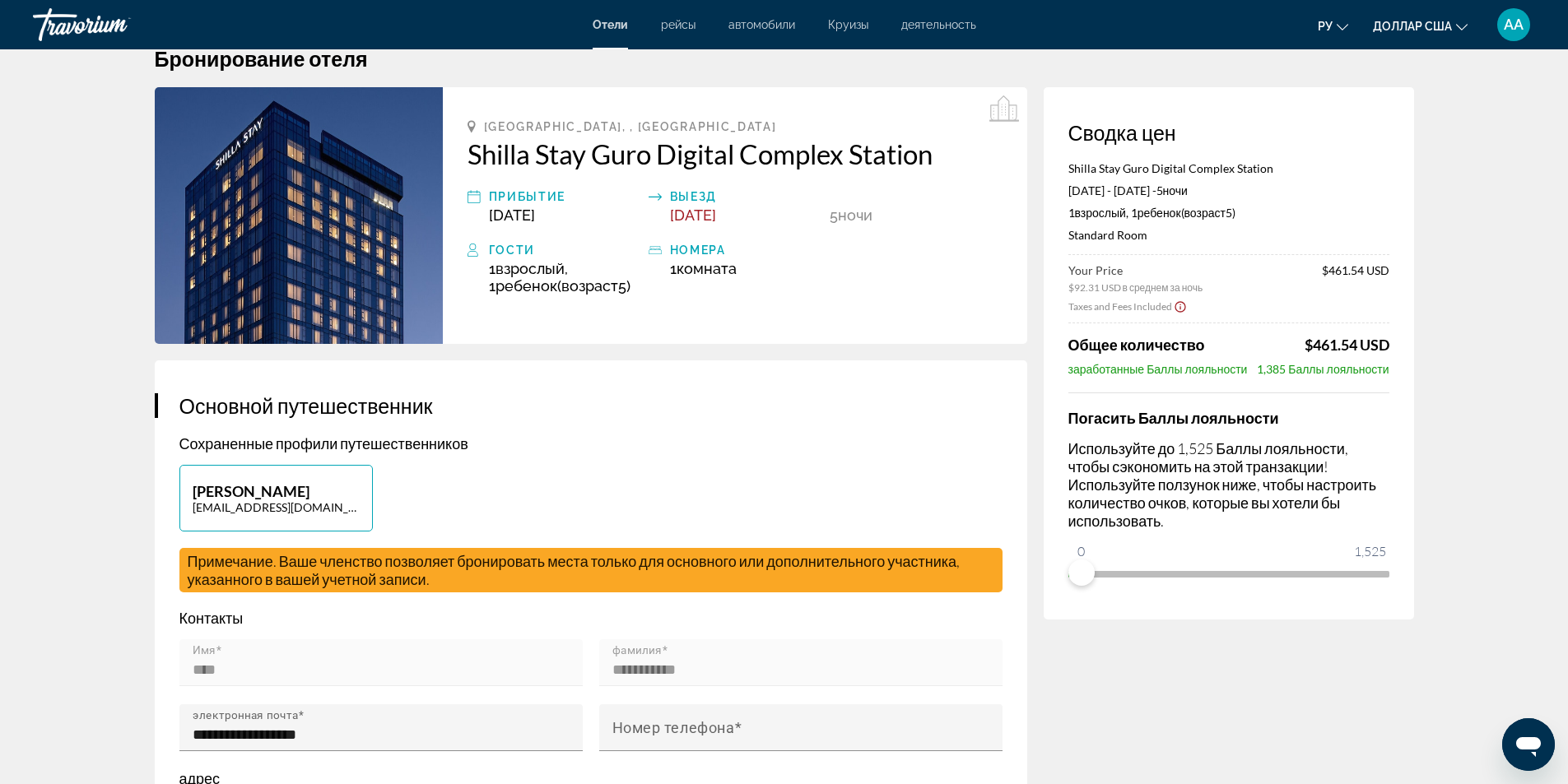
scroll to position [0, 0]
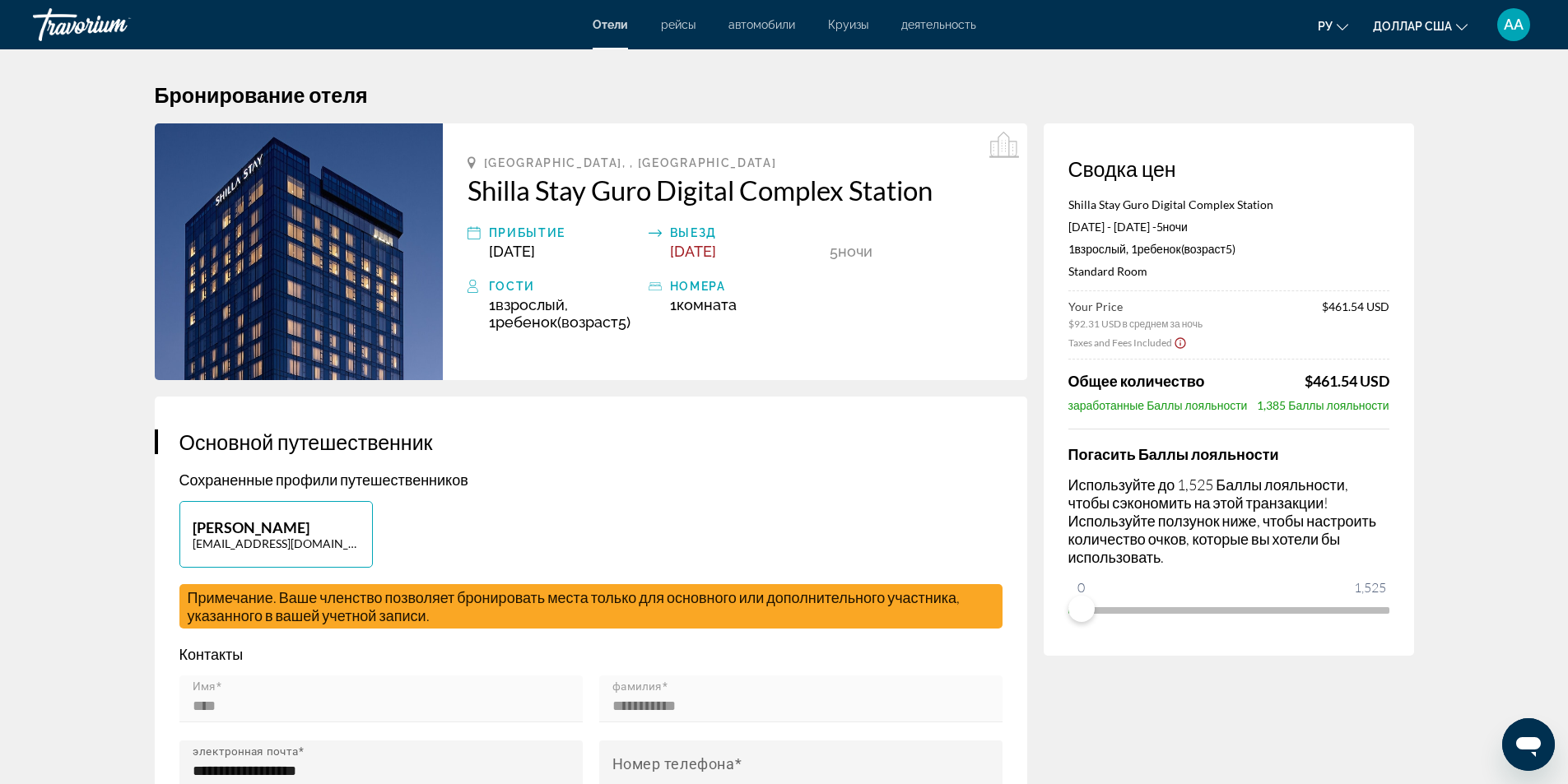
click at [1523, 23] on font "АА" at bounding box center [1513, 24] width 20 height 17
click at [1380, 156] on font "Мой счет" at bounding box center [1392, 158] width 51 height 13
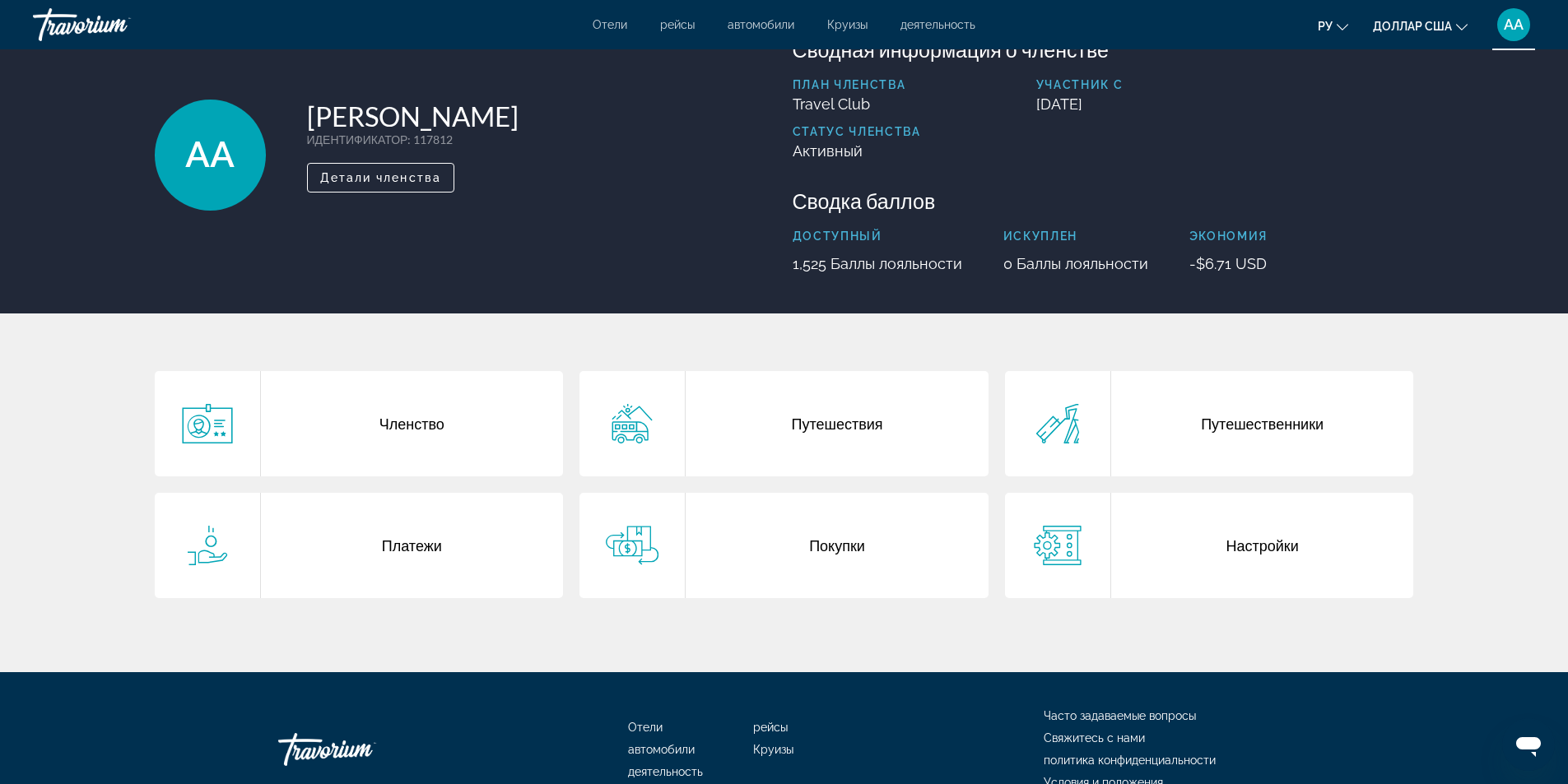
scroll to position [83, 0]
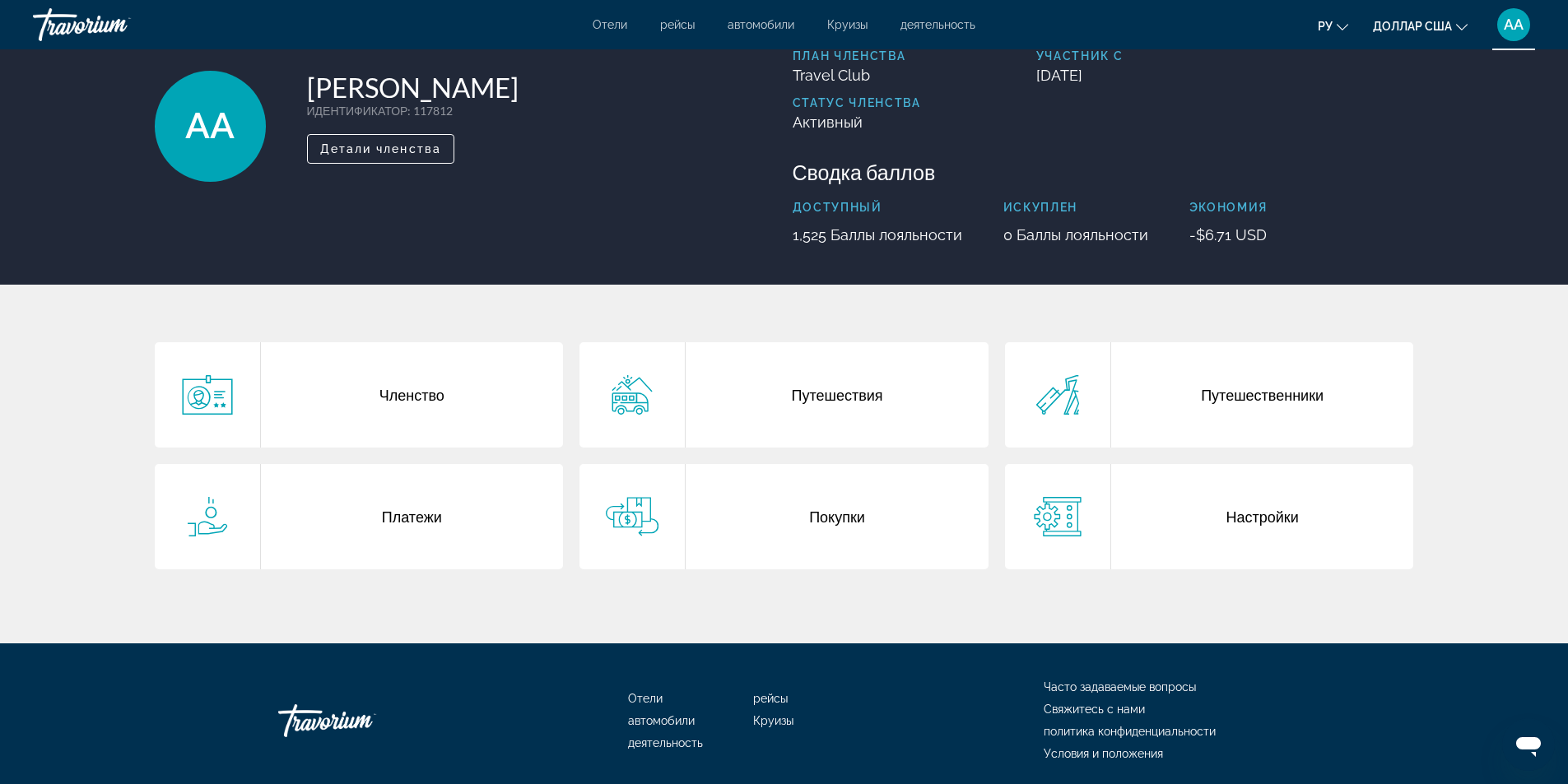
click at [841, 522] on div "Покупки" at bounding box center [837, 516] width 302 height 105
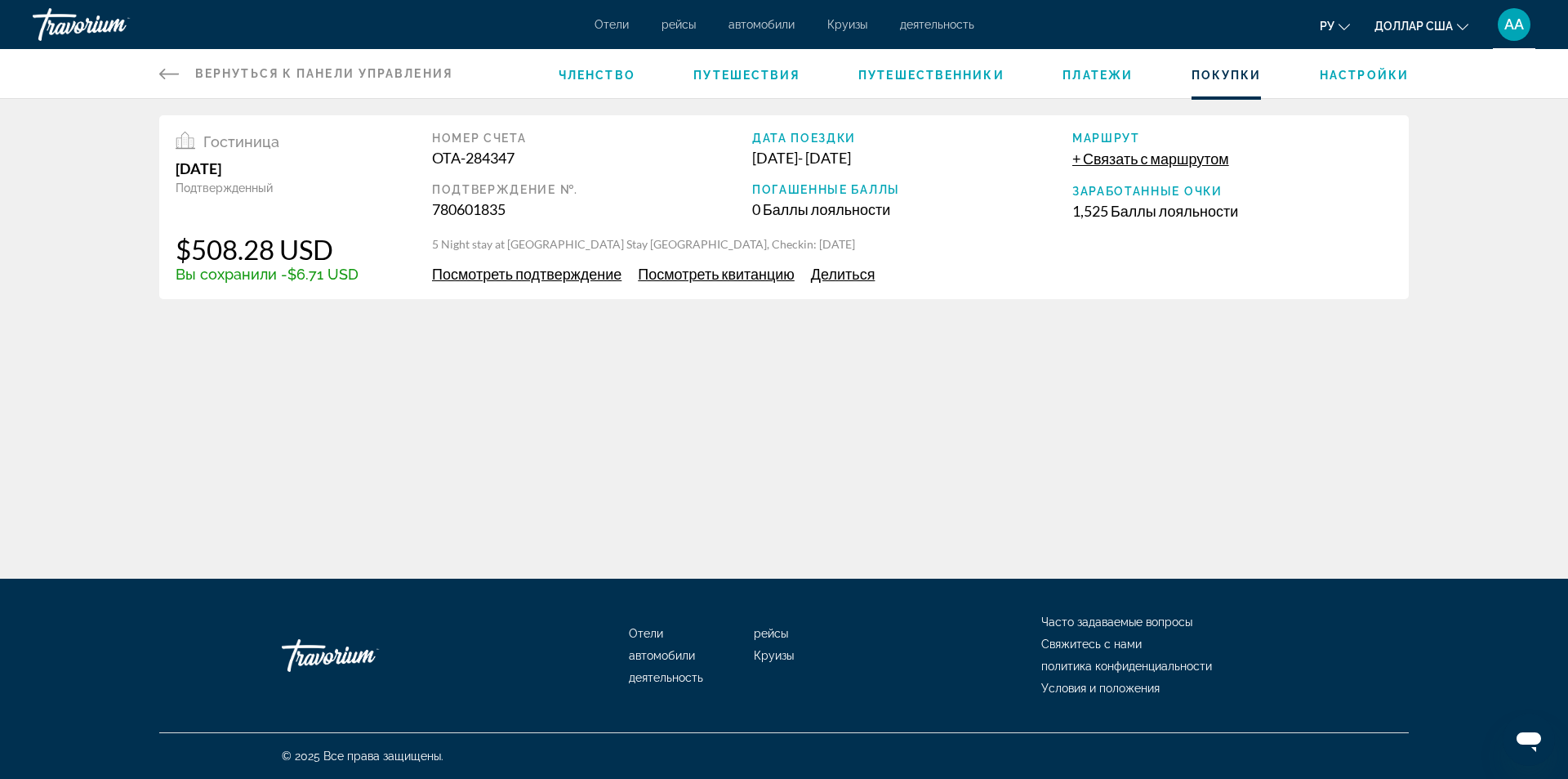
click at [739, 277] on span "Посмотреть квитанцию" at bounding box center [717, 274] width 157 height 18
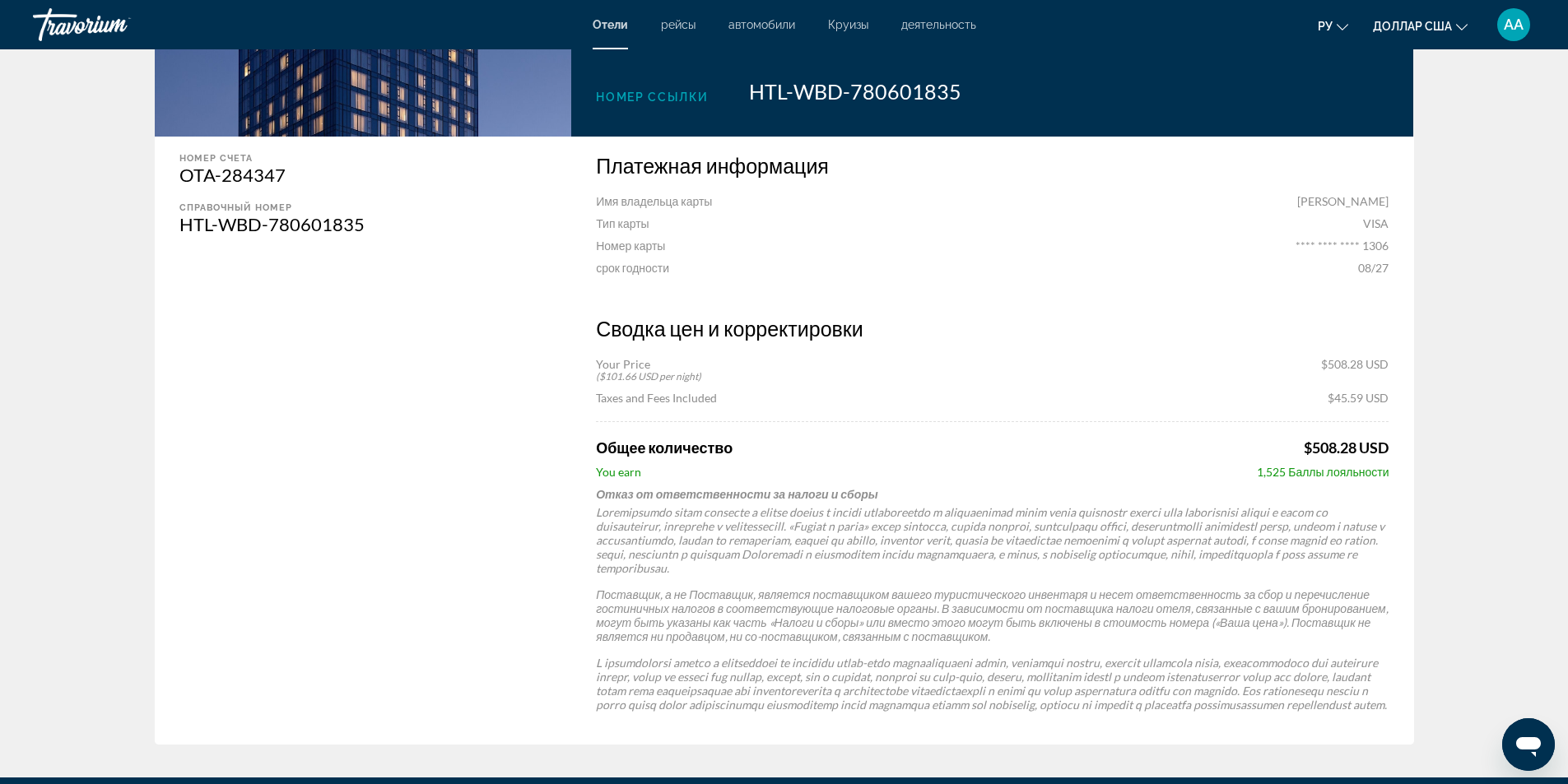
scroll to position [86, 0]
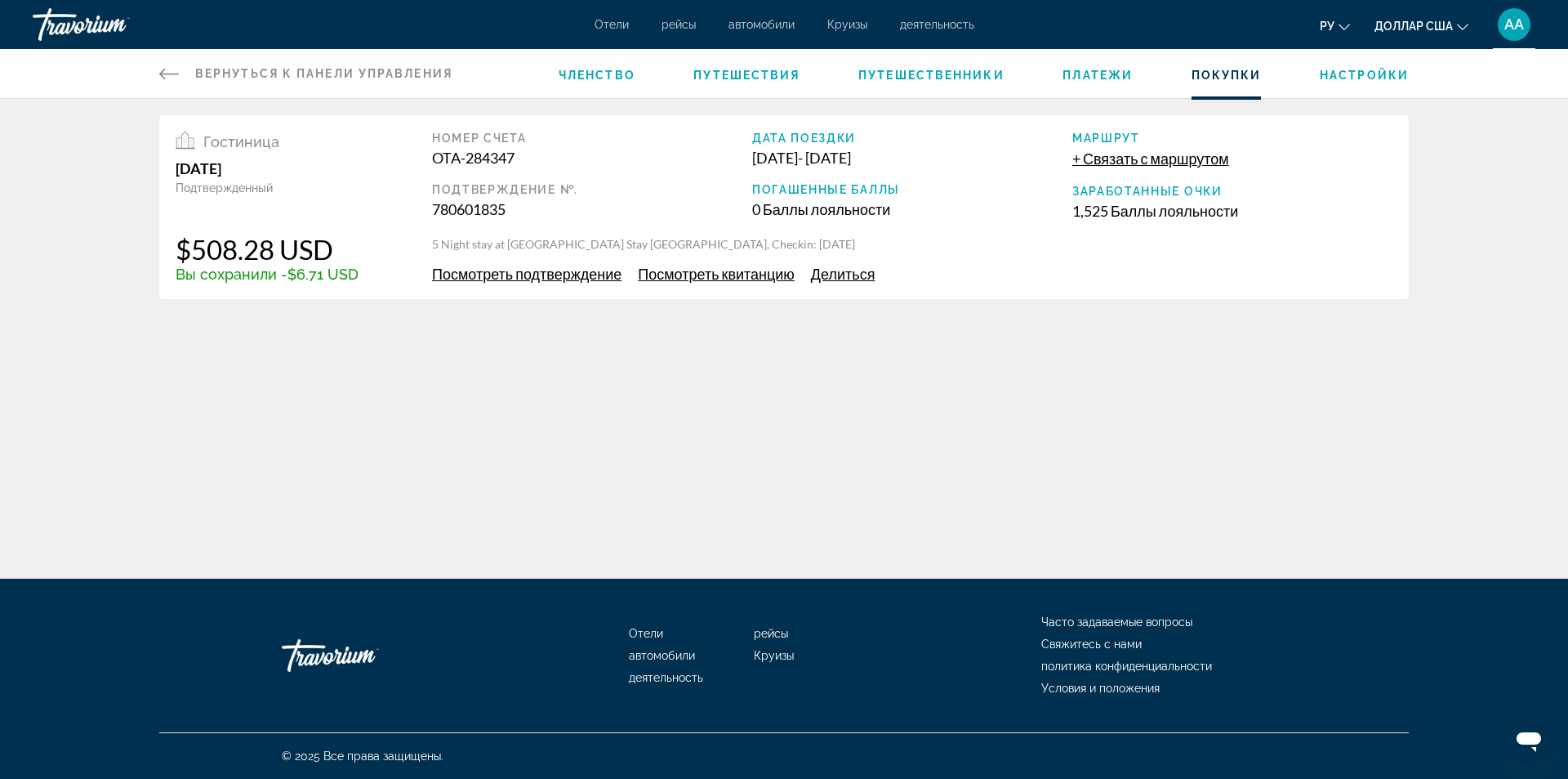
click at [517, 279] on span "Посмотреть подтверждение" at bounding box center [526, 274] width 190 height 18
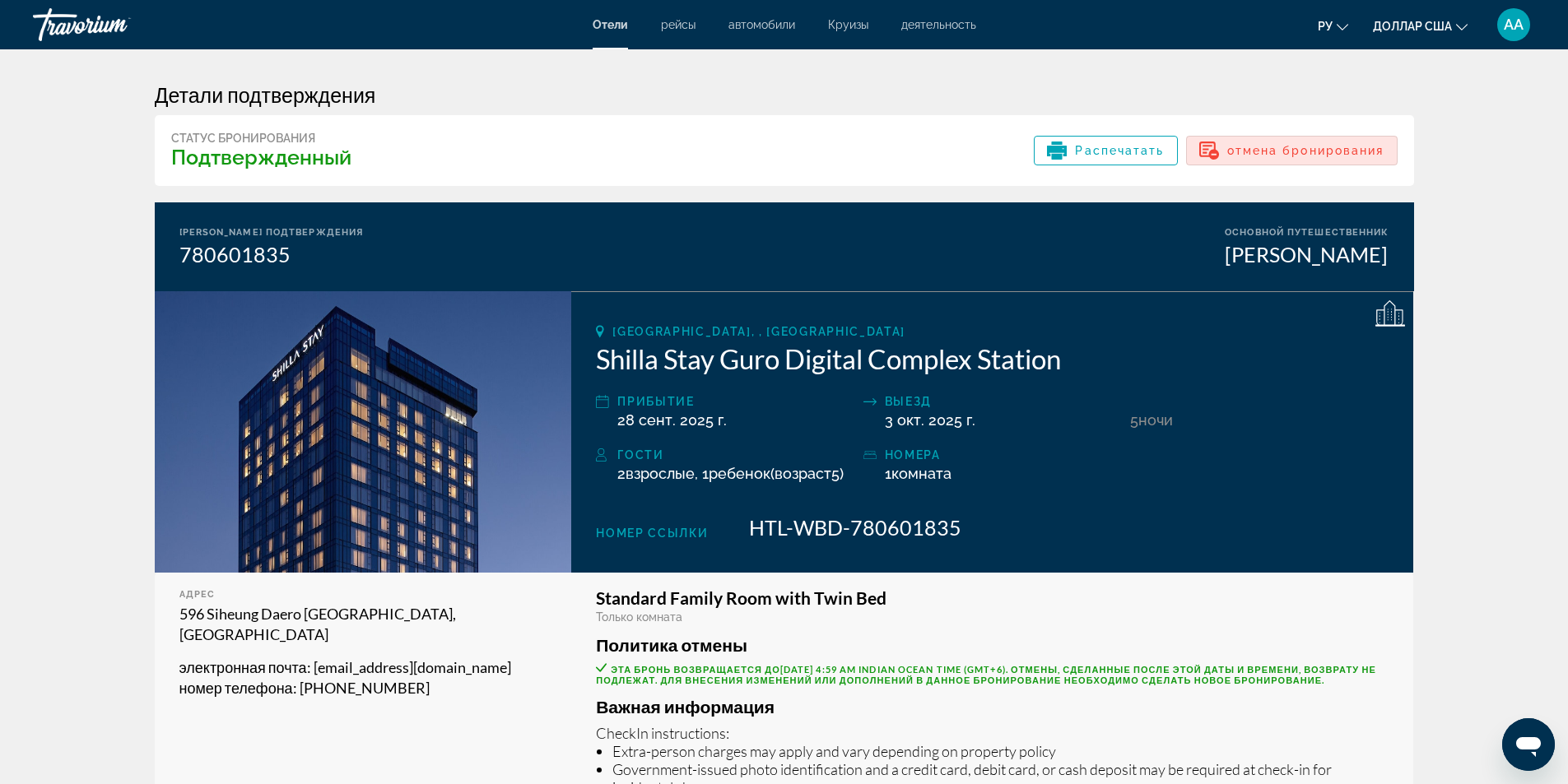
click at [1327, 158] on div "отмена бронирования" at bounding box center [1291, 150] width 185 height 20
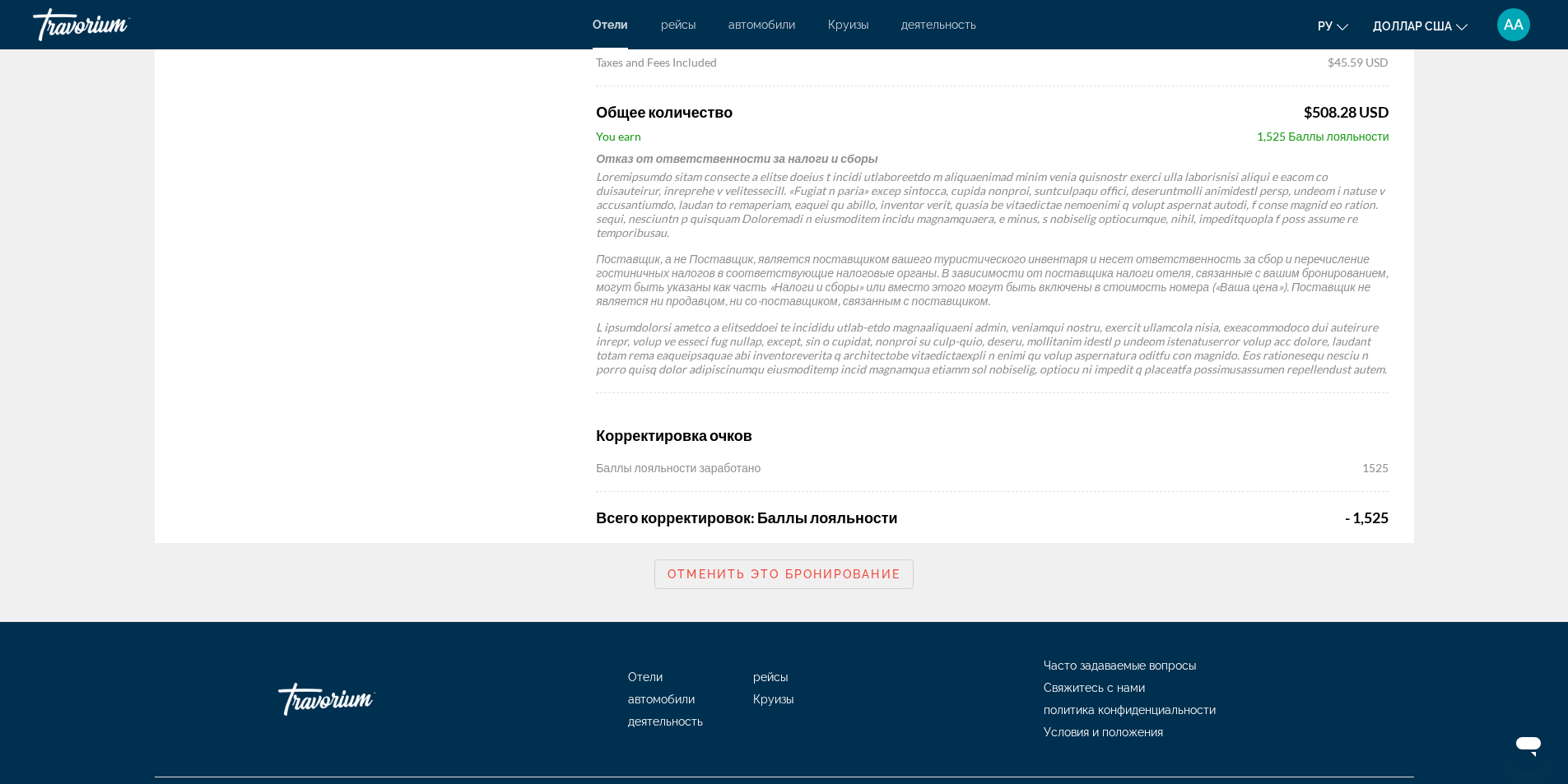
scroll to position [1000, 0]
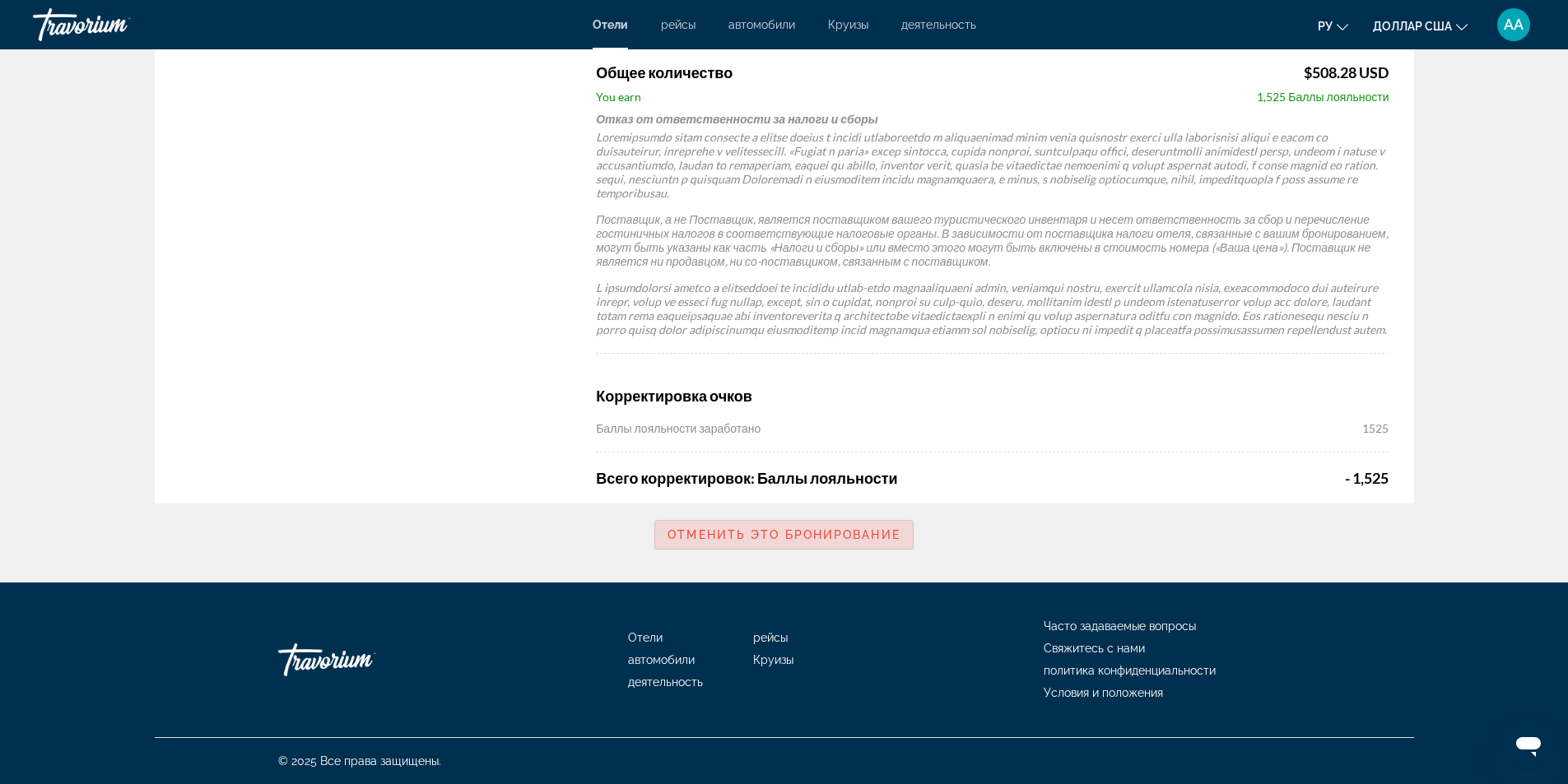
click at [856, 540] on span "Отменить это бронирование" at bounding box center [784, 534] width 233 height 13
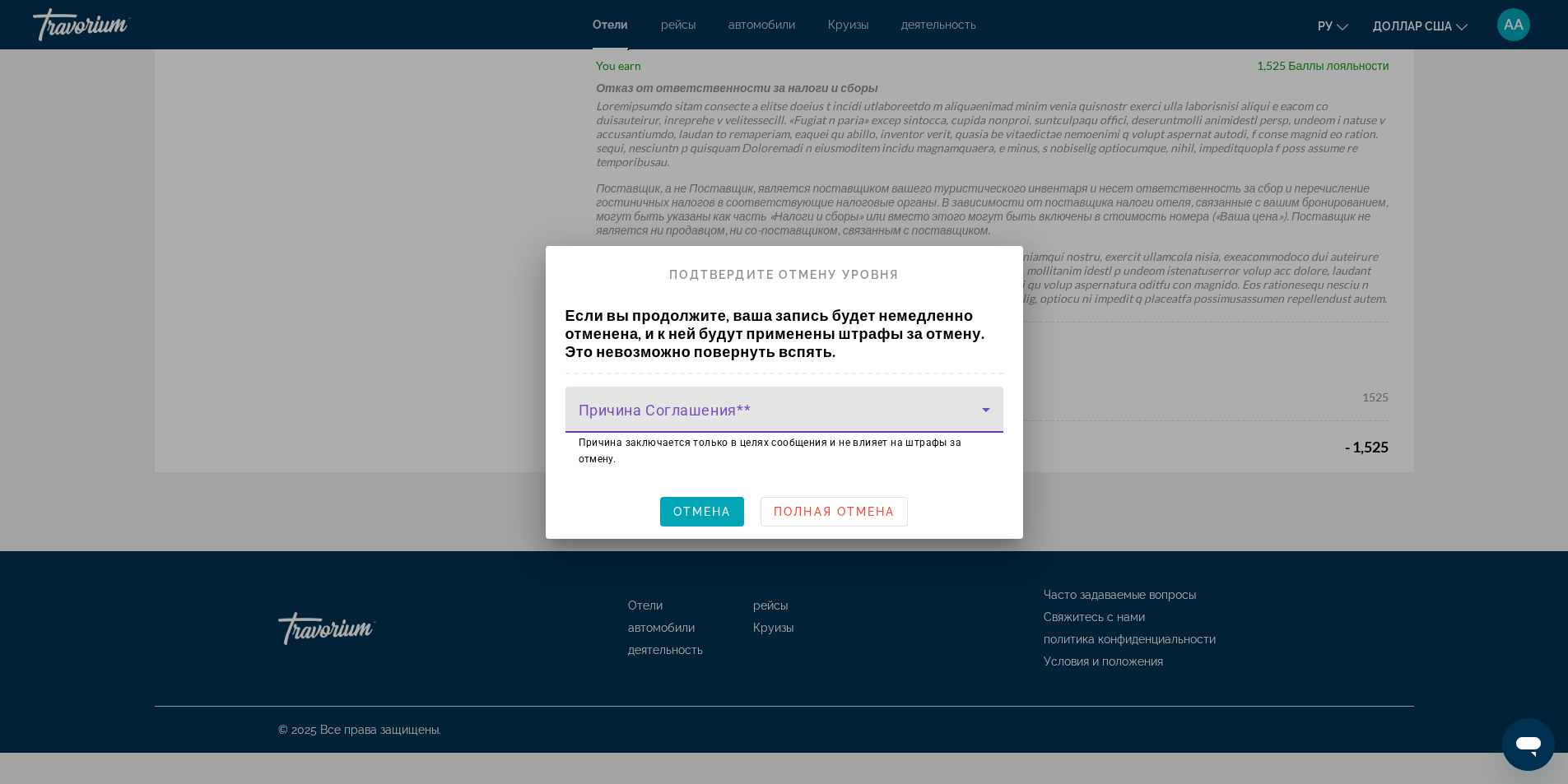
click at [990, 407] on icon at bounding box center [985, 410] width 20 height 20
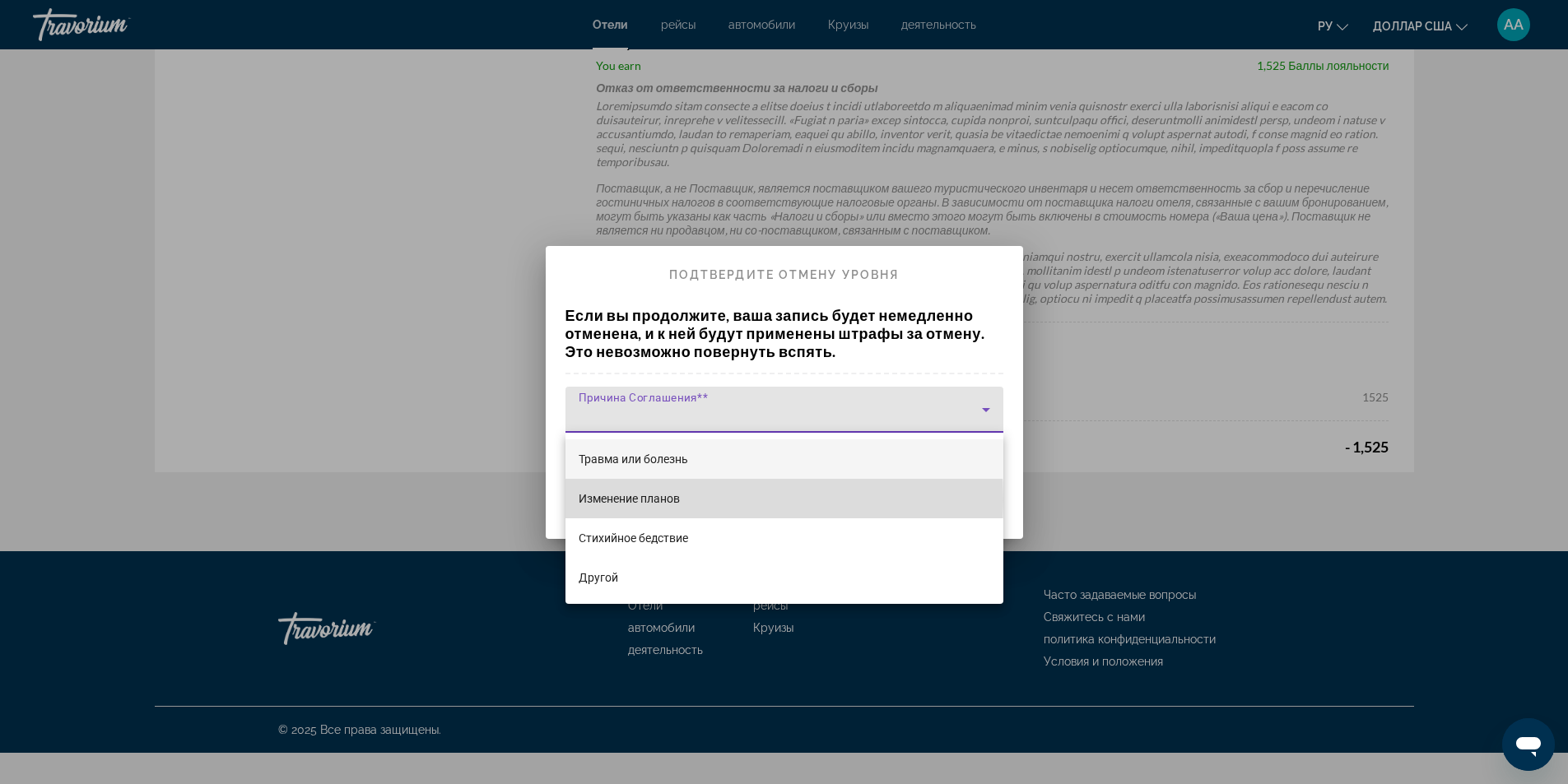
click at [632, 500] on font "Изменение планов" at bounding box center [629, 498] width 101 height 13
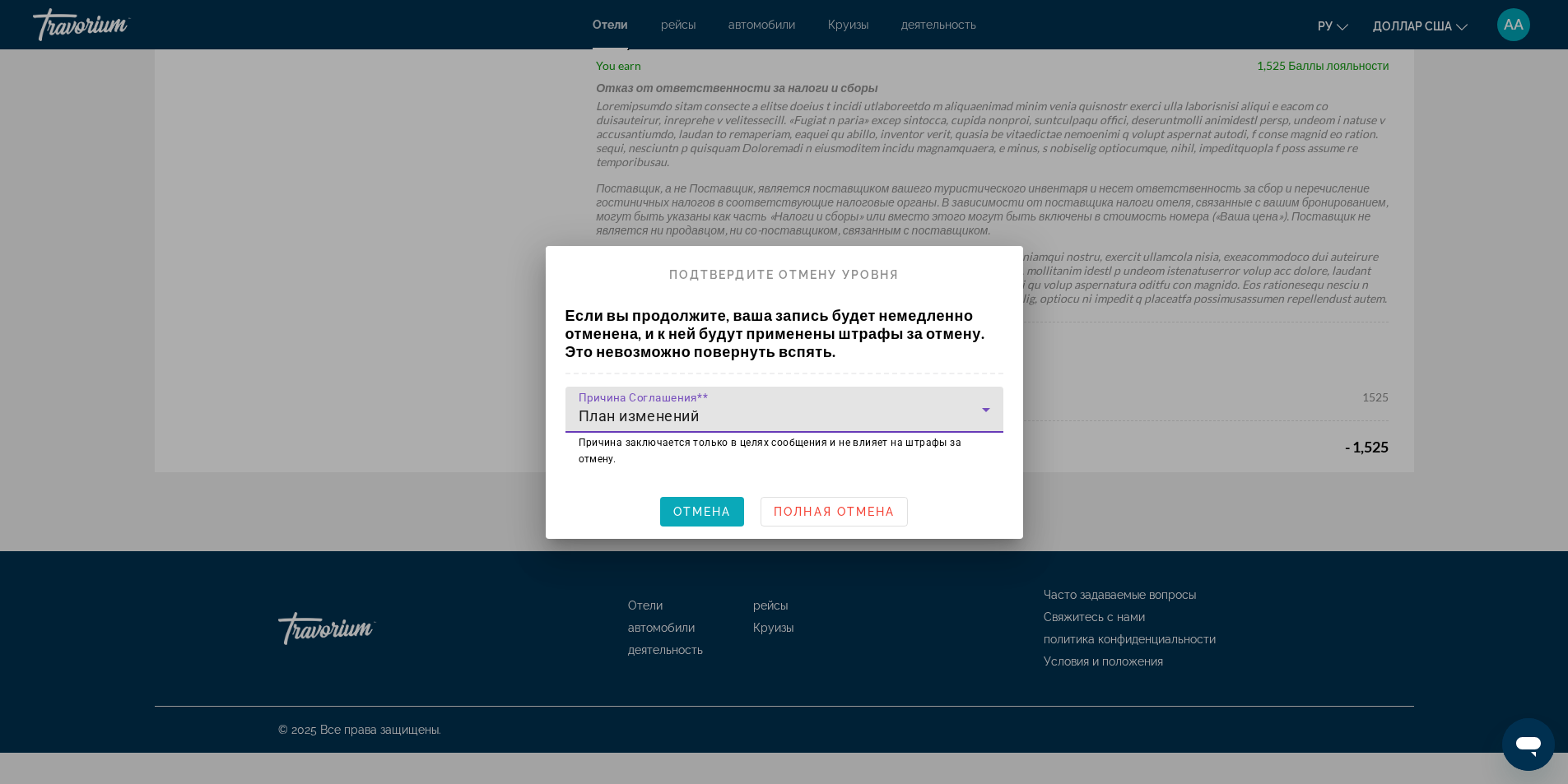
click at [700, 509] on font "Отмена" at bounding box center [703, 511] width 59 height 13
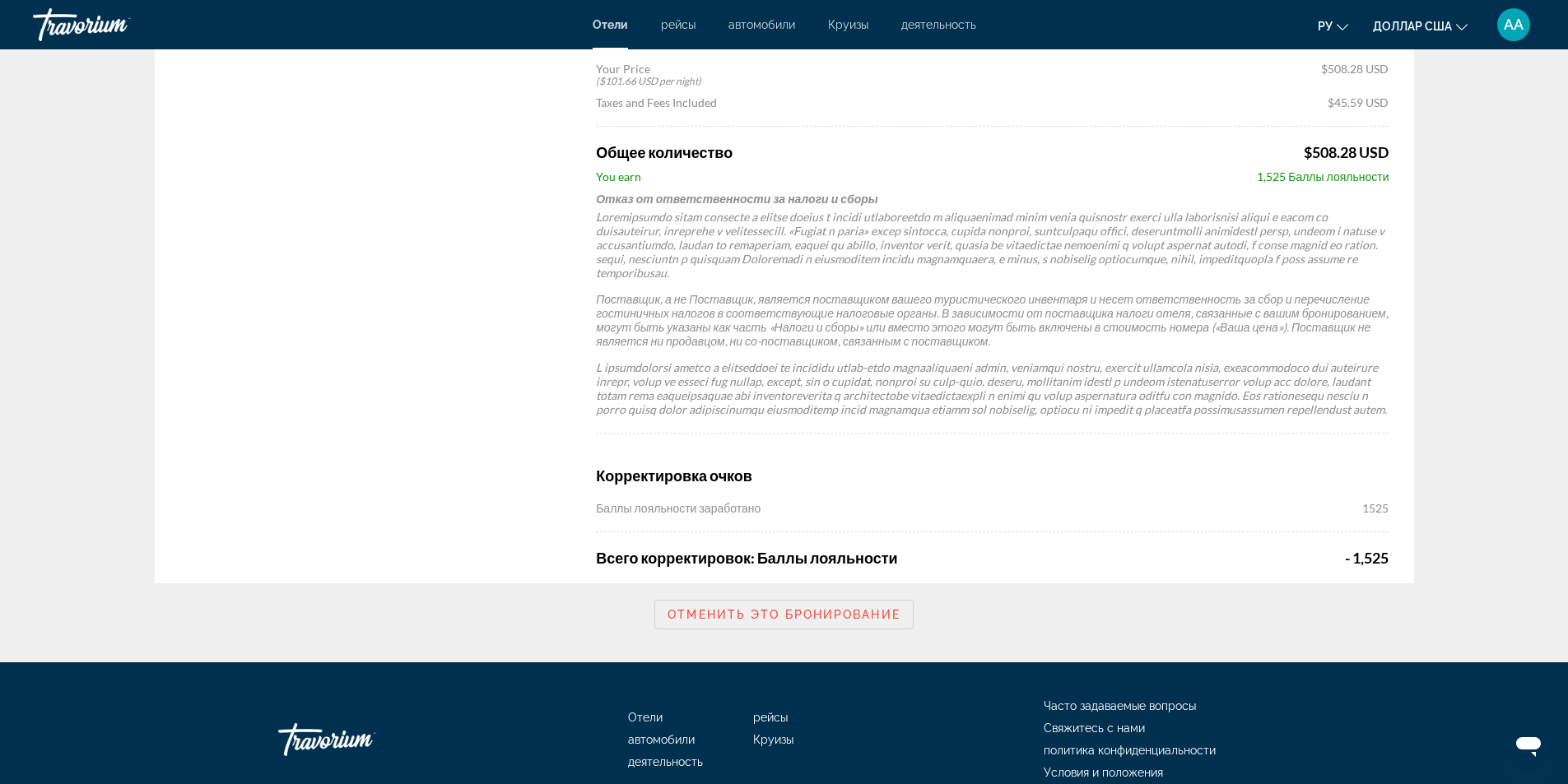
scroll to position [1000, 0]
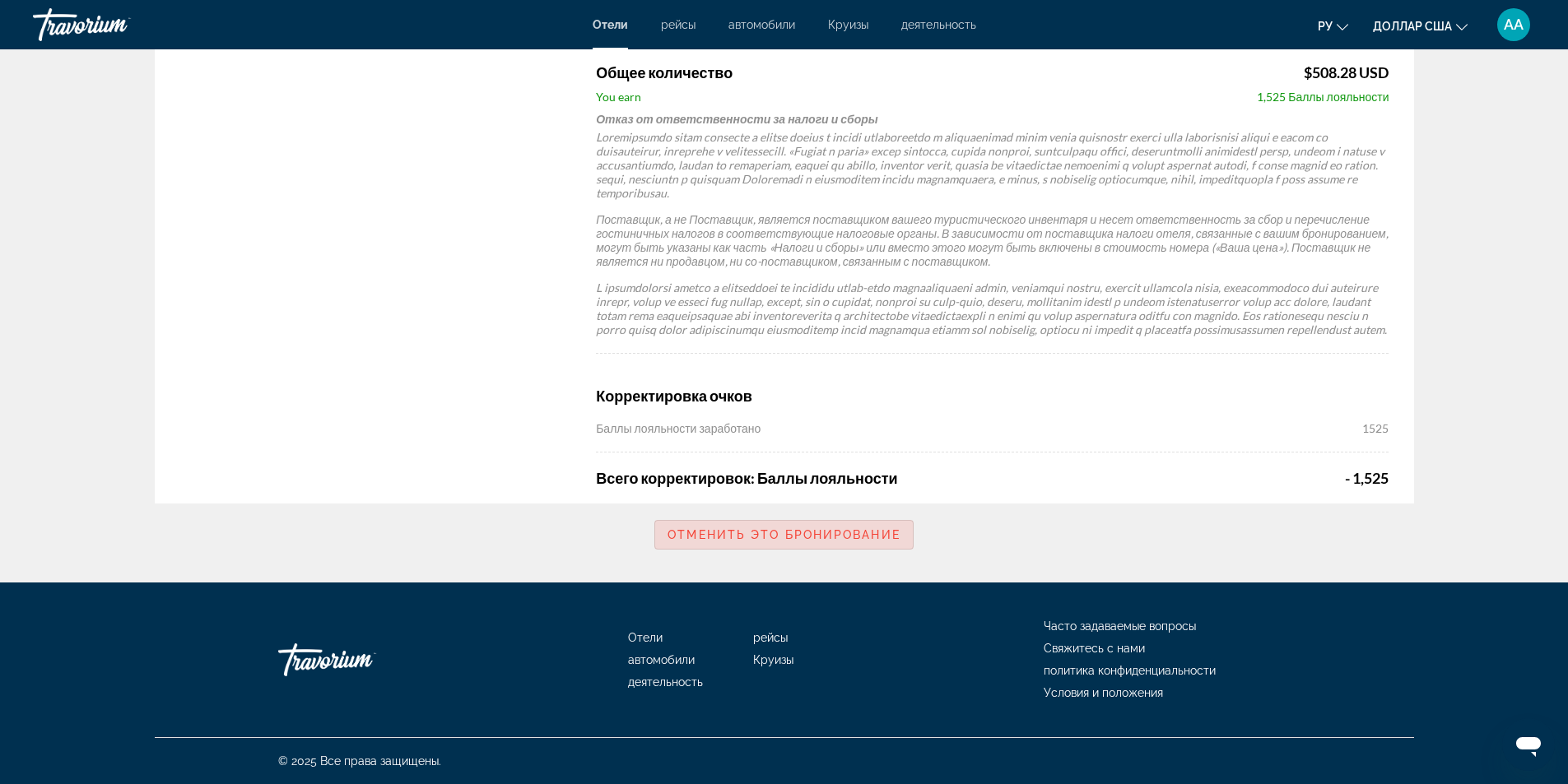
click at [872, 538] on span "Отменить это бронирование" at bounding box center [784, 534] width 233 height 13
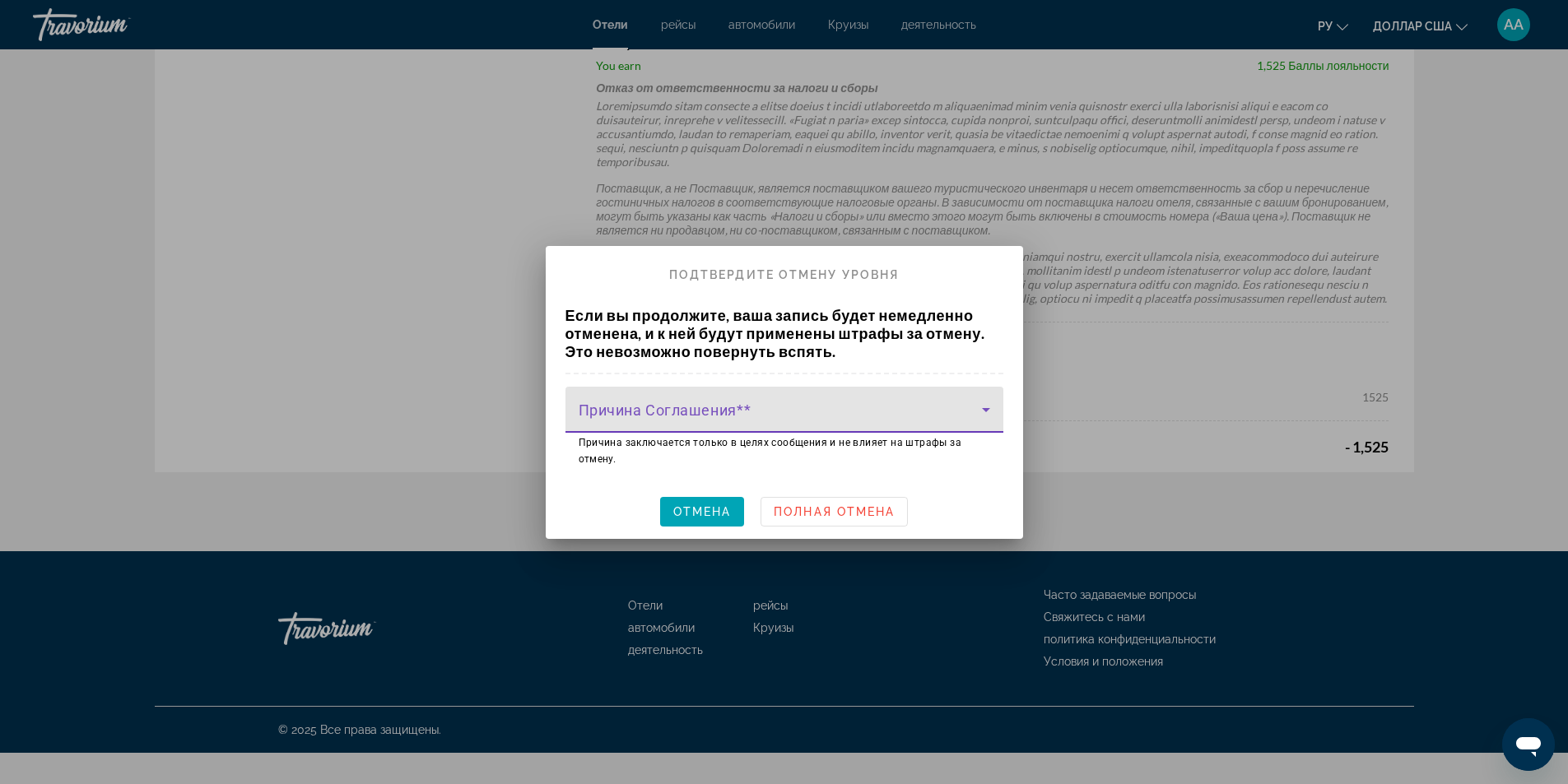
click at [770, 412] on span at bounding box center [779, 416] width 403 height 20
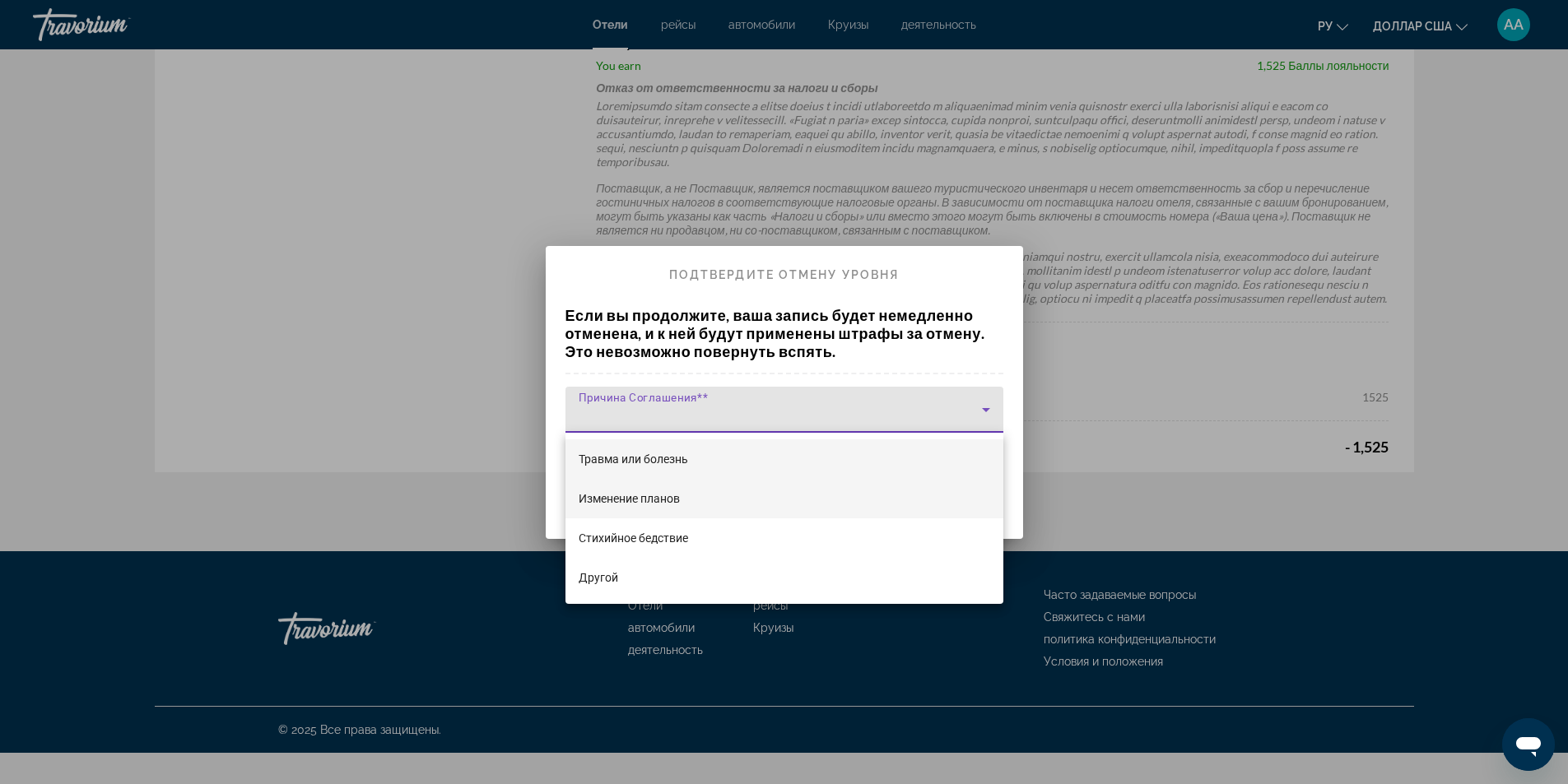
click at [639, 497] on font "Изменение планов" at bounding box center [629, 498] width 101 height 13
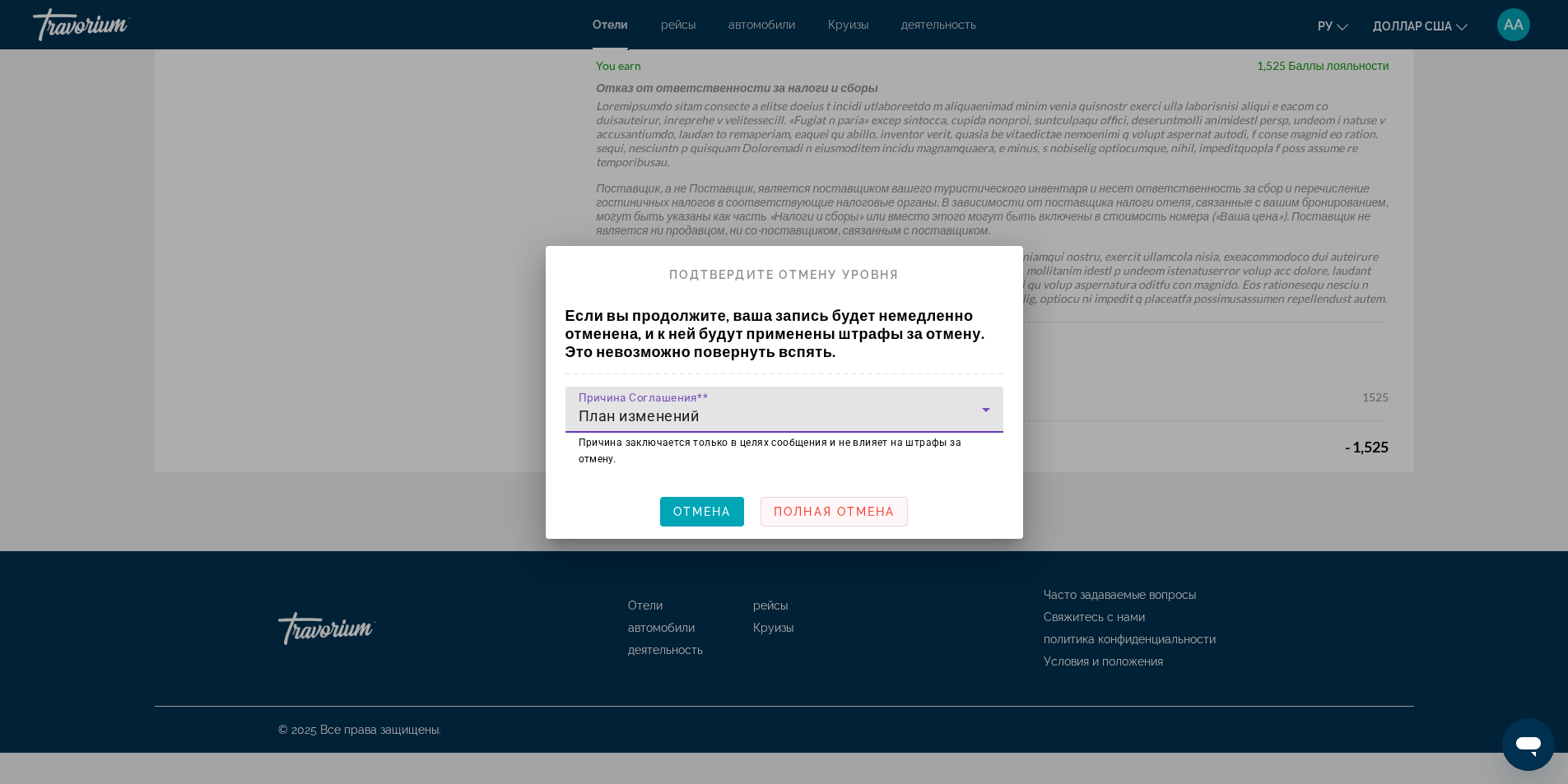
click at [852, 510] on font "Полная отмена" at bounding box center [834, 511] width 121 height 13
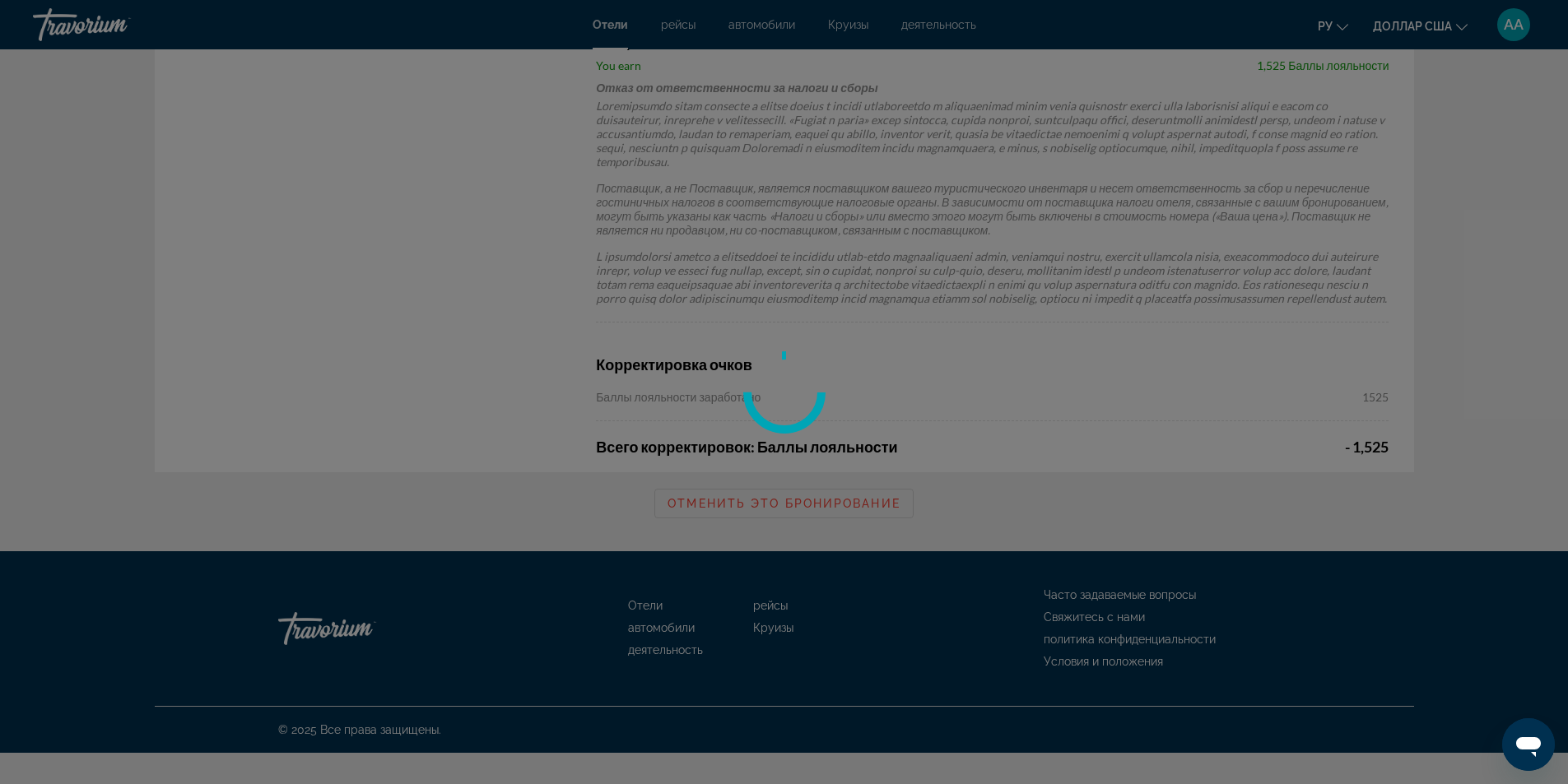
scroll to position [1000, 0]
